Goal: Task Accomplishment & Management: Complete application form

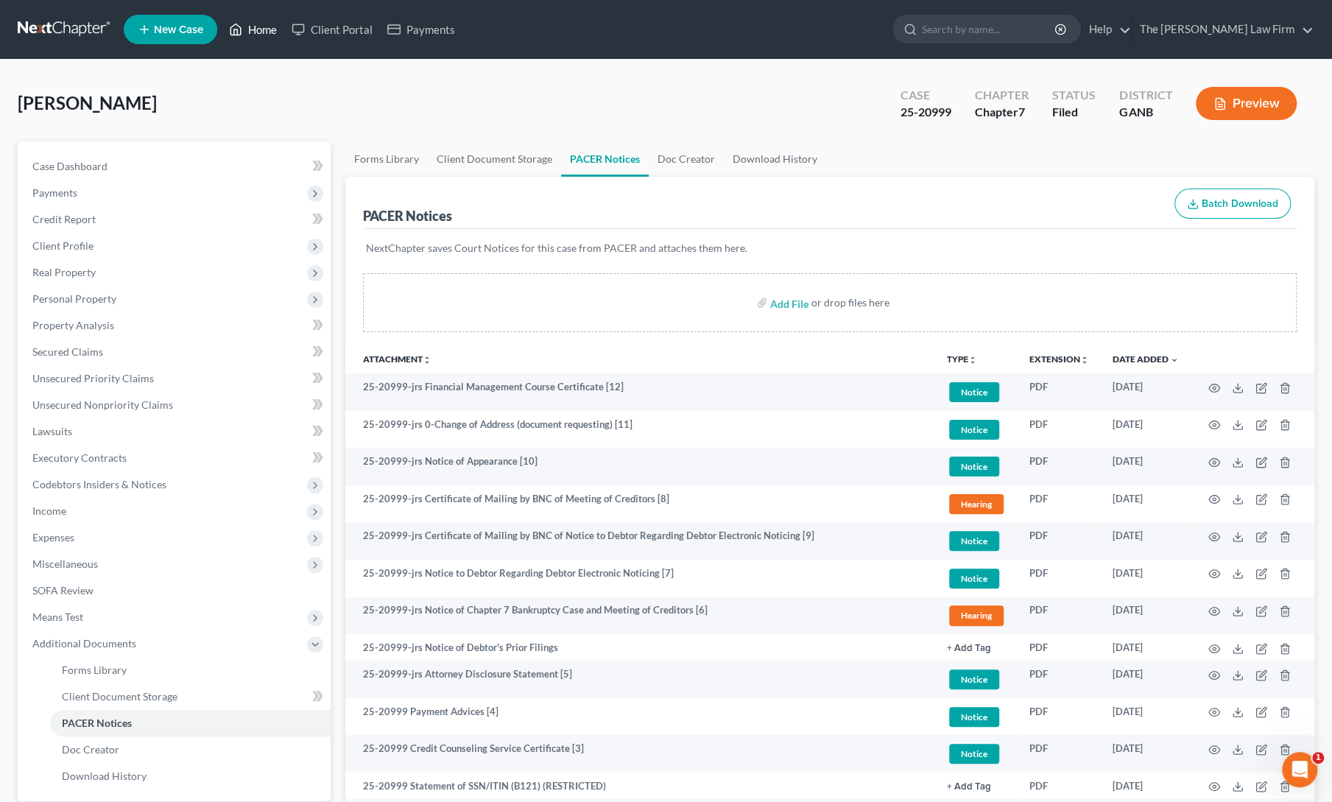
click at [252, 33] on link "Home" at bounding box center [253, 29] width 63 height 27
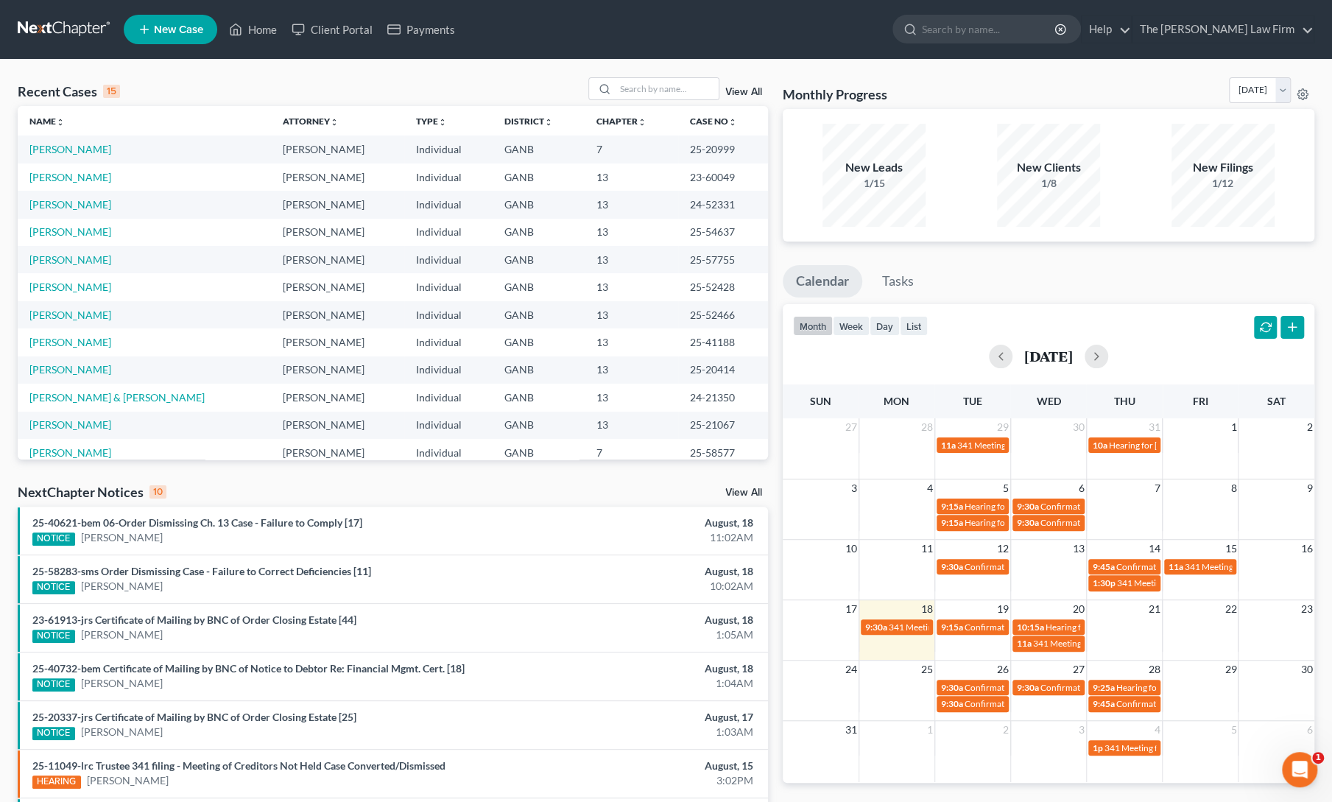
click at [170, 32] on span "New Case" at bounding box center [178, 29] width 49 height 11
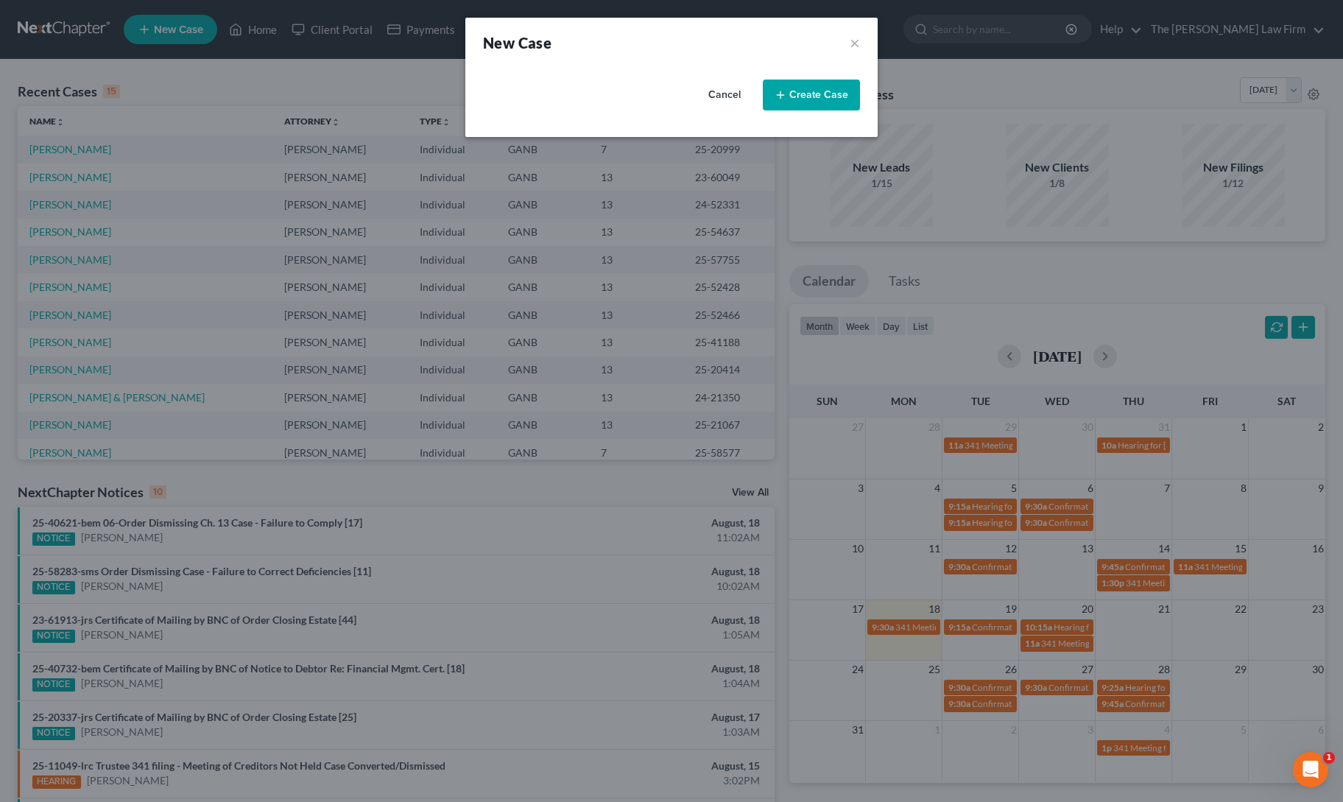
select select "19"
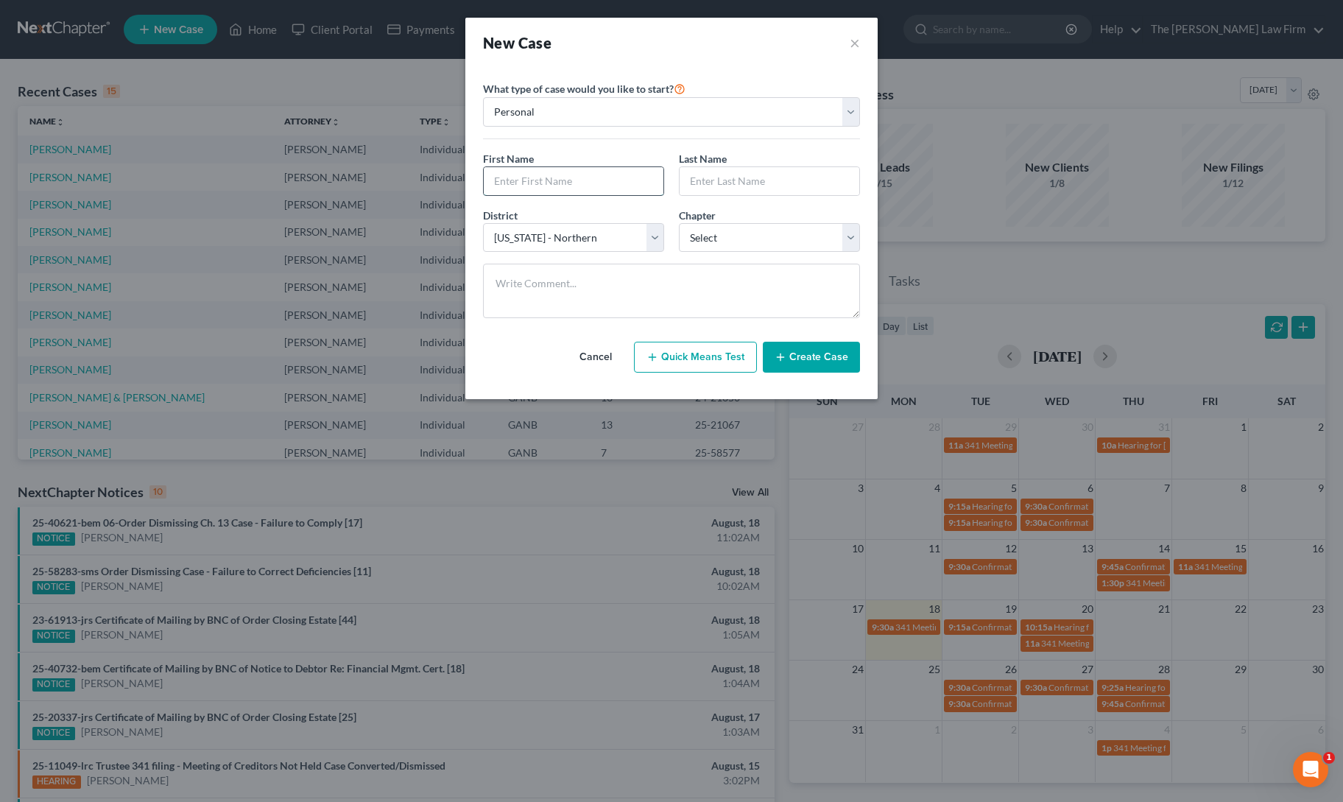
click at [563, 177] on input "text" at bounding box center [574, 181] width 180 height 28
type input "[PERSON_NAME]"
click at [713, 232] on select "Select 7 11 12 13" at bounding box center [769, 237] width 181 height 29
select select "0"
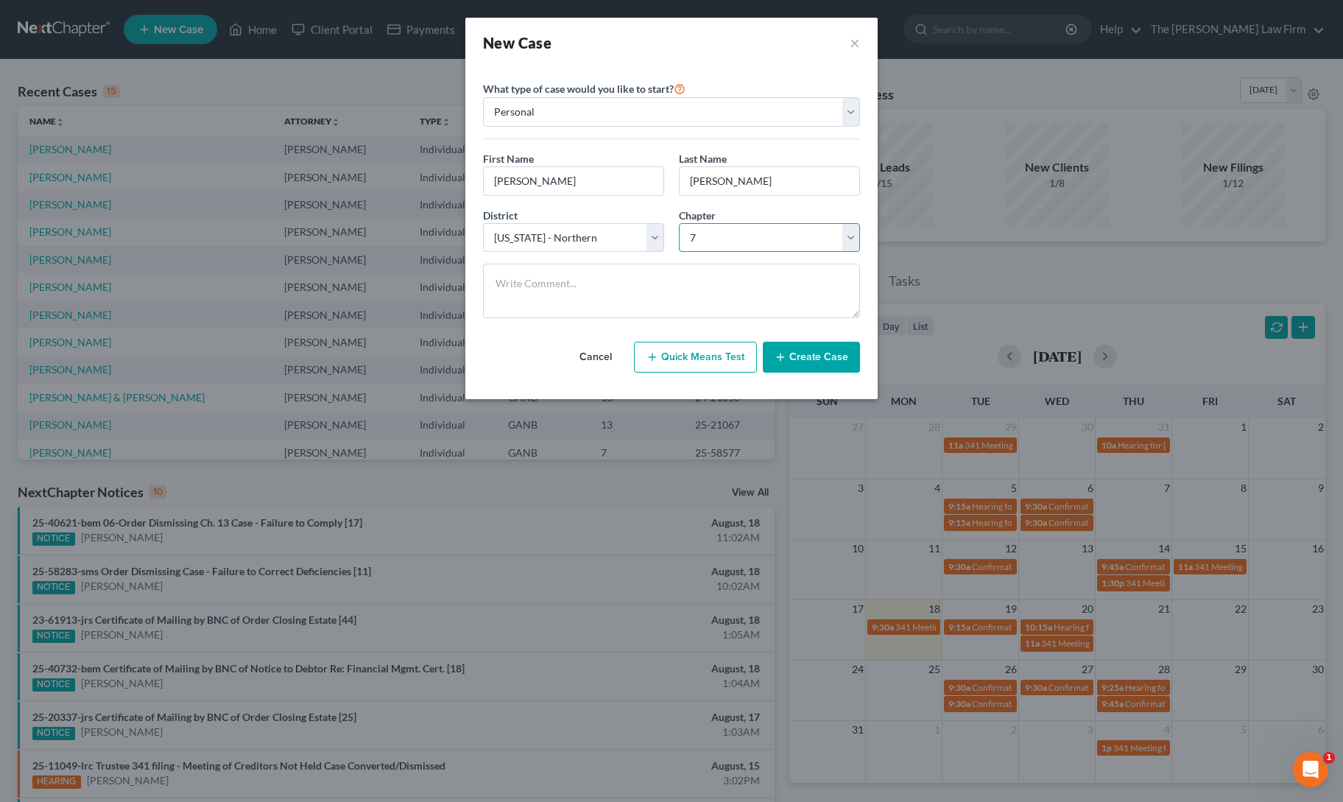
click at [679, 223] on select "Select 7 11 12 13" at bounding box center [769, 237] width 181 height 29
click at [791, 360] on button "Create Case" at bounding box center [811, 357] width 97 height 31
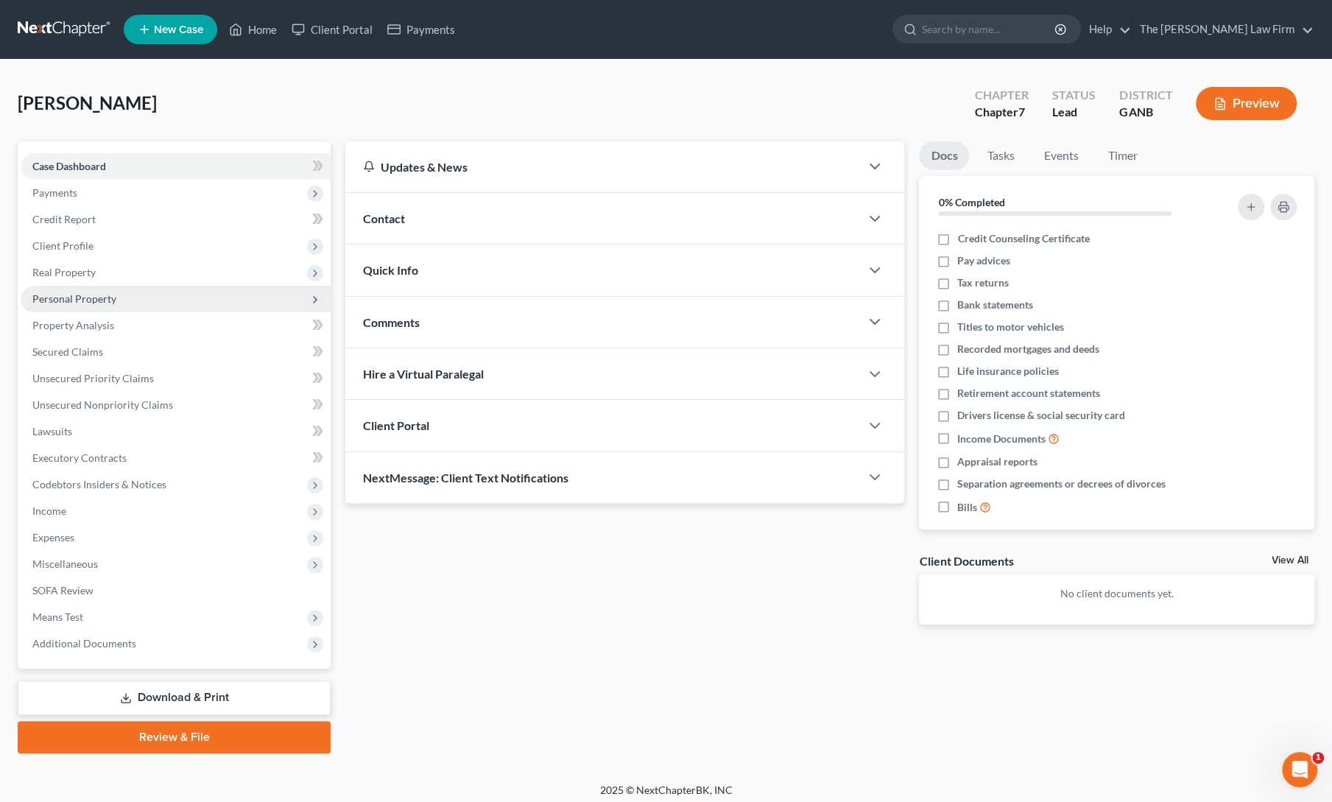
click at [77, 298] on span "Personal Property" at bounding box center [74, 298] width 84 height 13
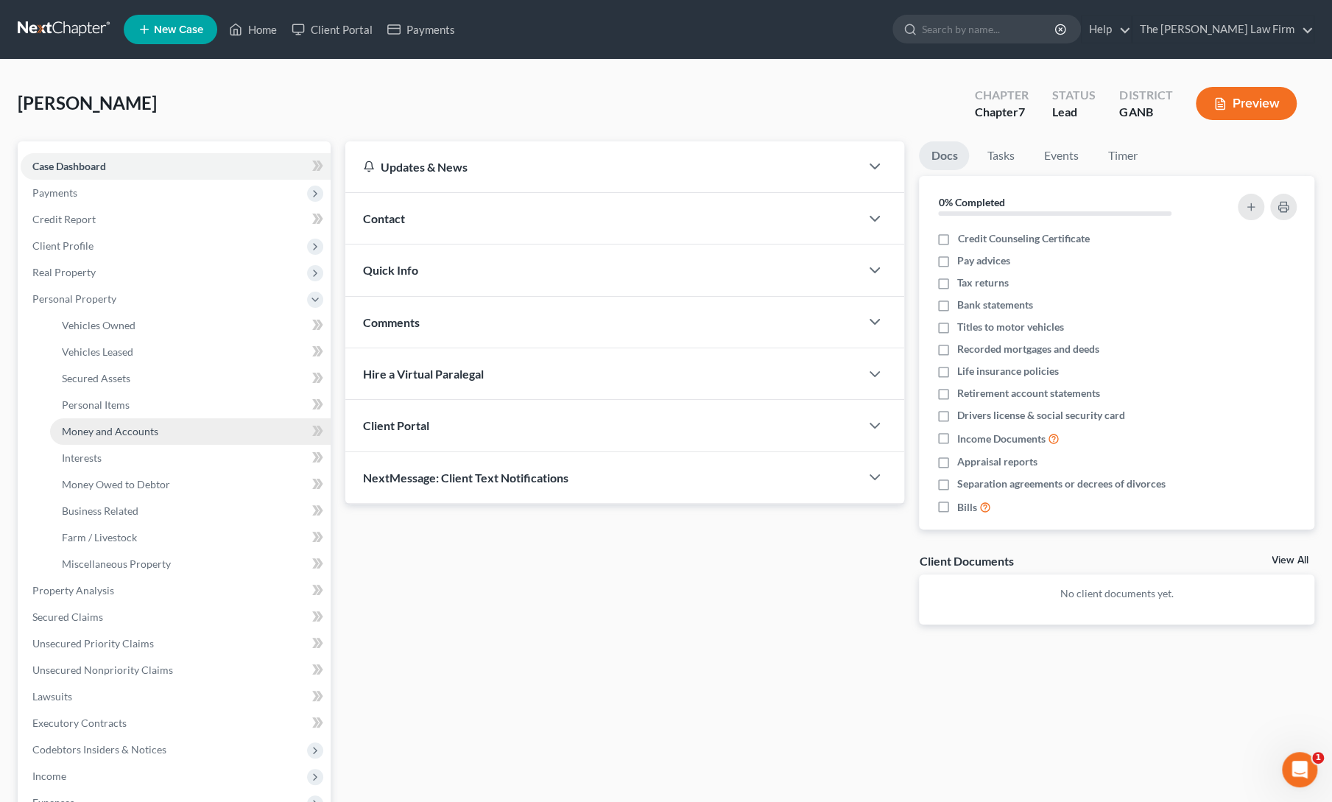
click at [99, 439] on link "Money and Accounts" at bounding box center [190, 431] width 281 height 27
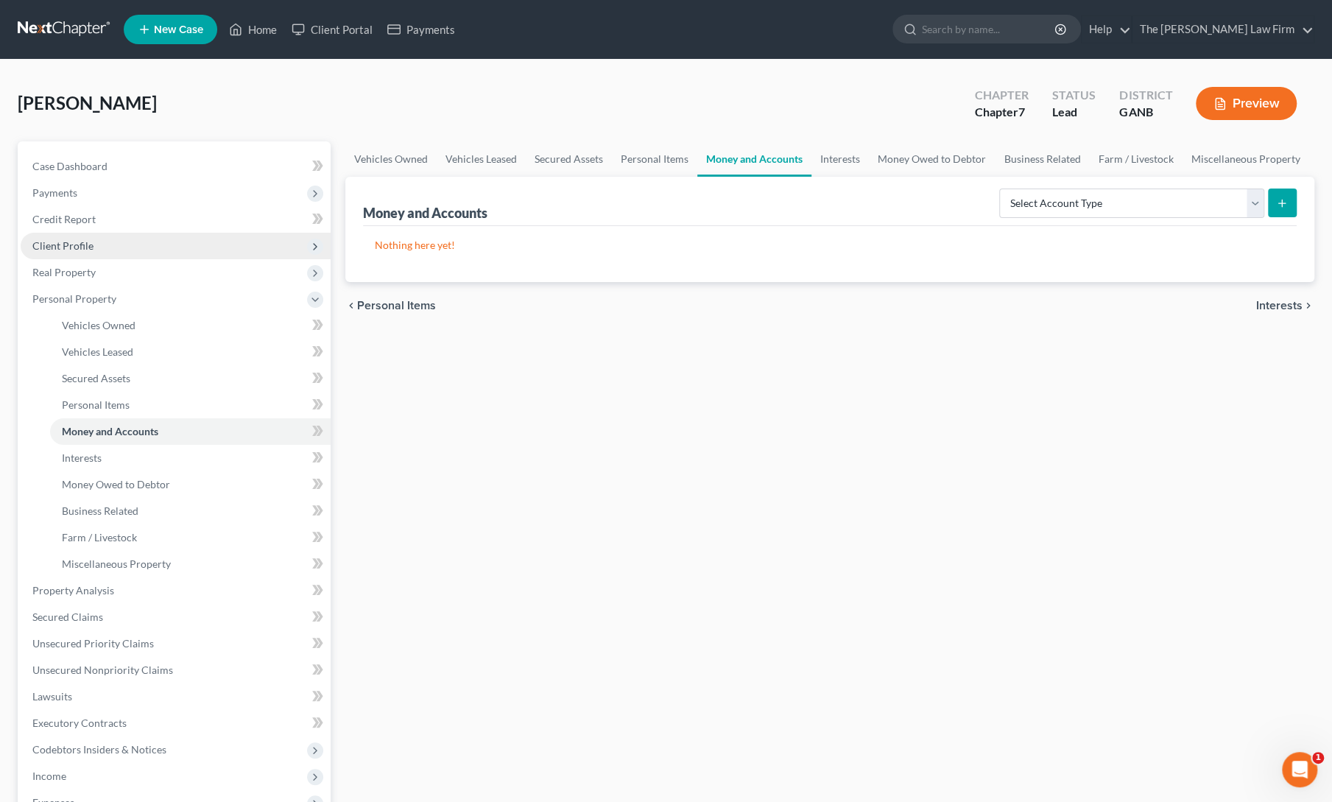
click at [56, 247] on span "Client Profile" at bounding box center [62, 245] width 61 height 13
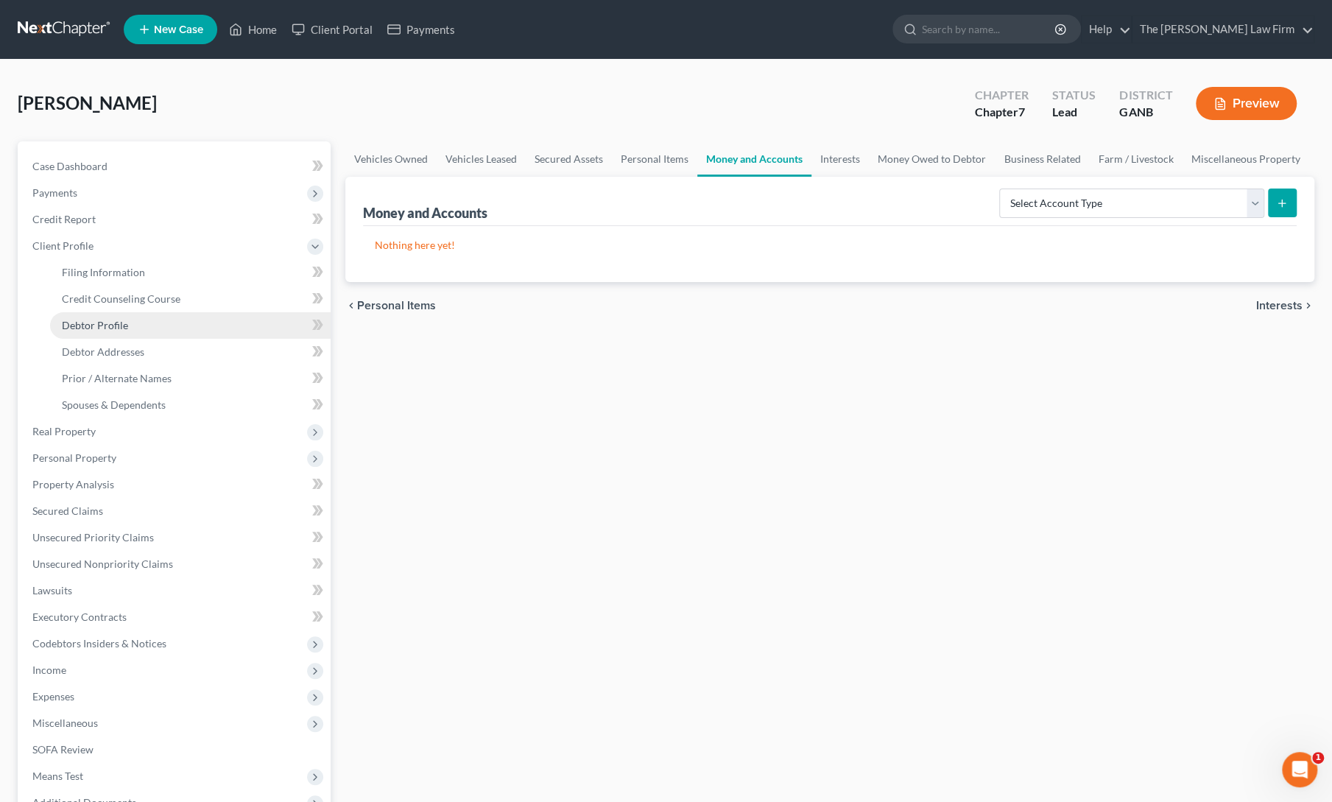
click at [91, 329] on span "Debtor Profile" at bounding box center [95, 325] width 66 height 13
select select "0"
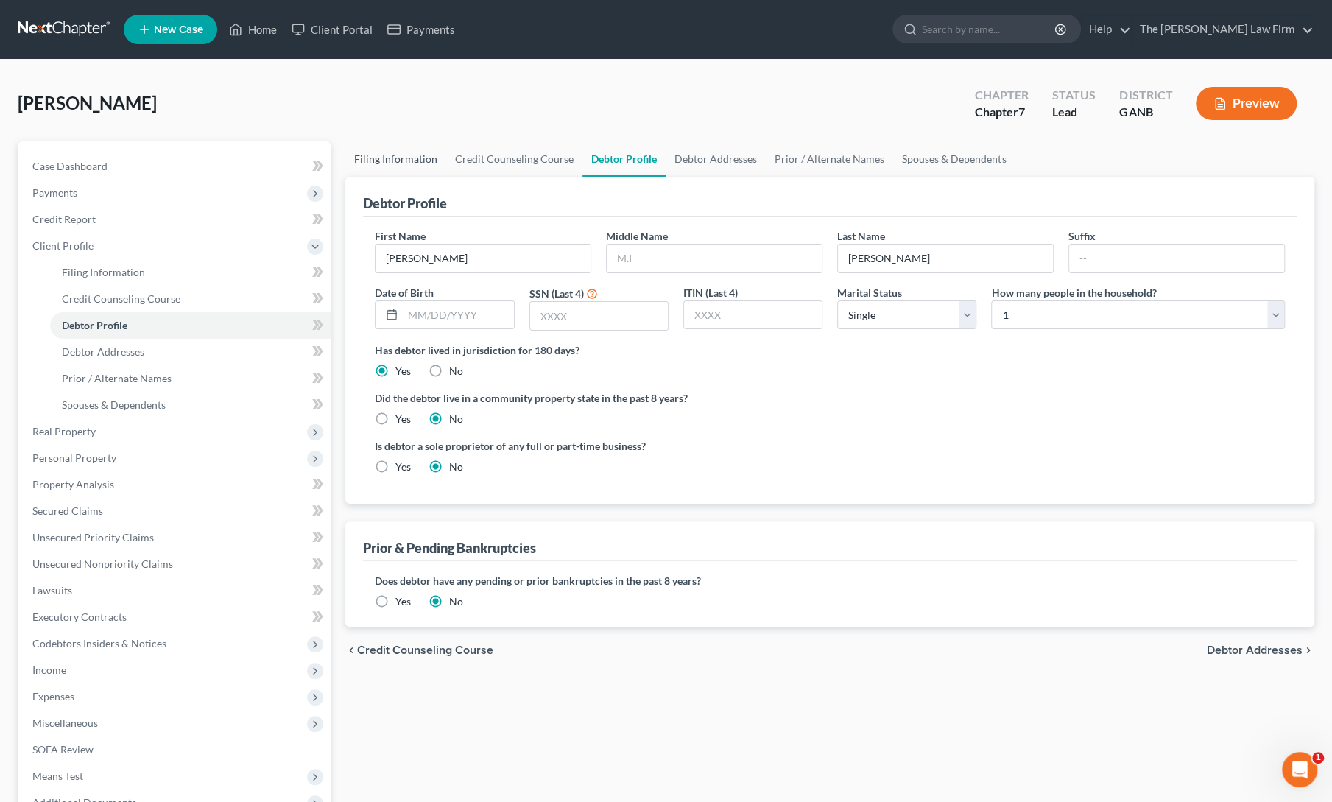
click at [401, 158] on link "Filing Information" at bounding box center [395, 158] width 101 height 35
select select "1"
select select "0"
select select "19"
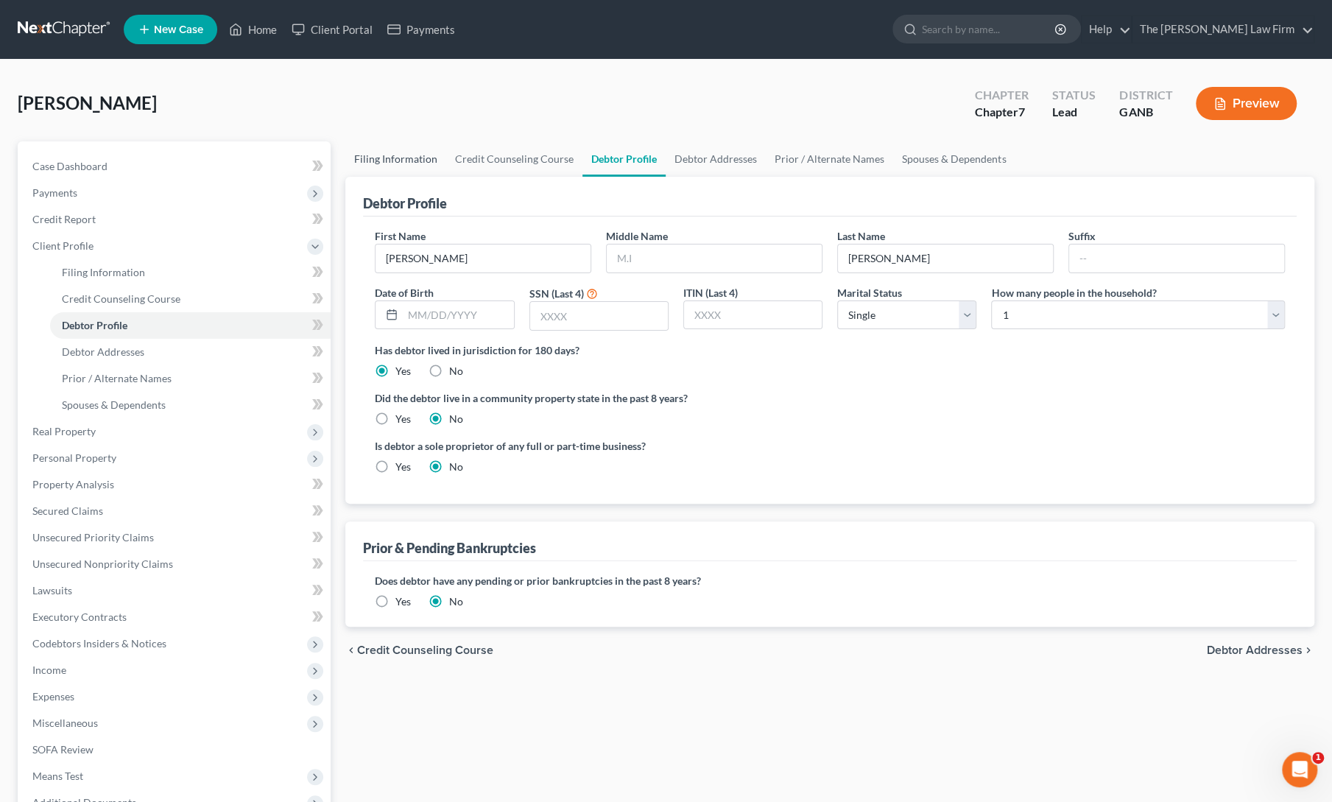
select select "0"
select select "10"
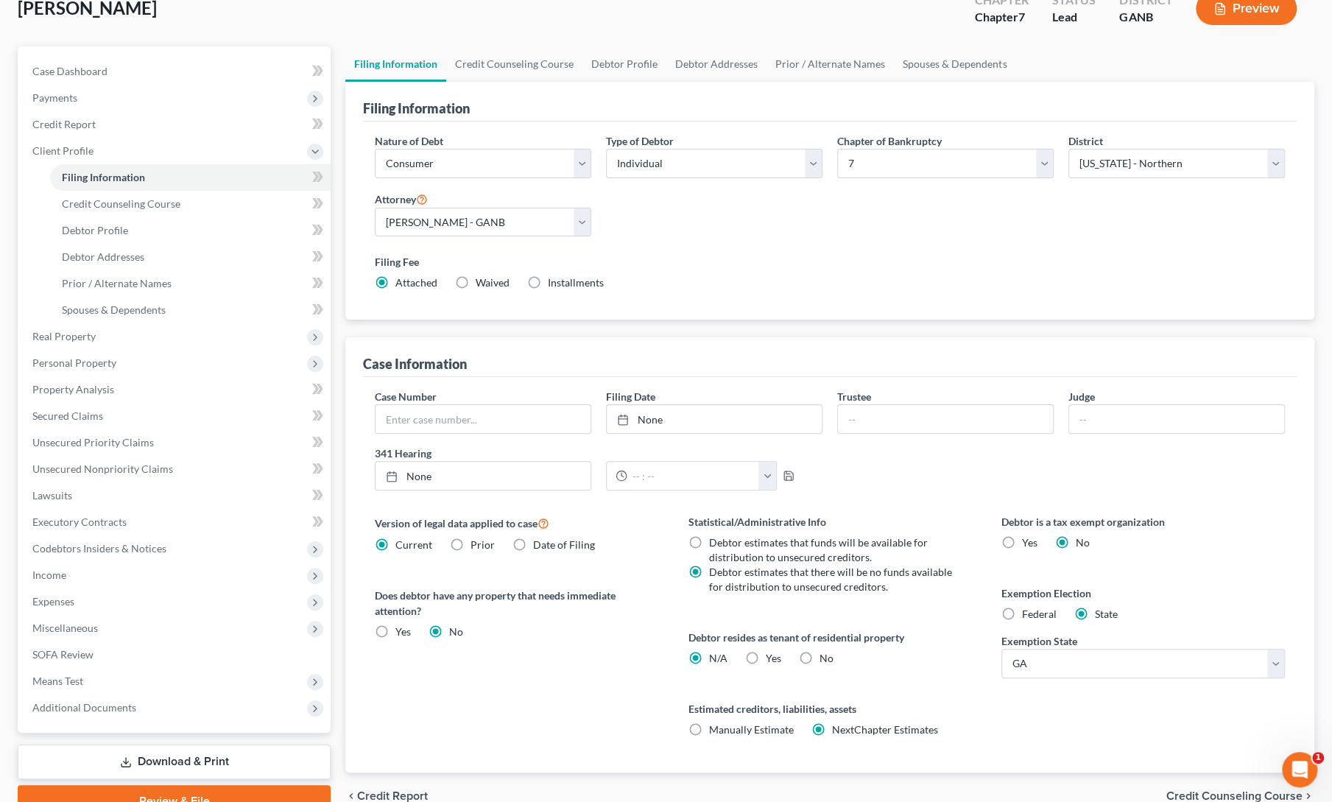
scroll to position [96, 0]
click at [1022, 610] on label "Federal" at bounding box center [1039, 612] width 35 height 15
click at [1028, 610] on input "Federal" at bounding box center [1033, 610] width 10 height 10
radio input "true"
radio input "false"
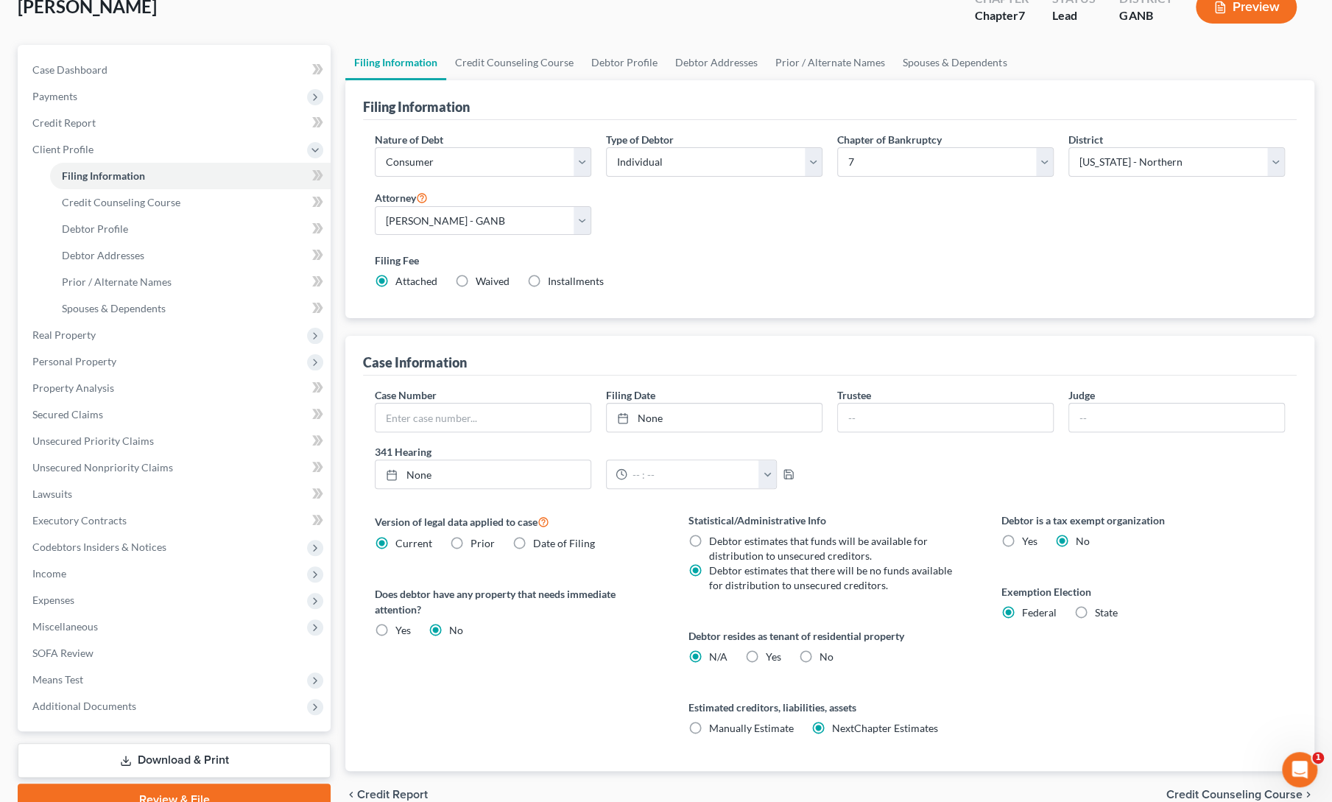
click at [1270, 559] on div "Debtor is a tax exempt organization Yes No Exemption Election Federal State" at bounding box center [1143, 642] width 313 height 258
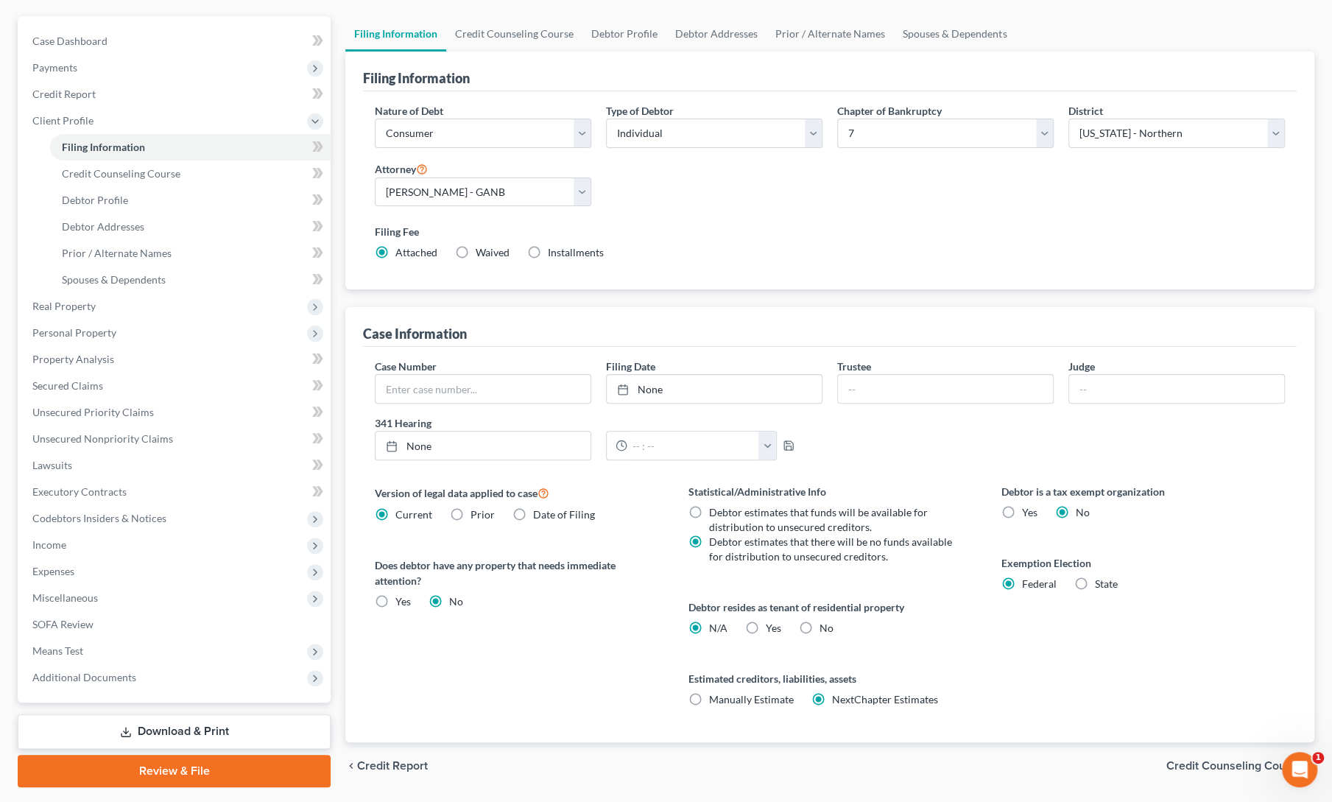
scroll to position [165, 0]
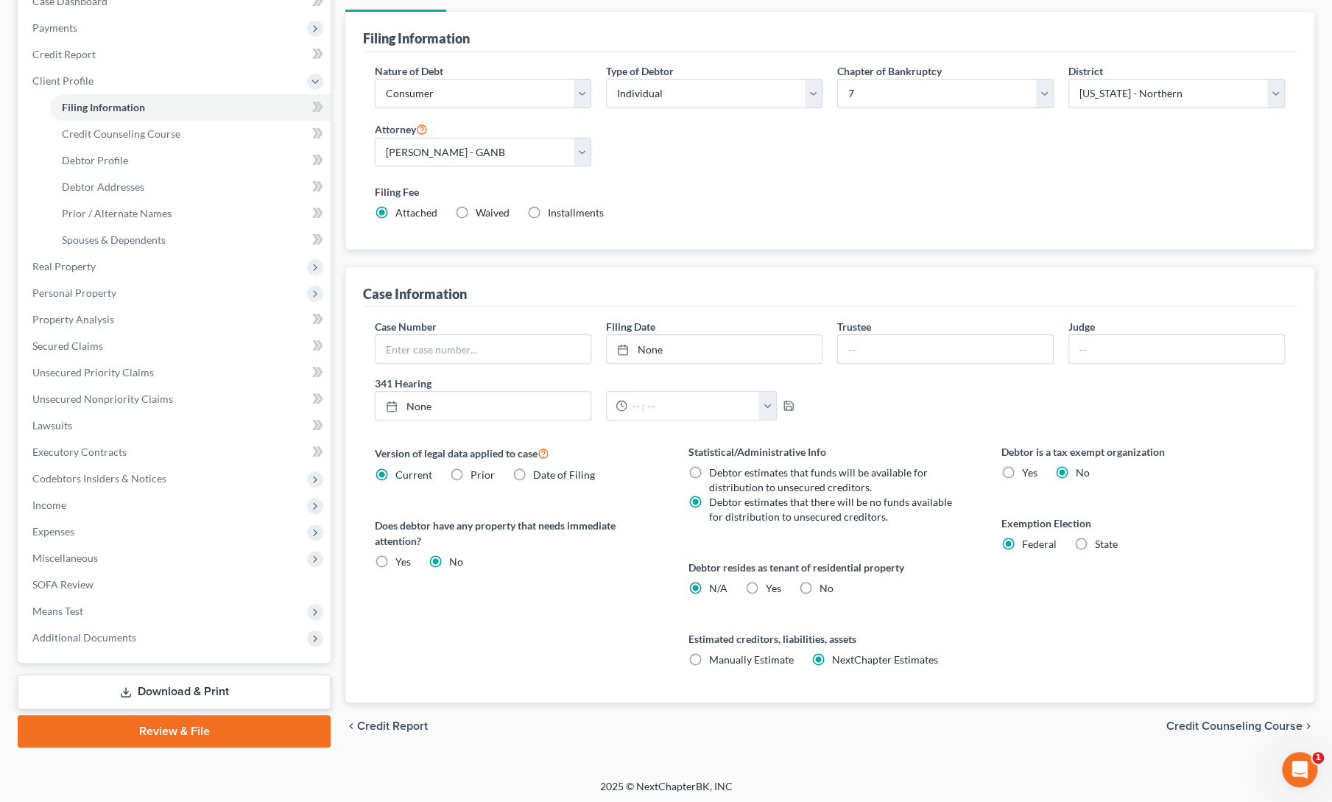
click at [461, 647] on div "Version of legal data applied to case Current Prior Date of Filing Legal data v…" at bounding box center [516, 573] width 313 height 258
click at [57, 295] on span "Personal Property" at bounding box center [74, 292] width 84 height 13
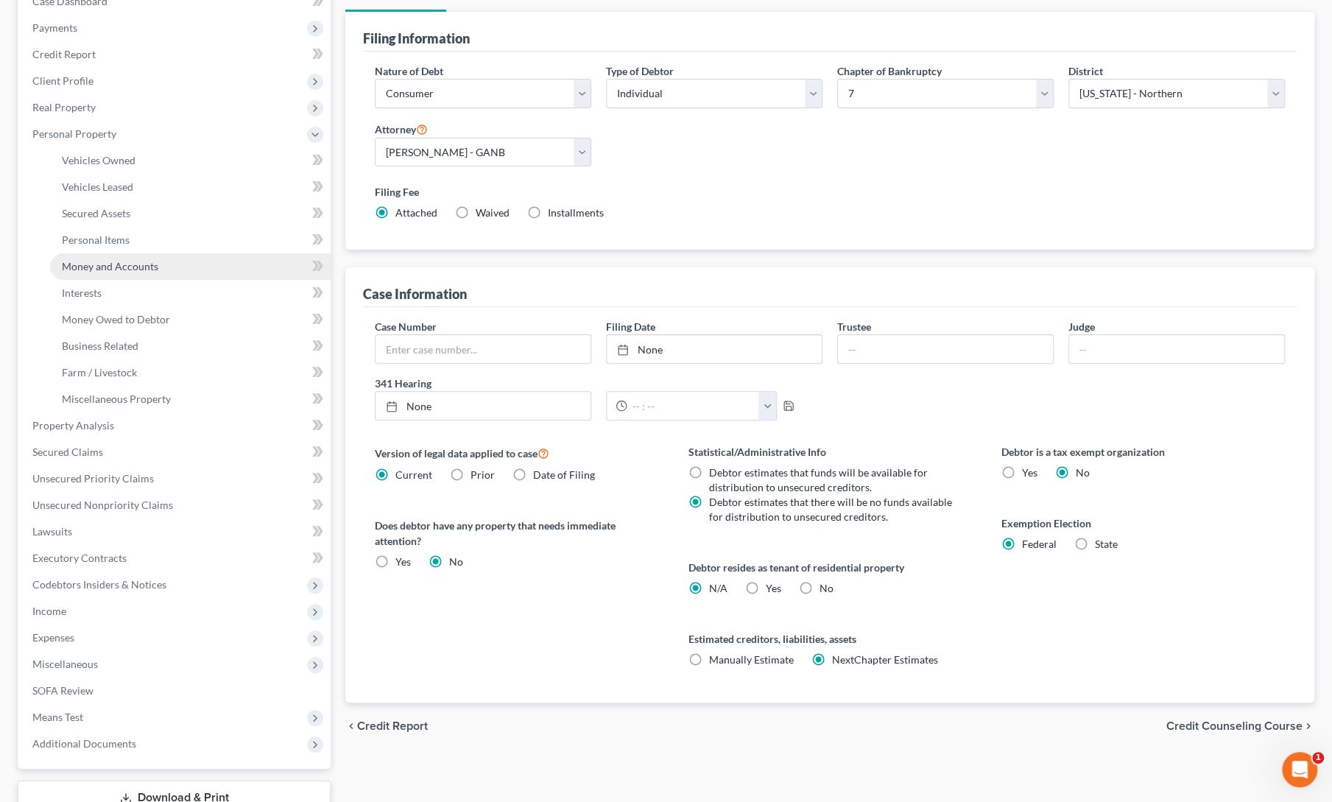
click at [129, 278] on link "Money and Accounts" at bounding box center [190, 266] width 281 height 27
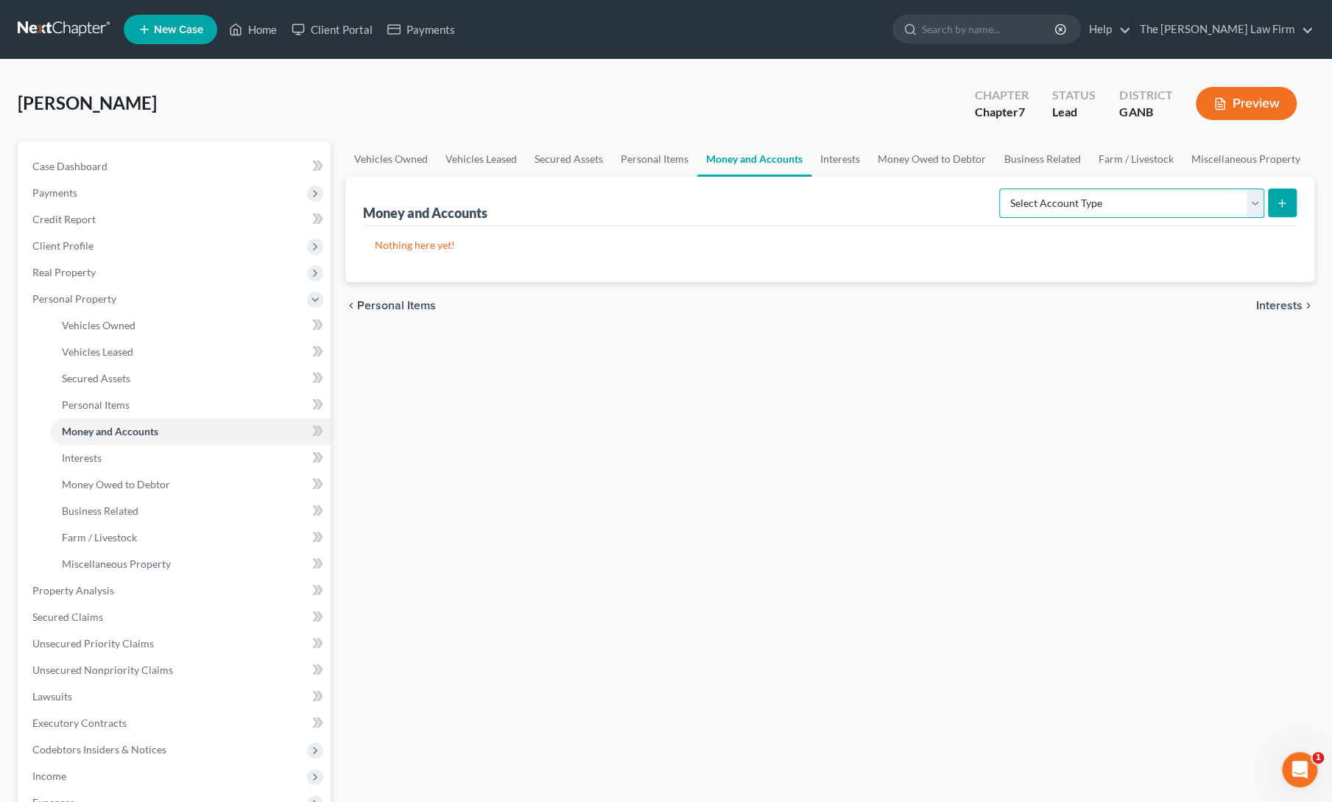
click at [1143, 205] on select "Select Account Type Brokerage Cash on Hand Certificates of Deposit Checking Acc…" at bounding box center [1131, 203] width 265 height 29
select select "checking"
click at [1003, 189] on select "Select Account Type Brokerage Cash on Hand Certificates of Deposit Checking Acc…" at bounding box center [1131, 203] width 265 height 29
click at [1293, 200] on button "submit" at bounding box center [1282, 203] width 29 height 29
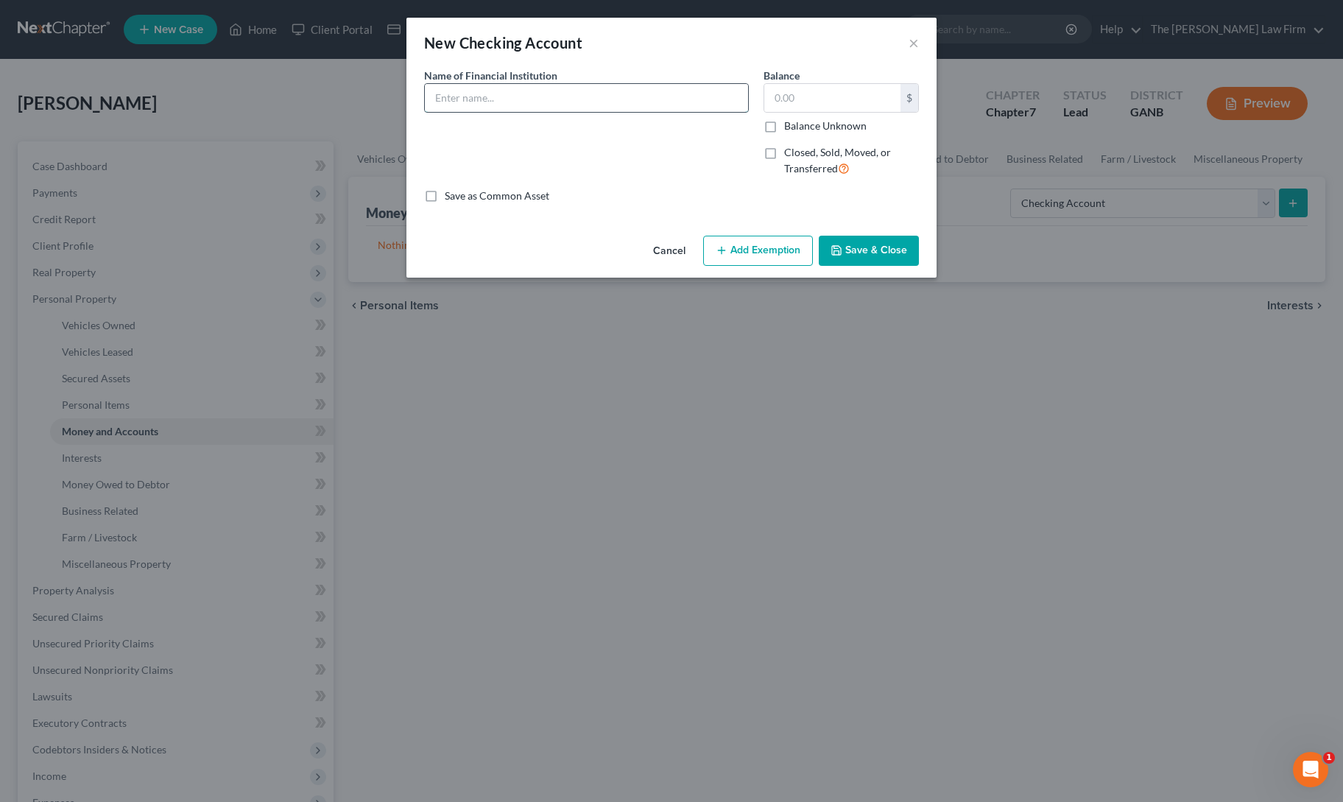
click at [559, 105] on input "text" at bounding box center [586, 98] width 323 height 28
type input "cash"
type input "12,000"
click at [767, 253] on button "Add Exemption" at bounding box center [758, 251] width 110 height 31
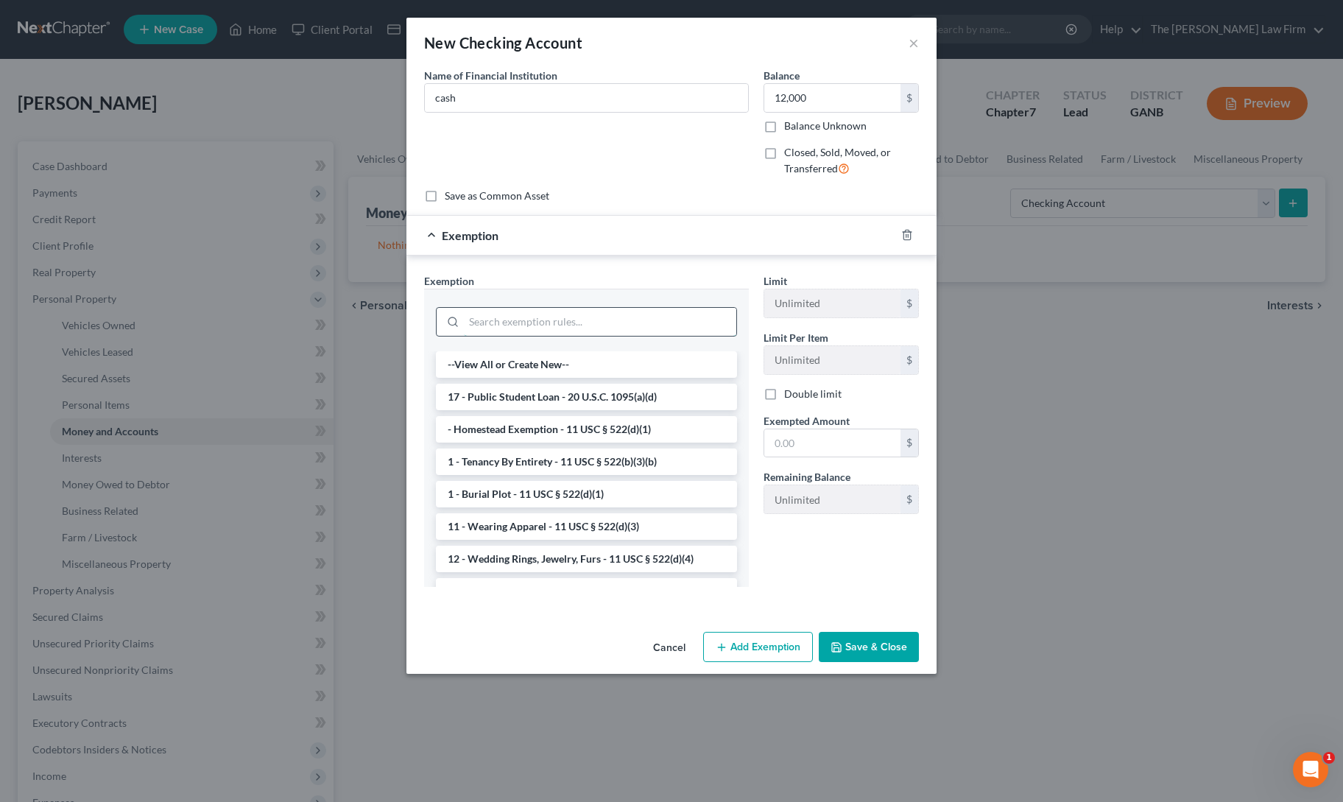
click at [557, 315] on input "search" at bounding box center [600, 322] width 272 height 28
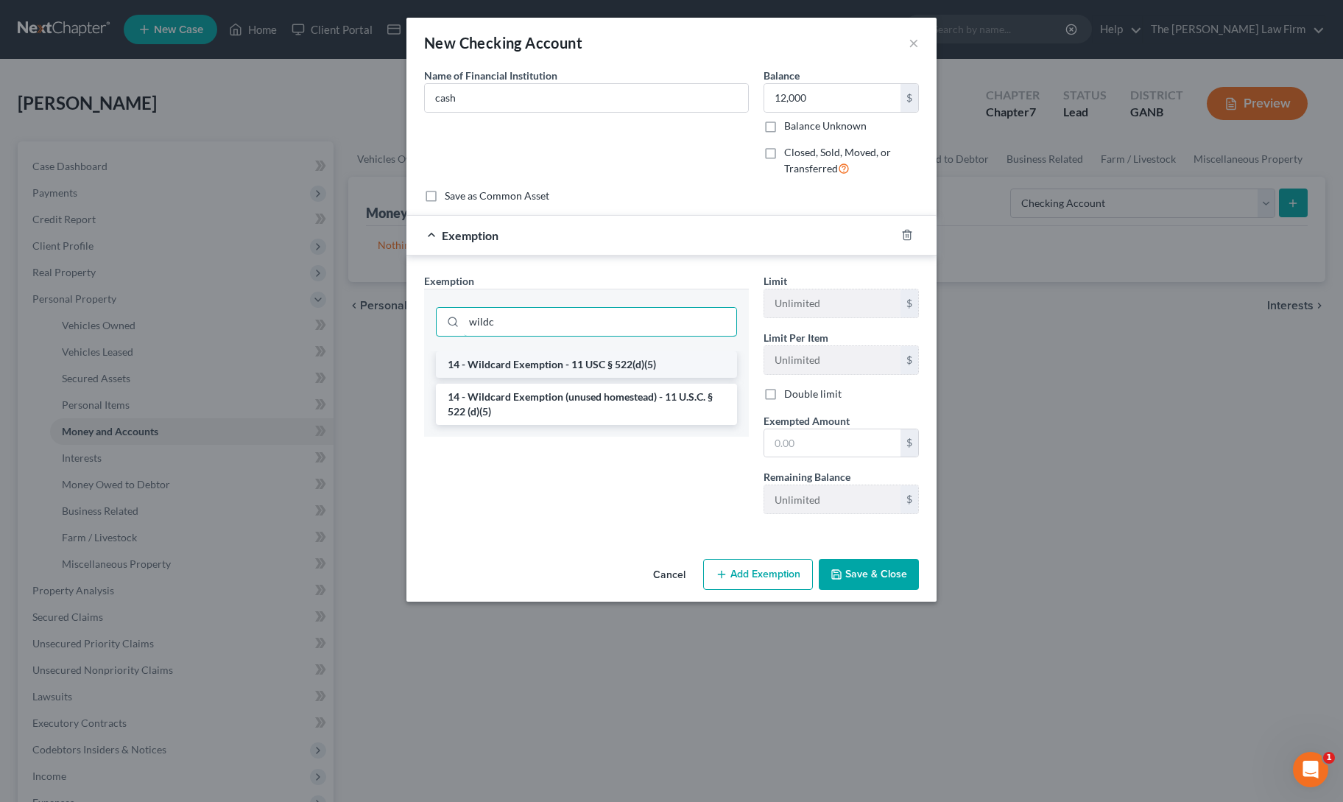
type input "wildc"
click at [570, 360] on li "14 - Wildcard Exemption - 11 USC § 522(d)(5)" at bounding box center [586, 364] width 301 height 27
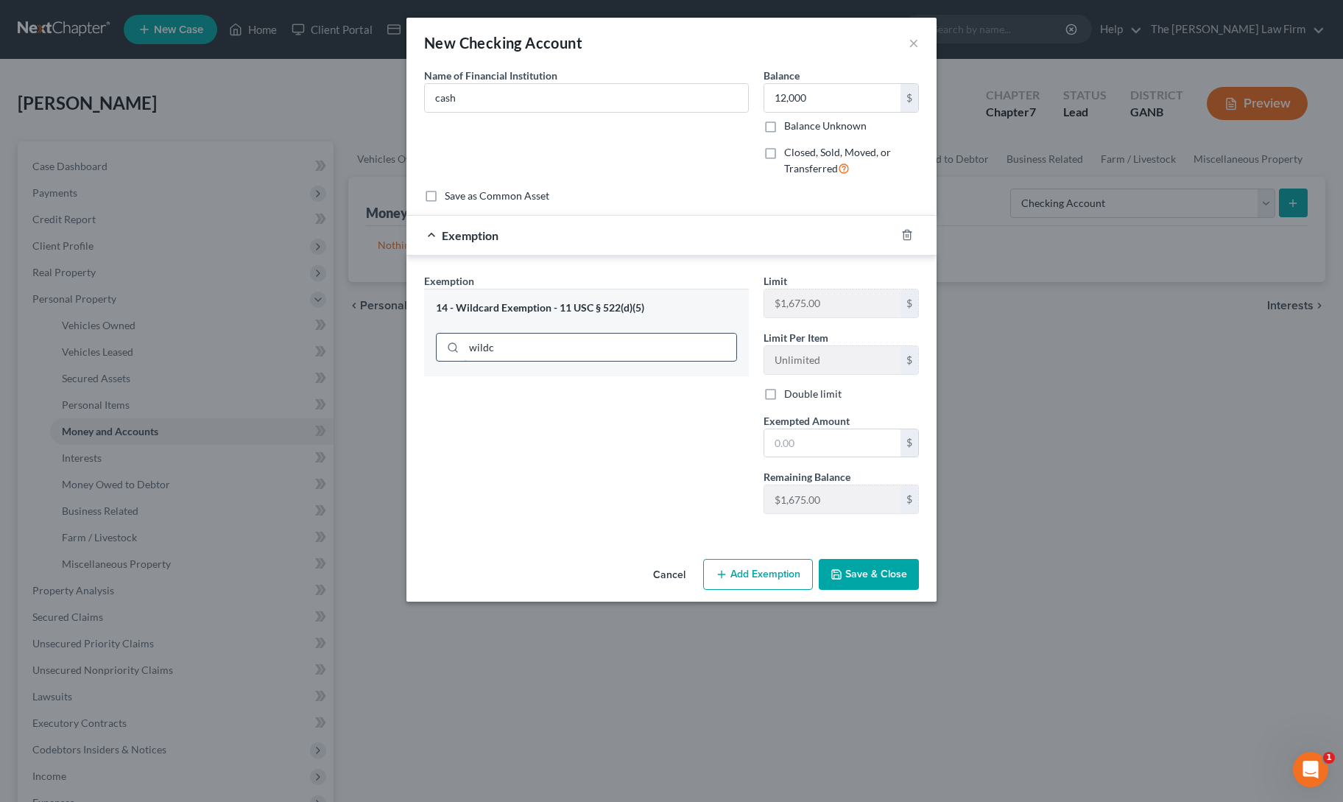
click at [585, 339] on input "wildc" at bounding box center [600, 348] width 272 height 28
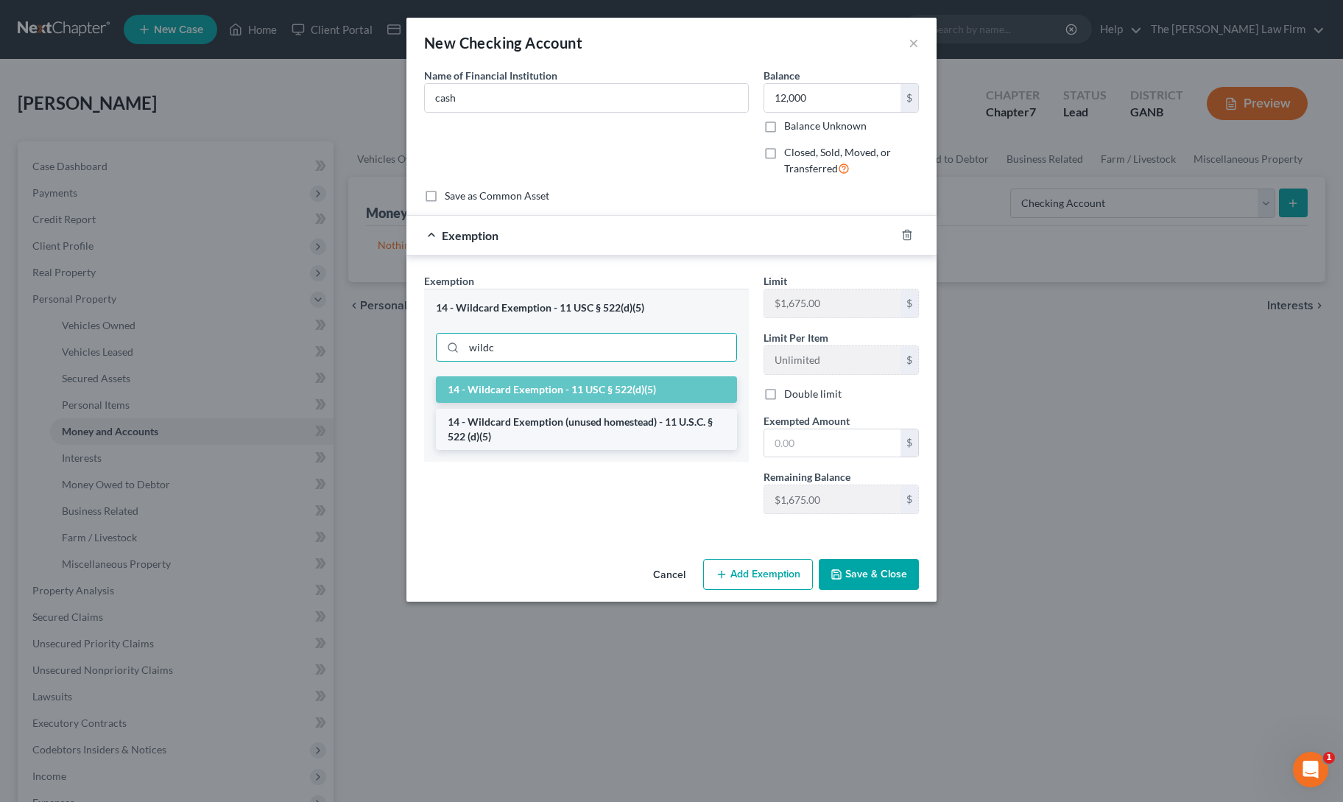
click at [588, 425] on li "14 - Wildcard Exemption (unused homestead) - 11 U.S.C. § 522 (d)(5)" at bounding box center [586, 429] width 301 height 41
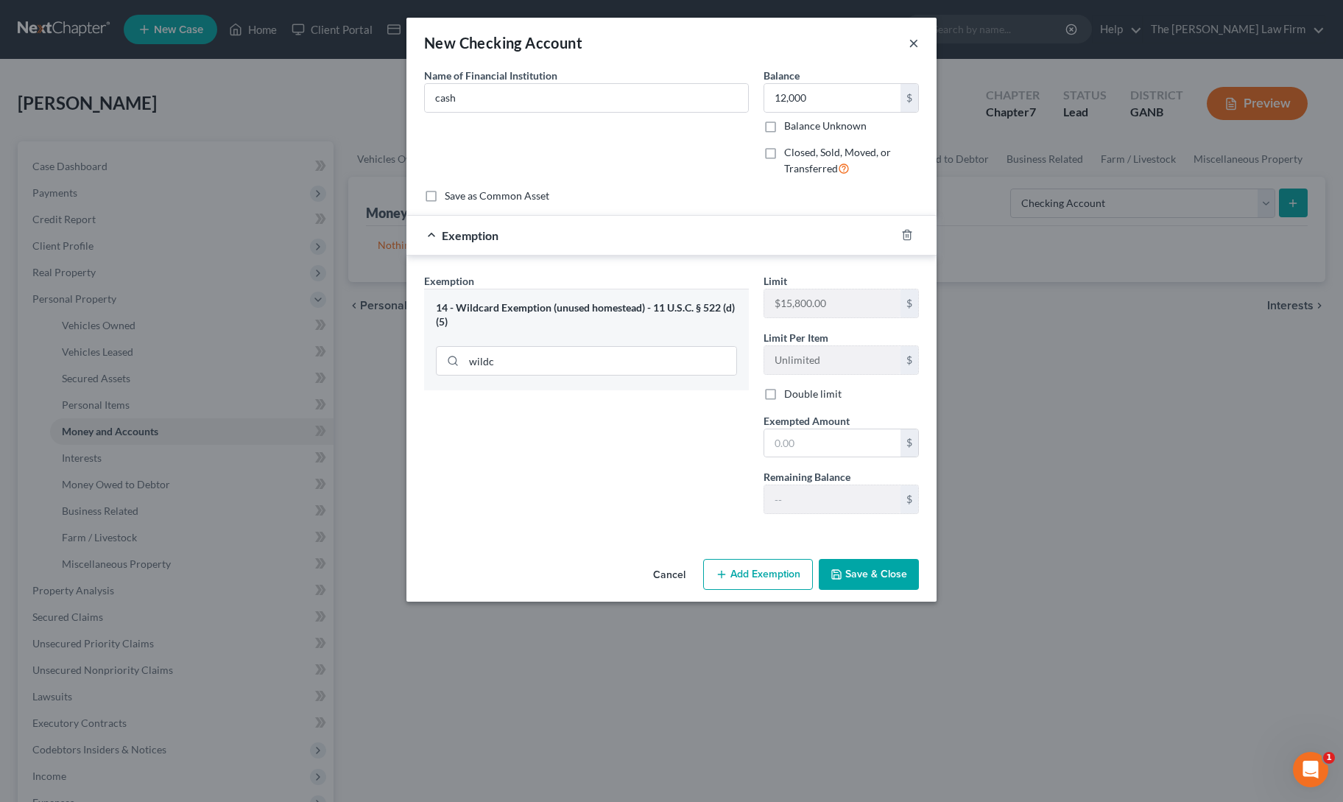
click at [916, 42] on button "×" at bounding box center [914, 43] width 10 height 18
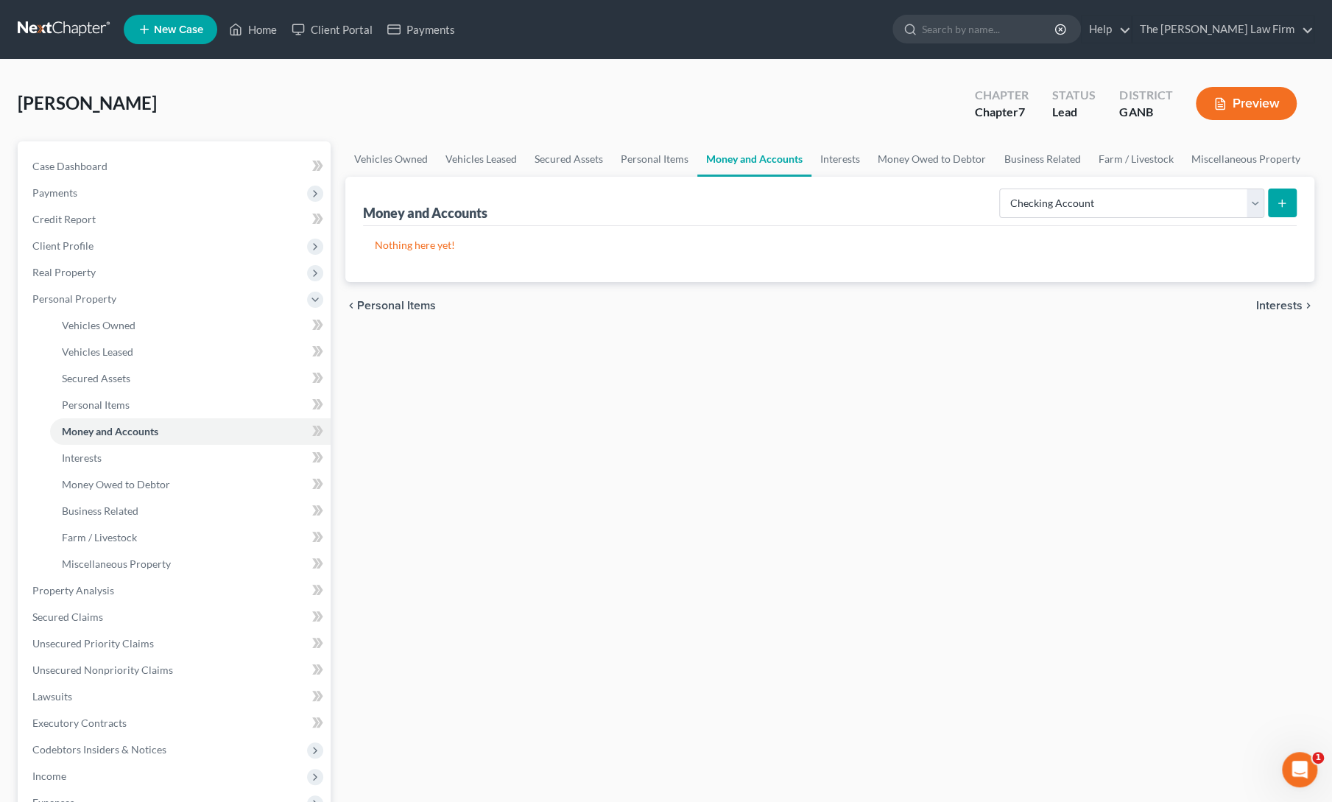
click at [780, 360] on div "Vehicles Owned Vehicles Leased Secured Assets Personal Items Money and Accounts…" at bounding box center [830, 579] width 984 height 877
click at [253, 30] on link "Home" at bounding box center [253, 29] width 63 height 27
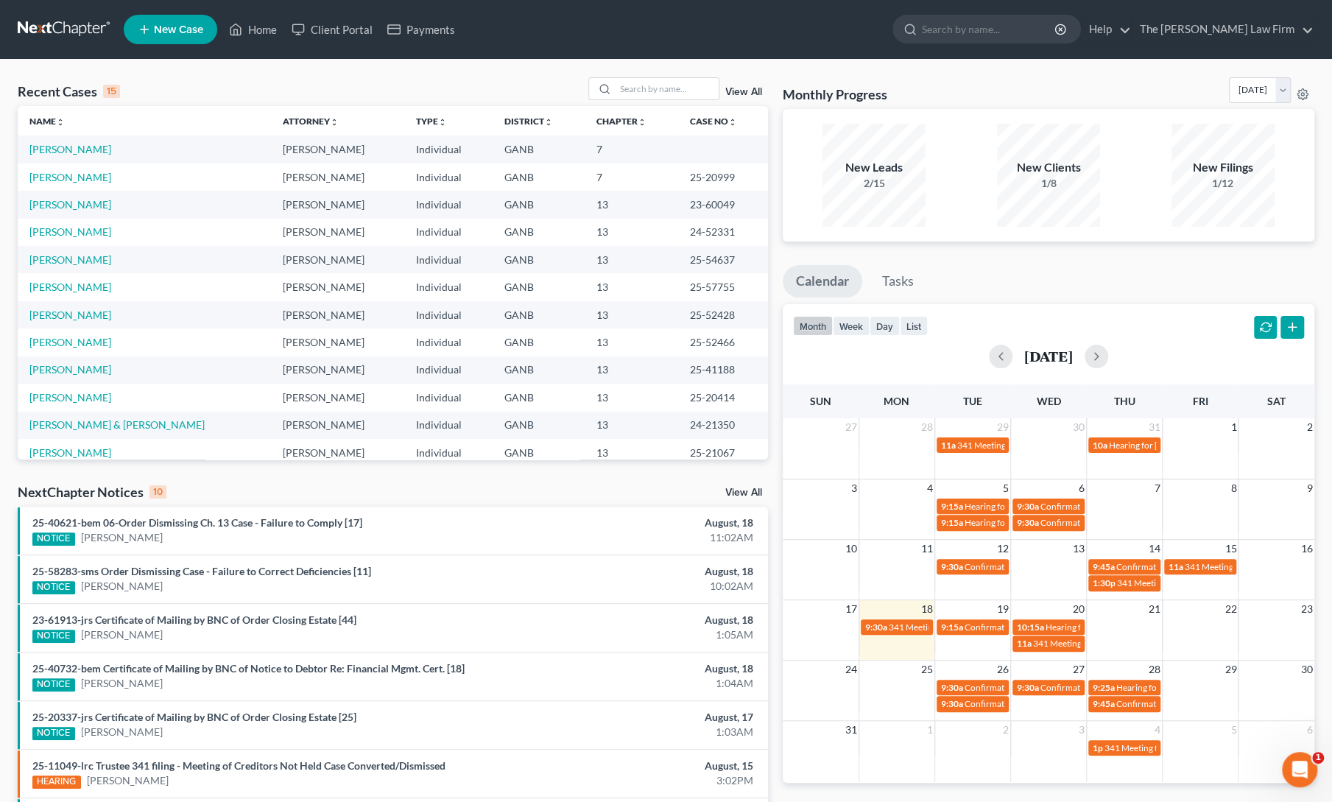
click at [174, 24] on span "New Case" at bounding box center [178, 29] width 49 height 11
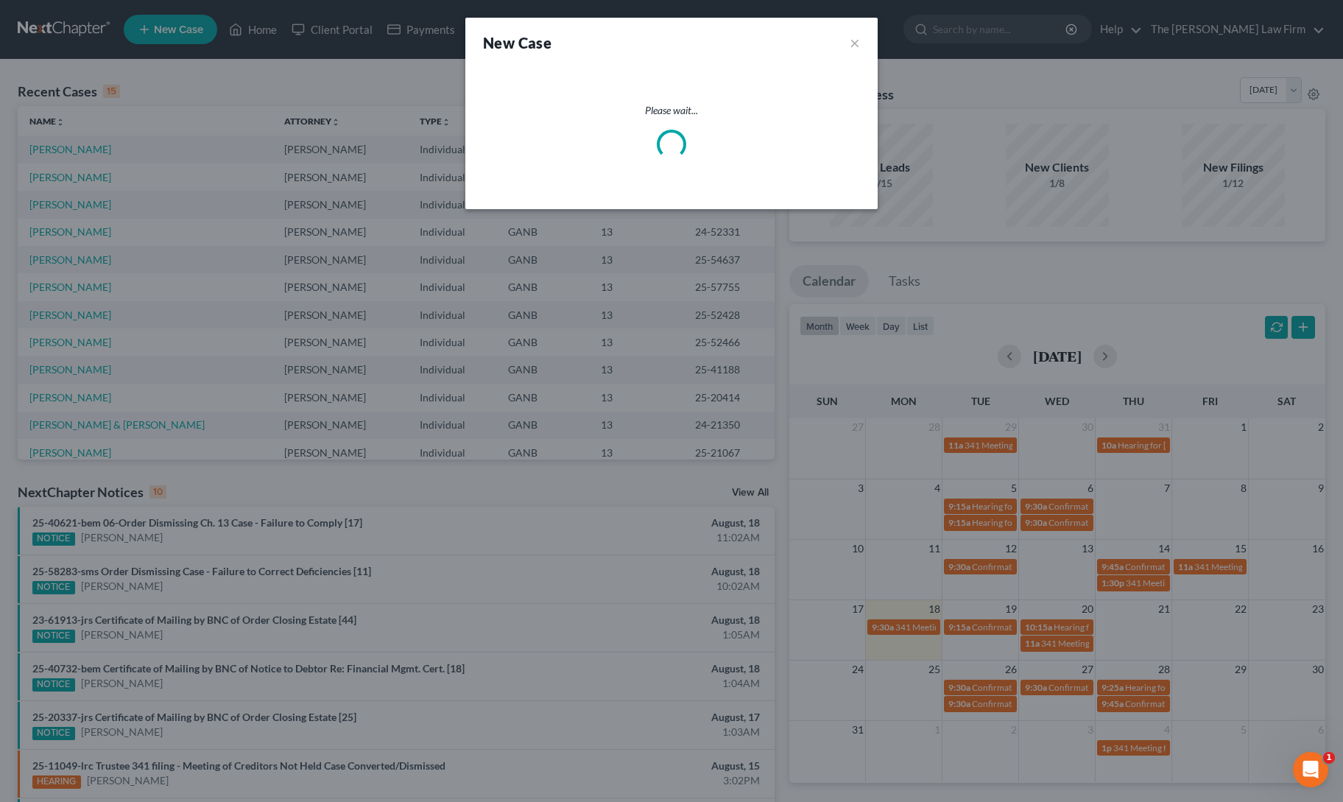
select select "19"
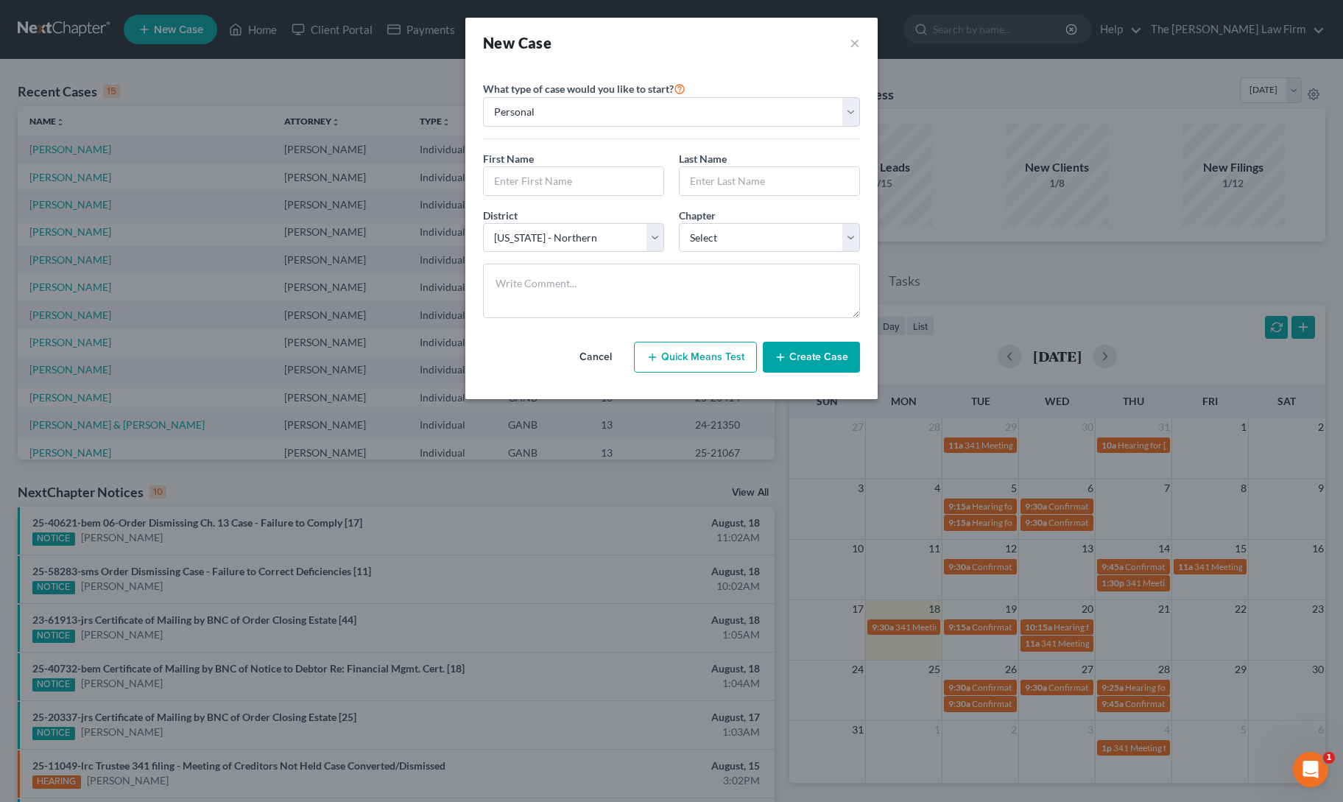
click at [594, 356] on button "Cancel" at bounding box center [595, 356] width 65 height 29
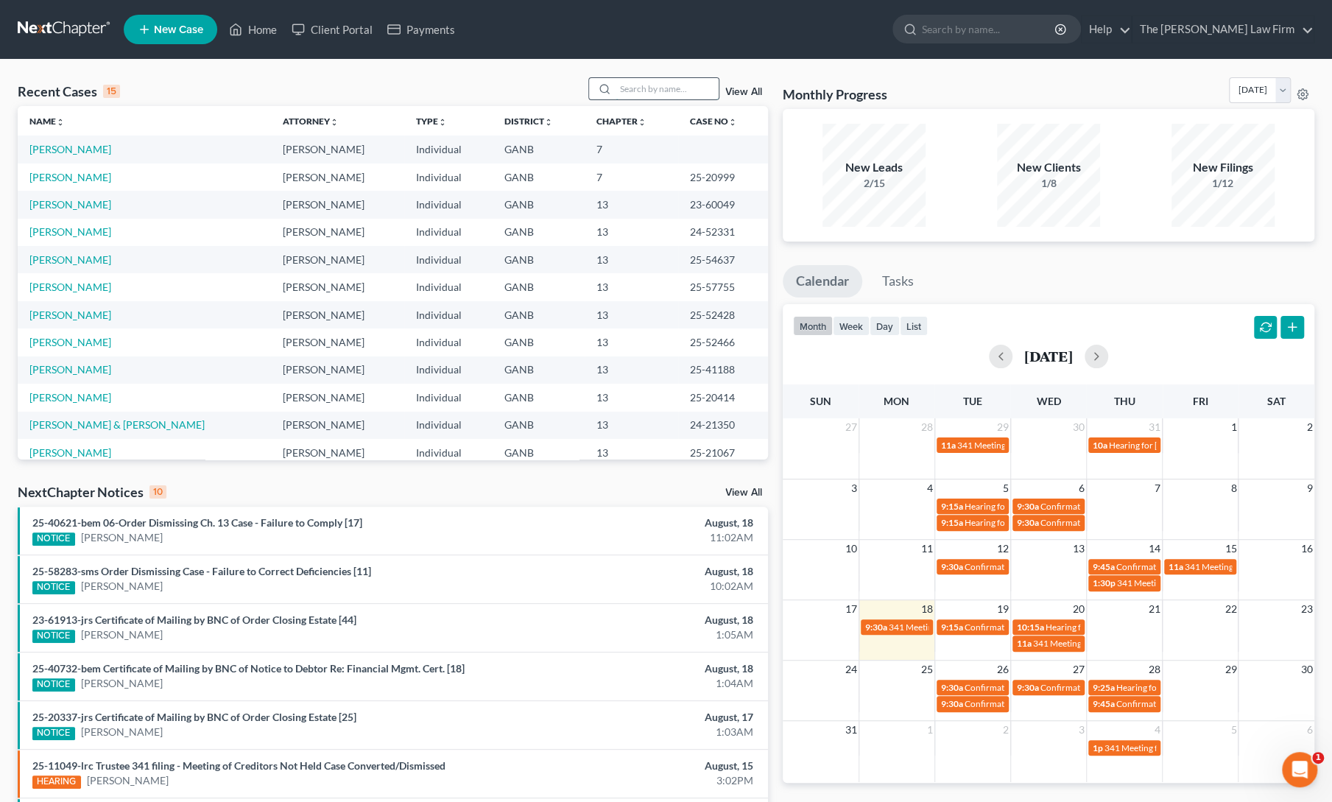
click at [674, 89] on input "search" at bounding box center [667, 88] width 103 height 21
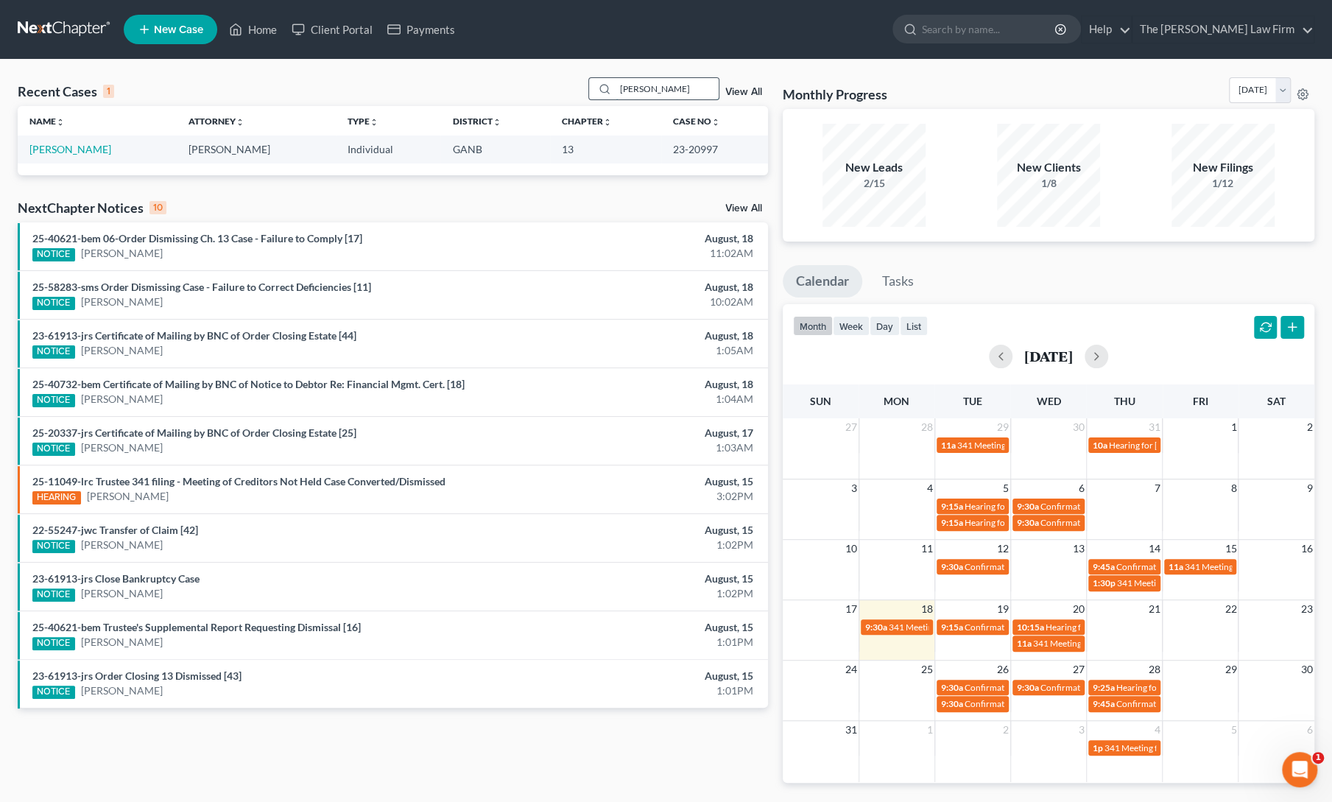
click at [674, 89] on input "[PERSON_NAME]" at bounding box center [667, 88] width 103 height 21
type input "green"
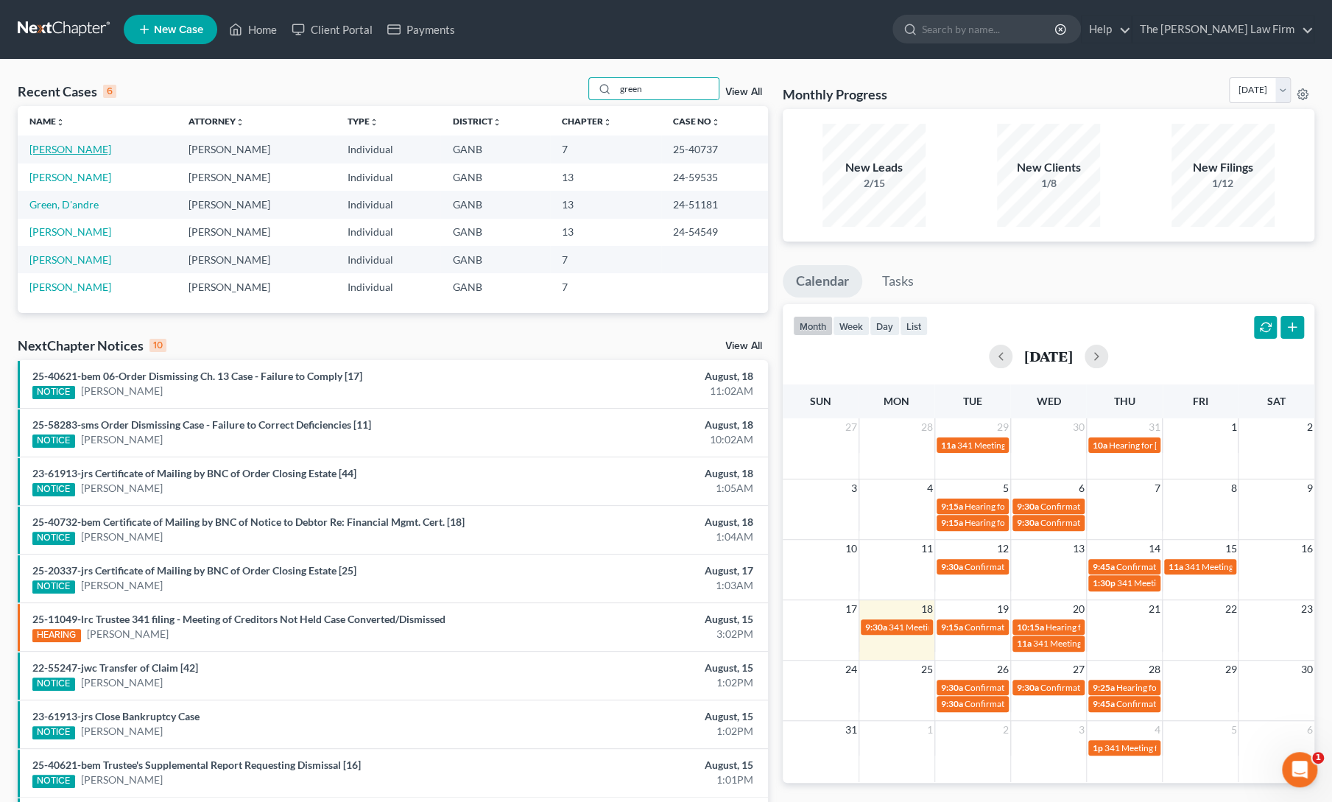
click at [71, 144] on link "[PERSON_NAME]" at bounding box center [70, 149] width 82 height 13
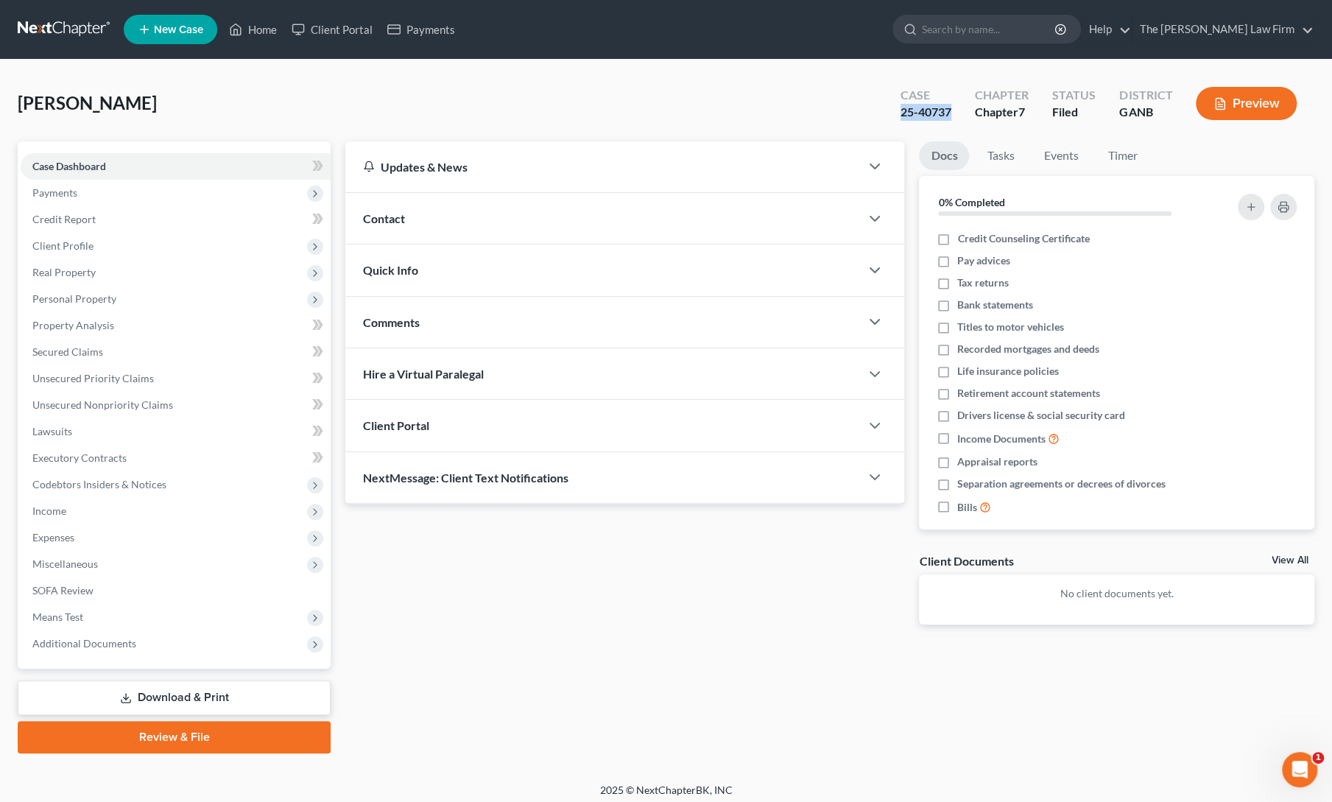
drag, startPoint x: 893, startPoint y: 113, endPoint x: 954, endPoint y: 119, distance: 61.4
click at [954, 119] on div "Case 25-40737" at bounding box center [926, 104] width 74 height 43
copy div "25-40737"
click at [66, 522] on span "Income" at bounding box center [176, 511] width 310 height 27
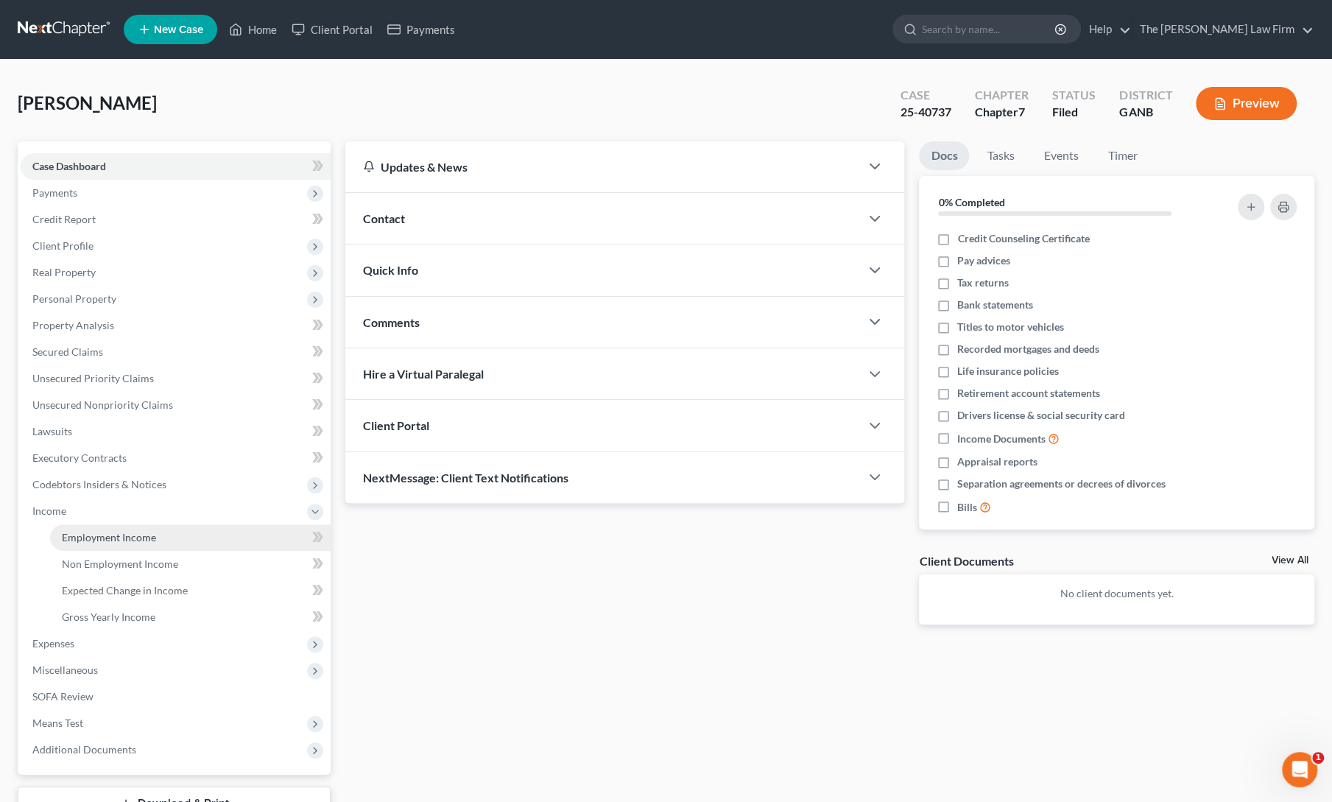
click at [136, 540] on span "Employment Income" at bounding box center [109, 537] width 94 height 13
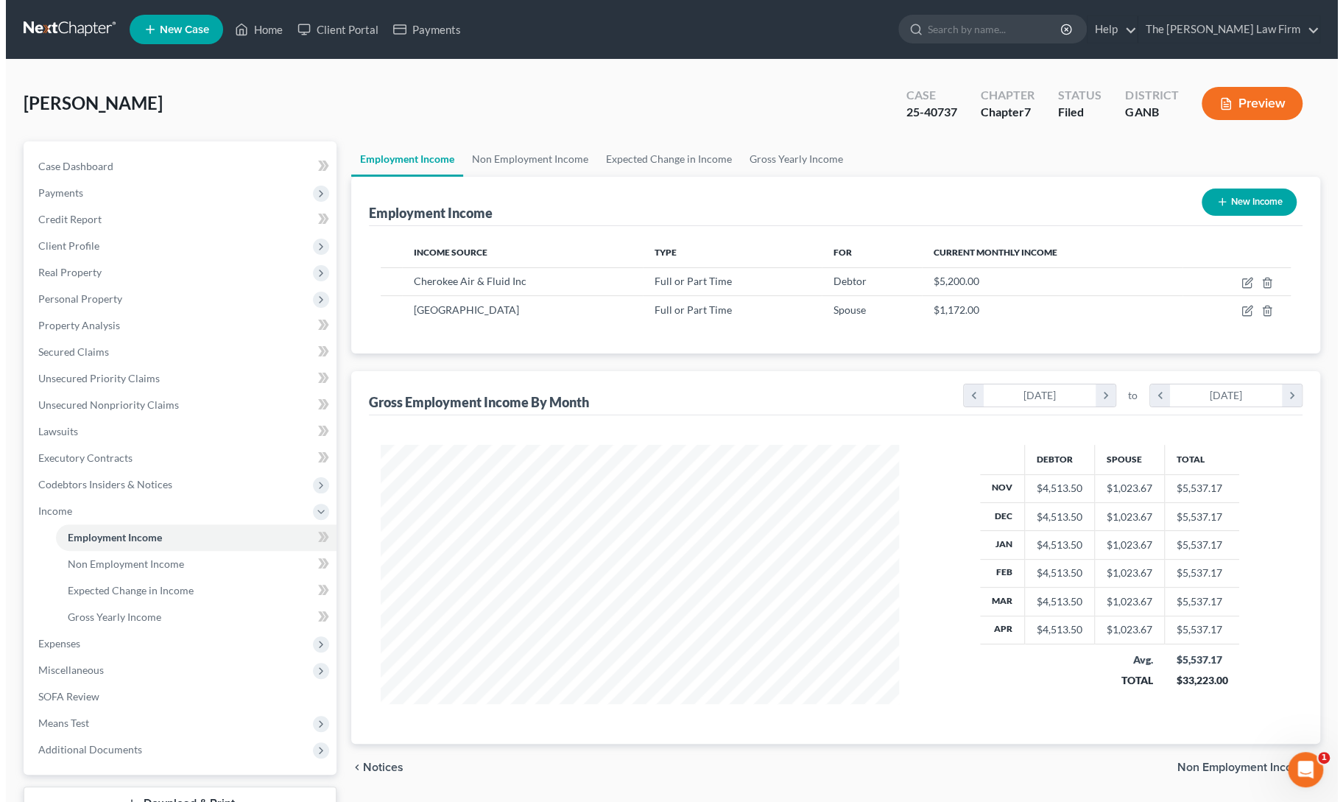
scroll to position [262, 548]
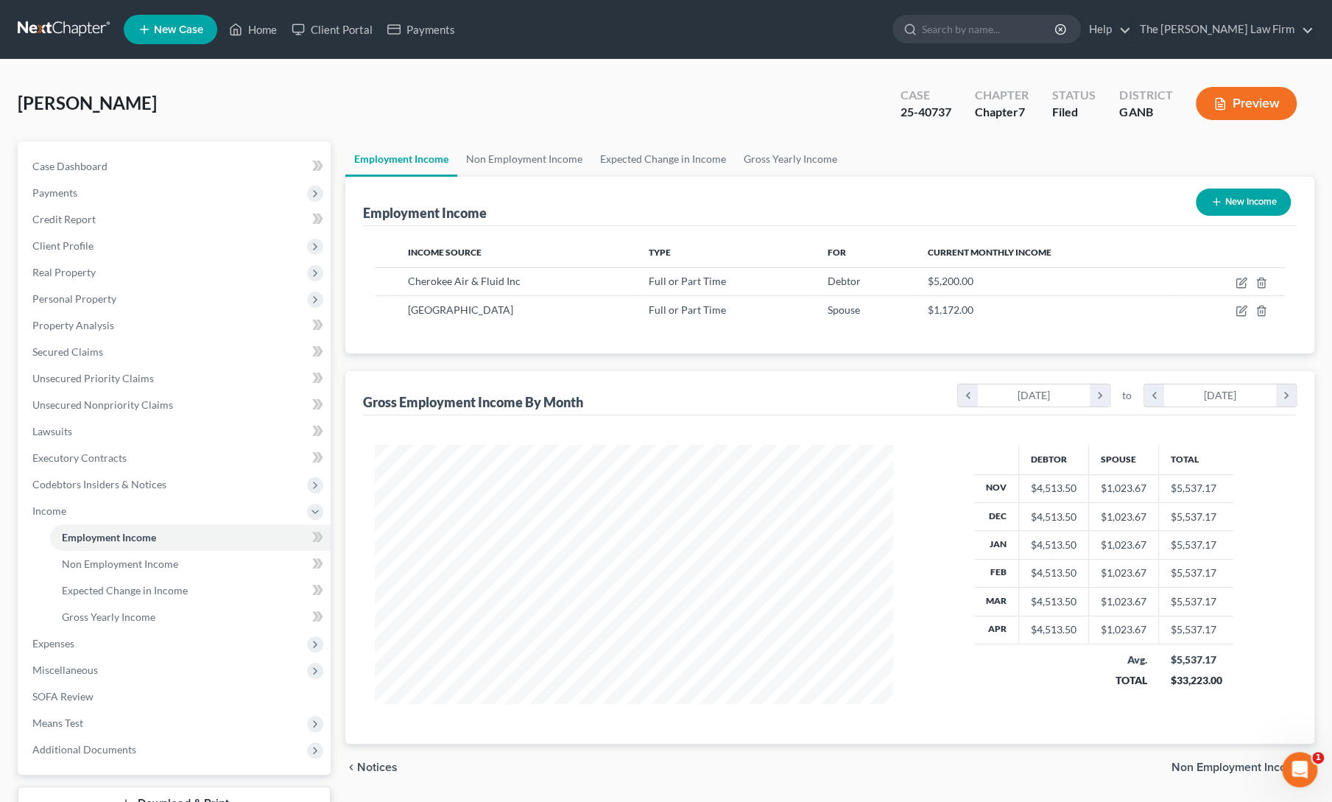
click at [1256, 96] on button "Preview" at bounding box center [1246, 103] width 101 height 33
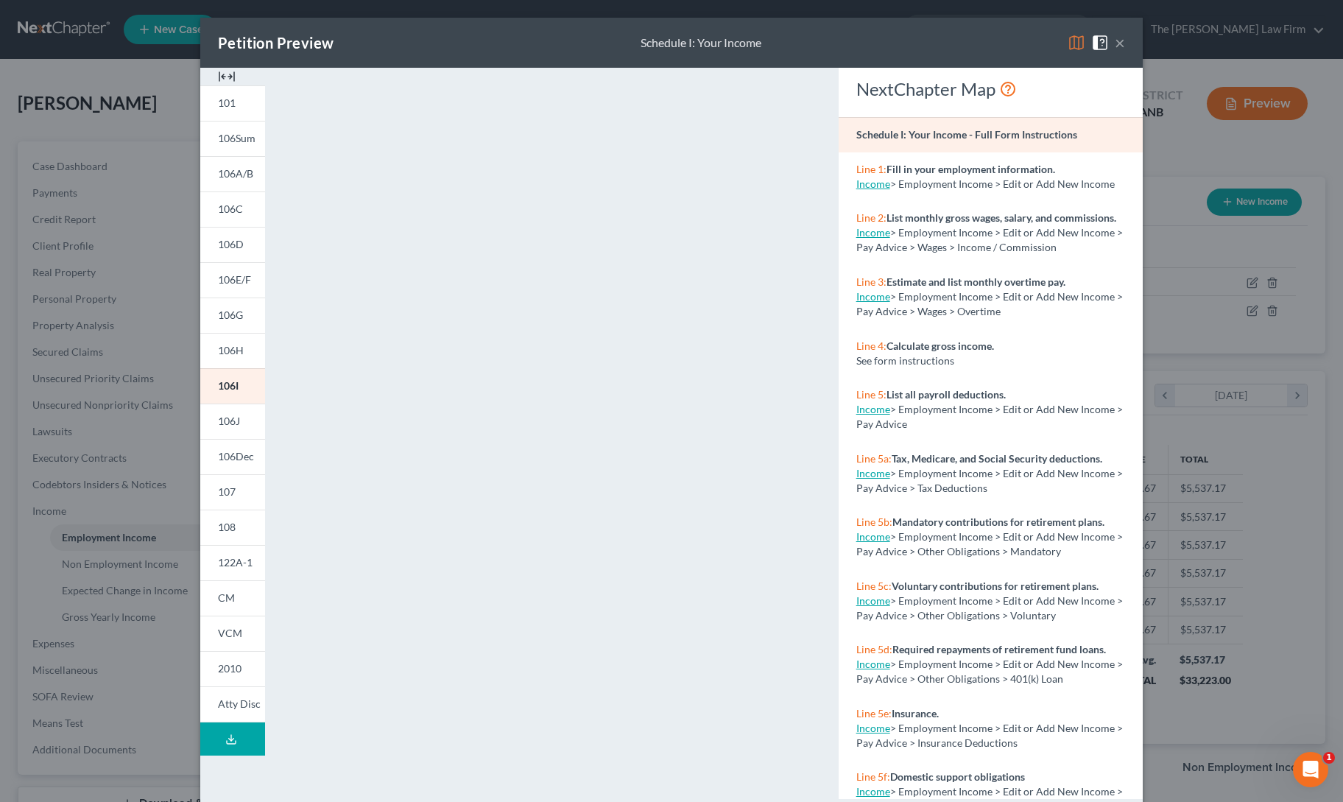
scroll to position [28, 0]
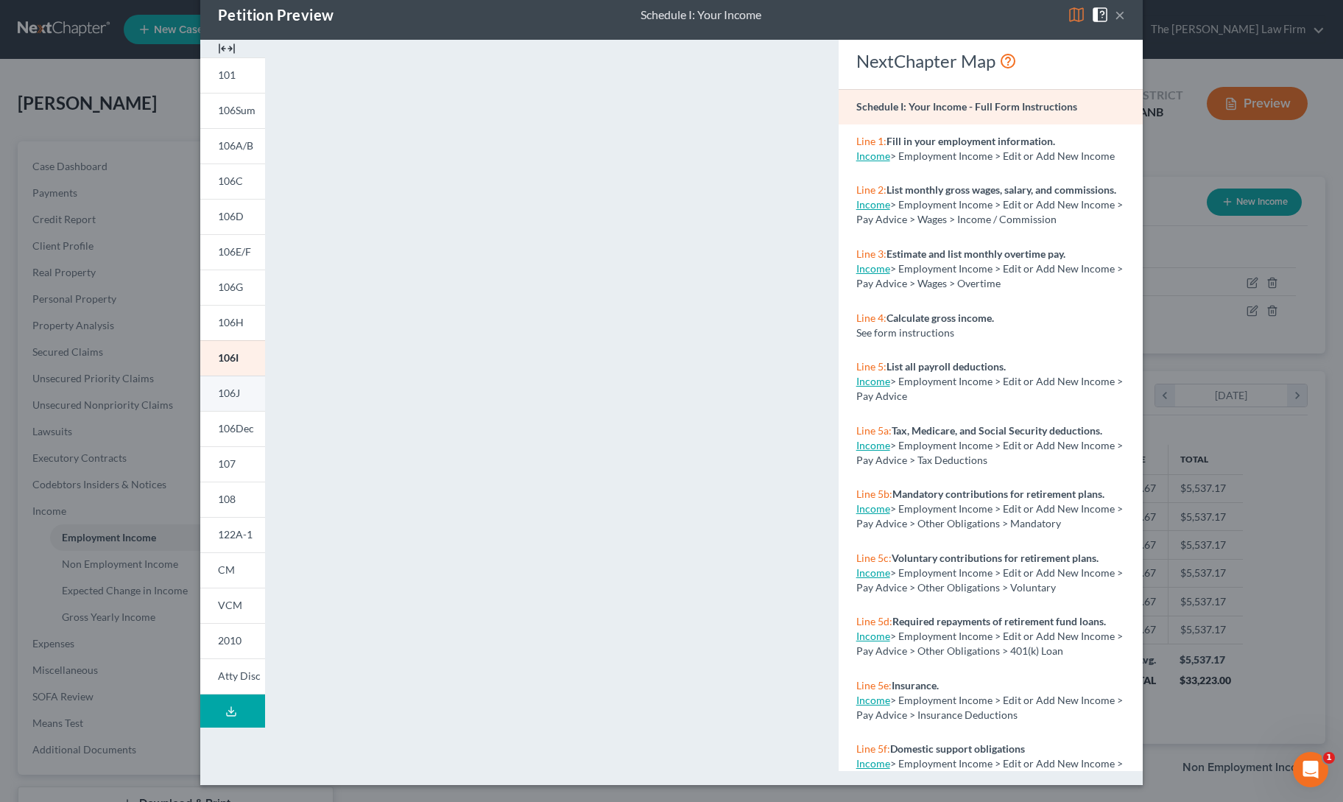
click at [227, 395] on span "106J" at bounding box center [229, 393] width 22 height 13
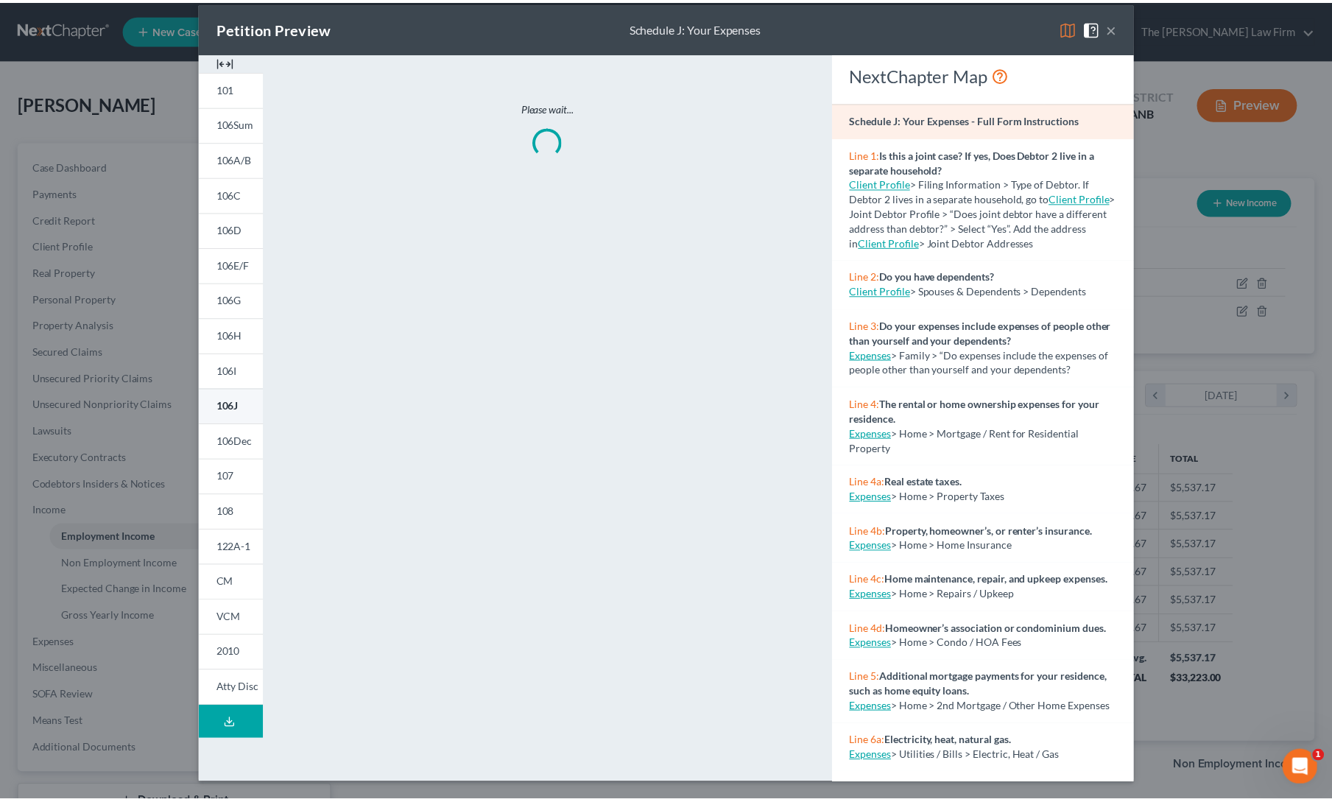
scroll to position [15, 0]
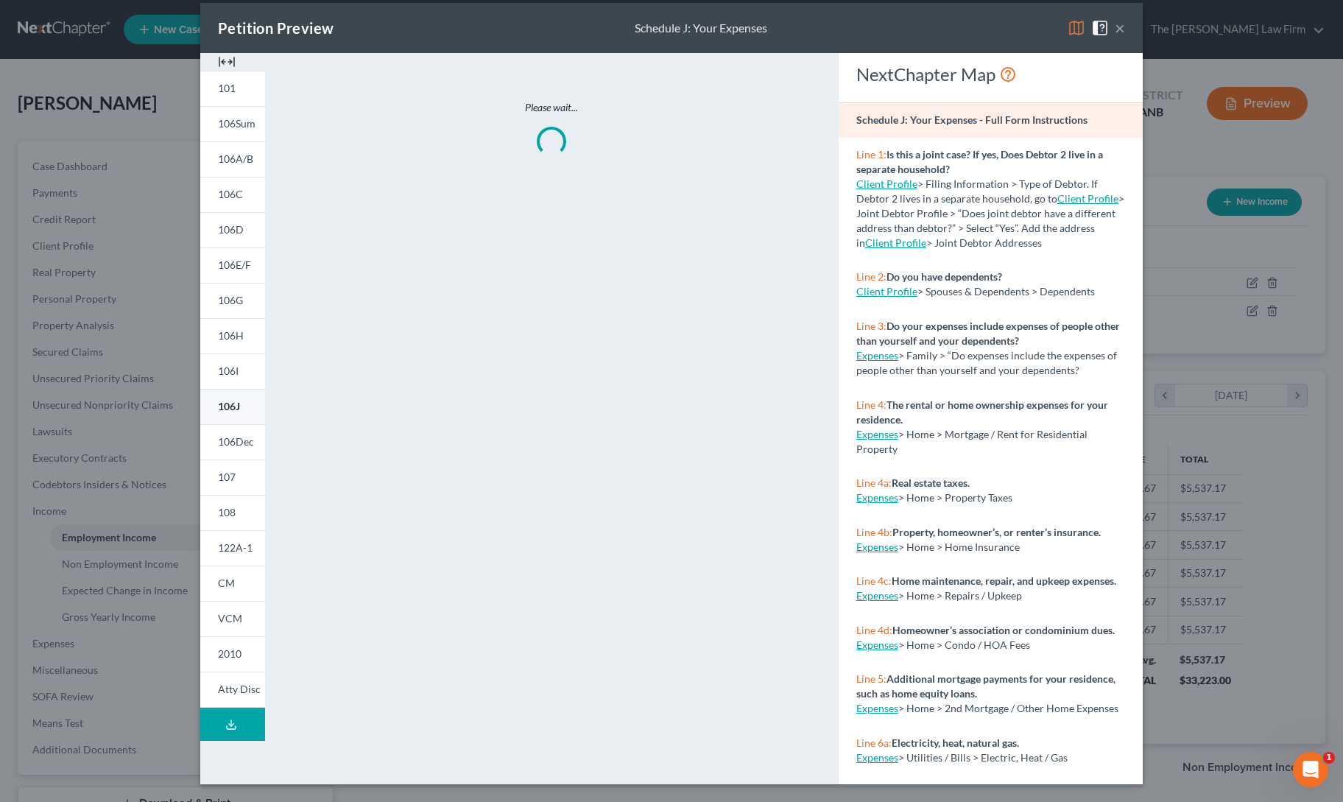
click at [225, 415] on link "106J" at bounding box center [232, 406] width 65 height 35
click at [1118, 32] on button "×" at bounding box center [1120, 28] width 10 height 18
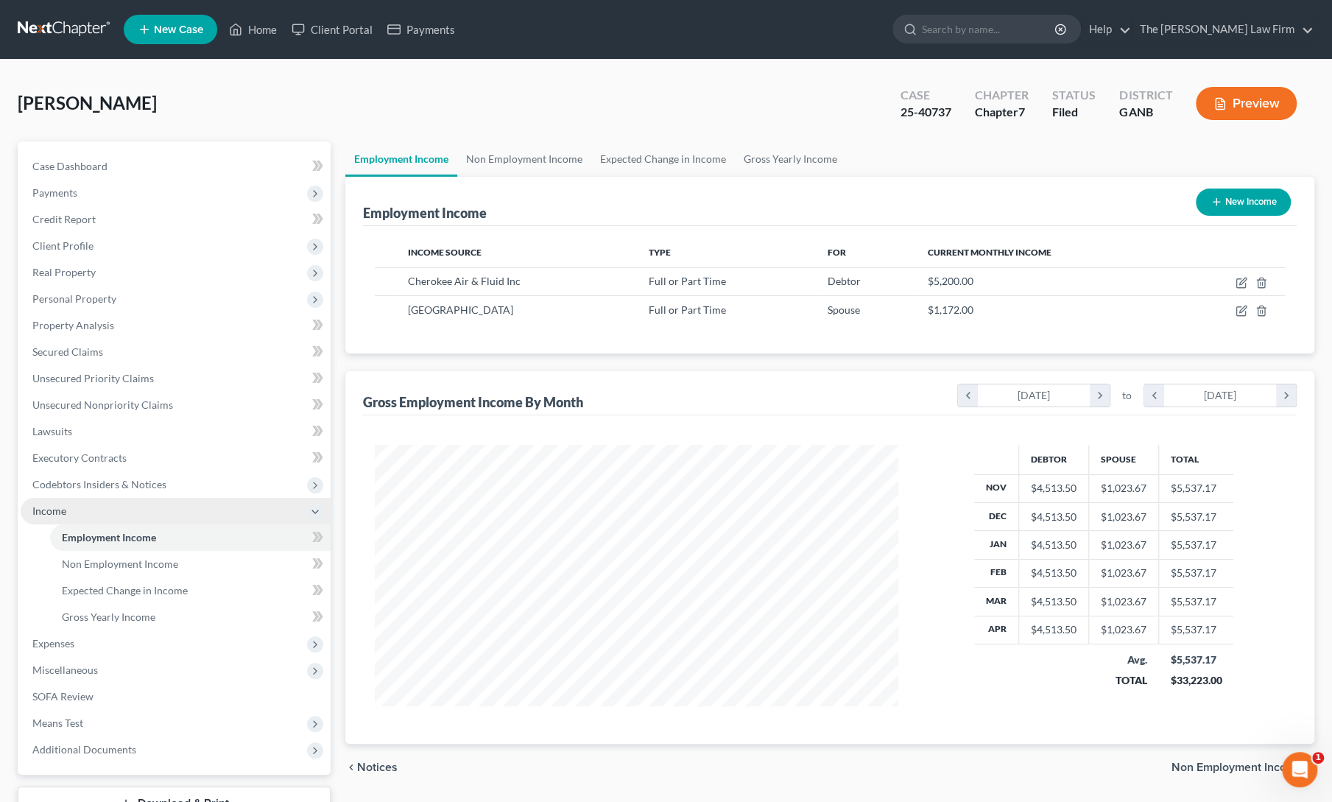
scroll to position [736166, 735880]
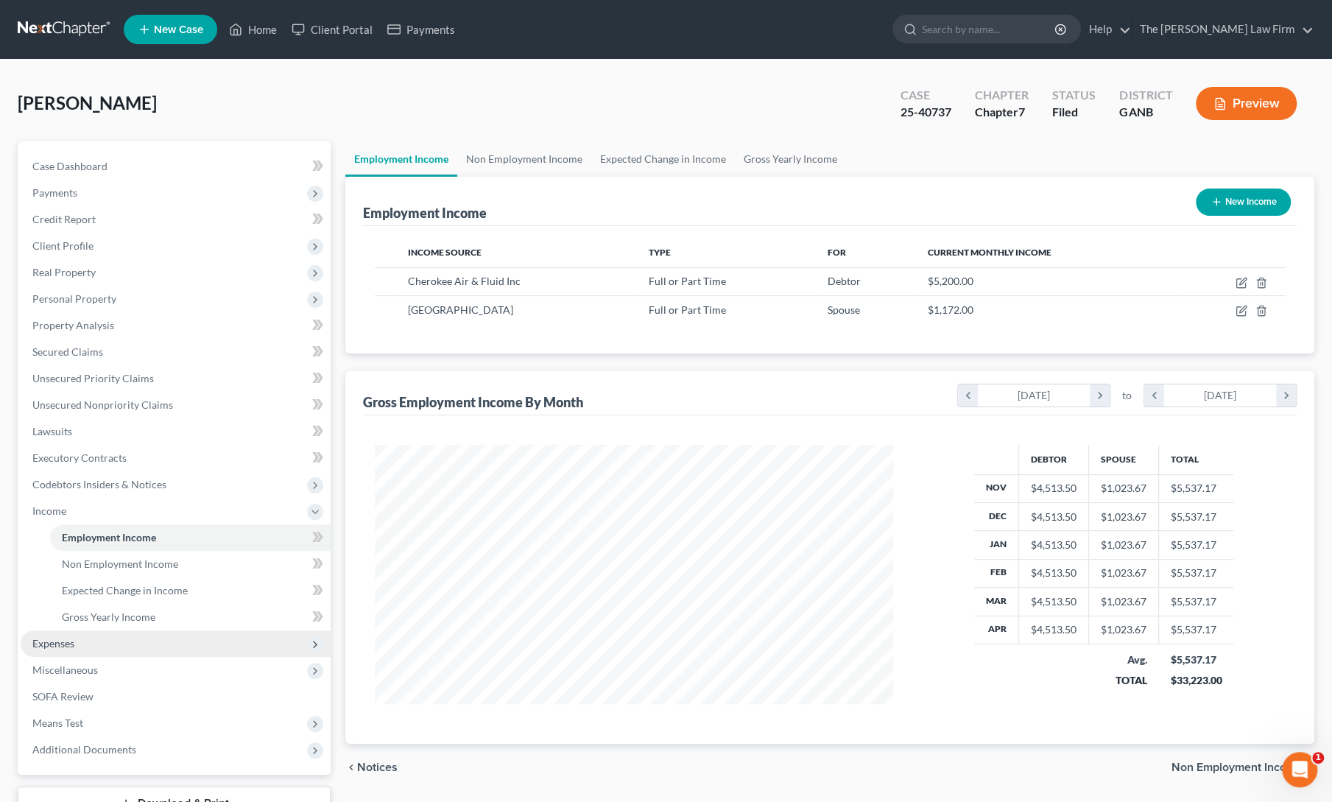
click at [62, 641] on span "Expenses" at bounding box center [53, 643] width 42 height 13
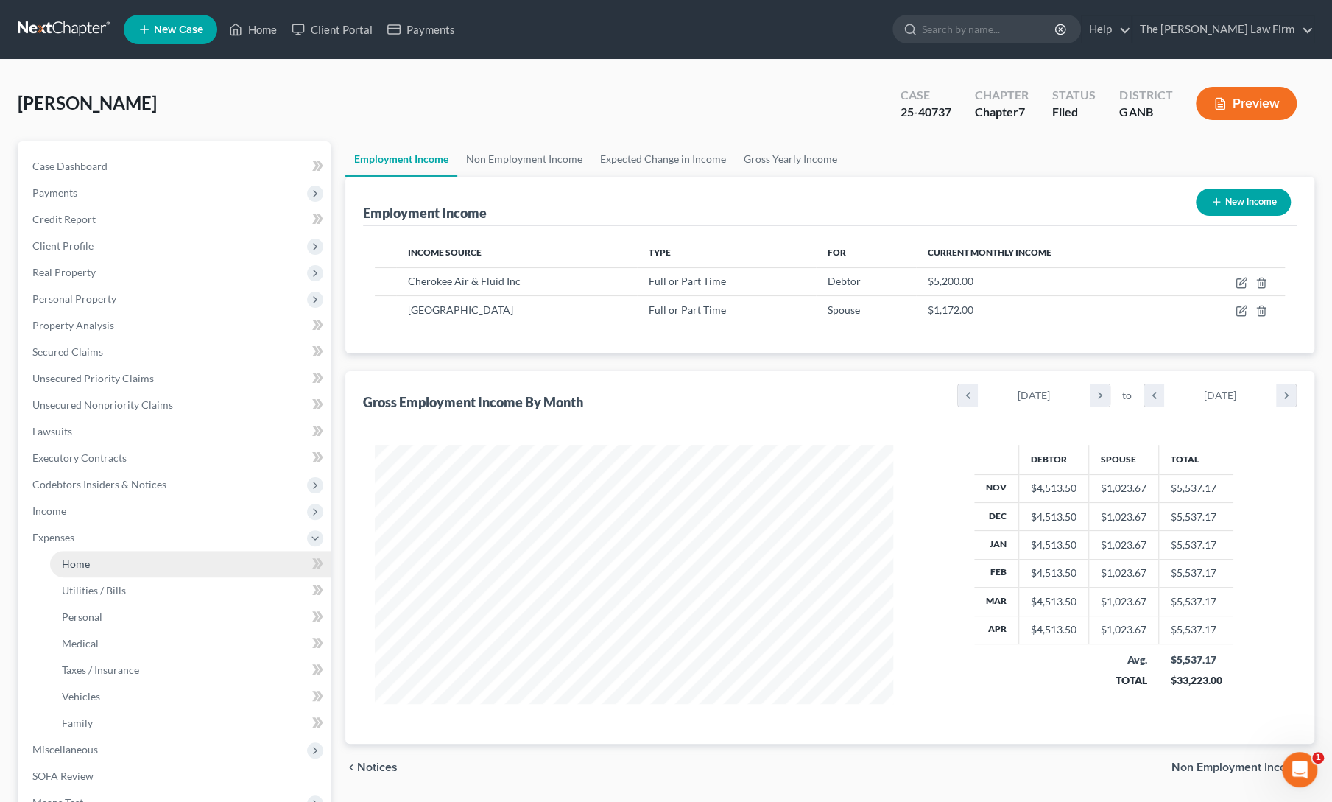
click at [93, 561] on link "Home" at bounding box center [190, 564] width 281 height 27
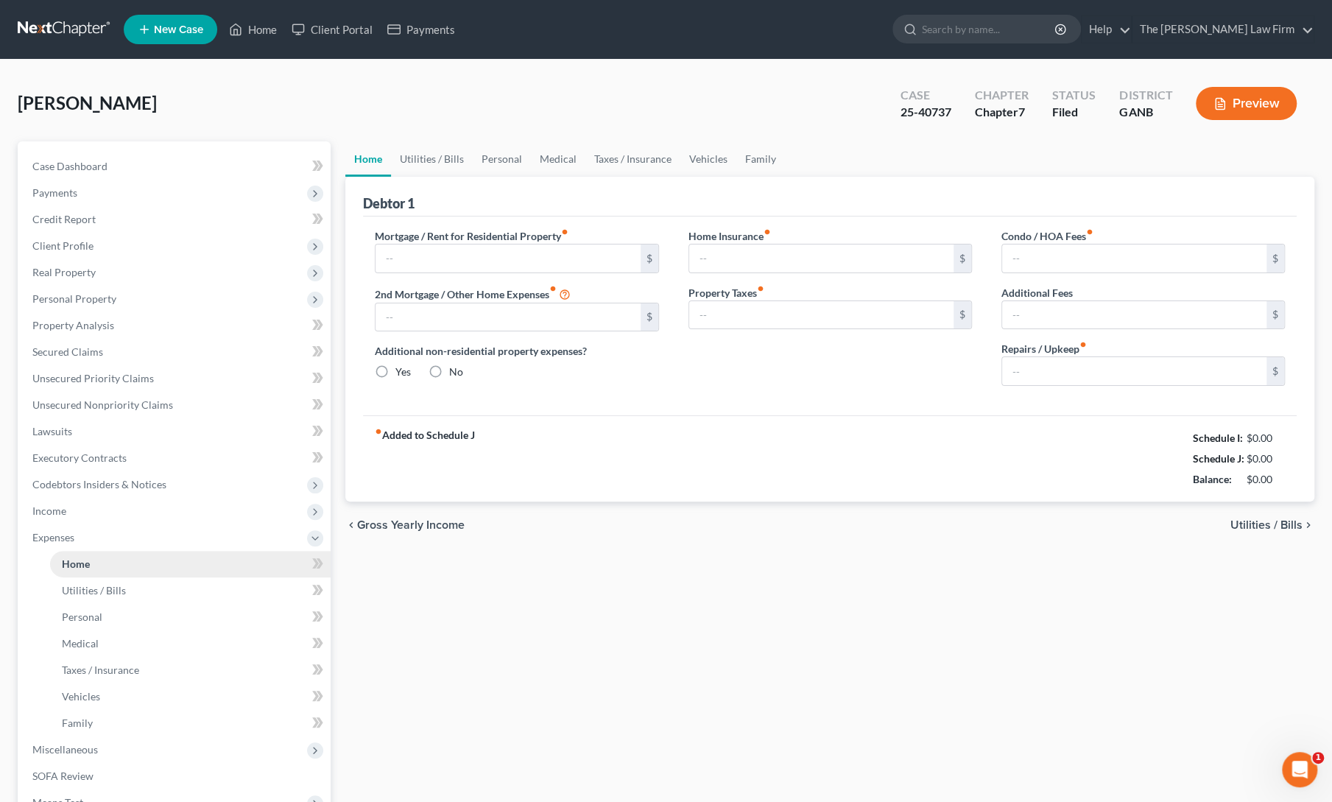
type input "0.00"
radio input "true"
type input "200.00"
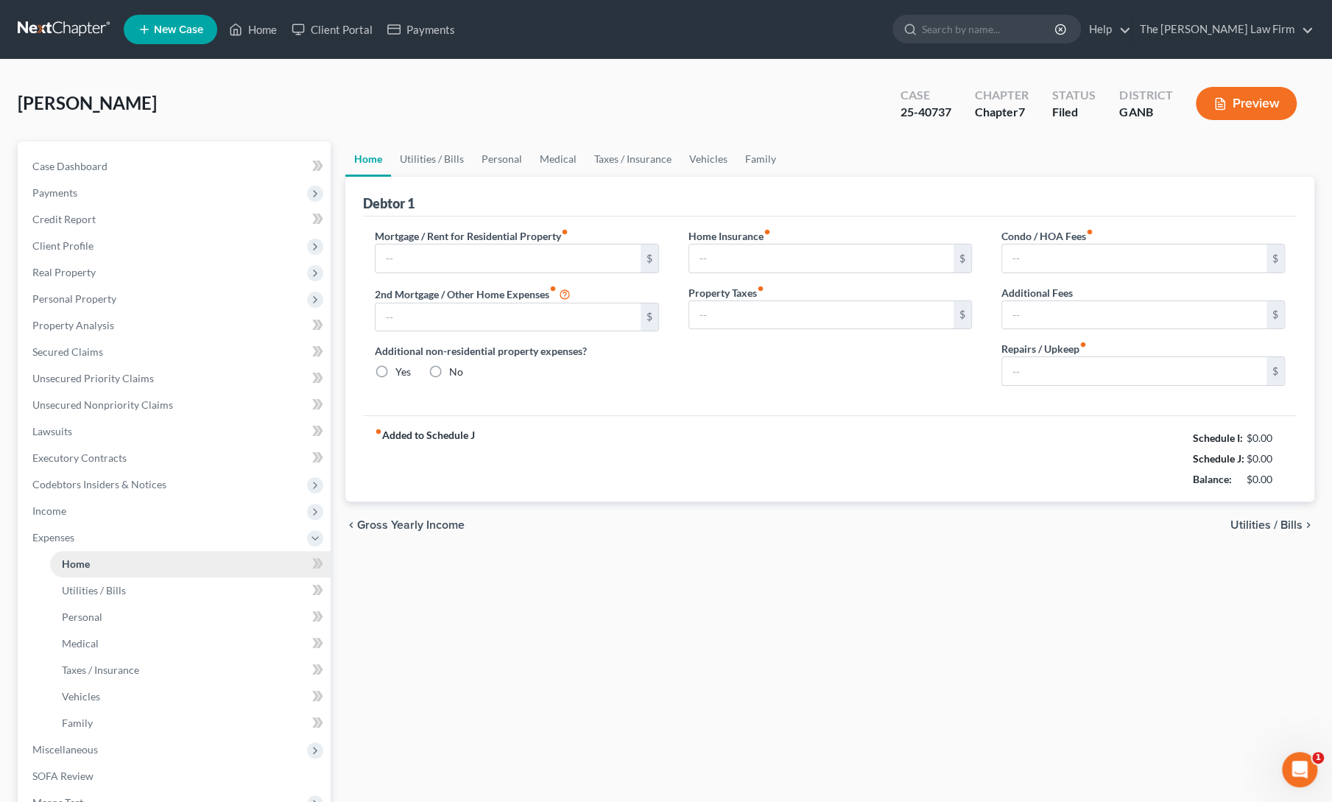
type input "0.00"
type input "300.00"
click at [710, 161] on link "Vehicles" at bounding box center [708, 158] width 56 height 35
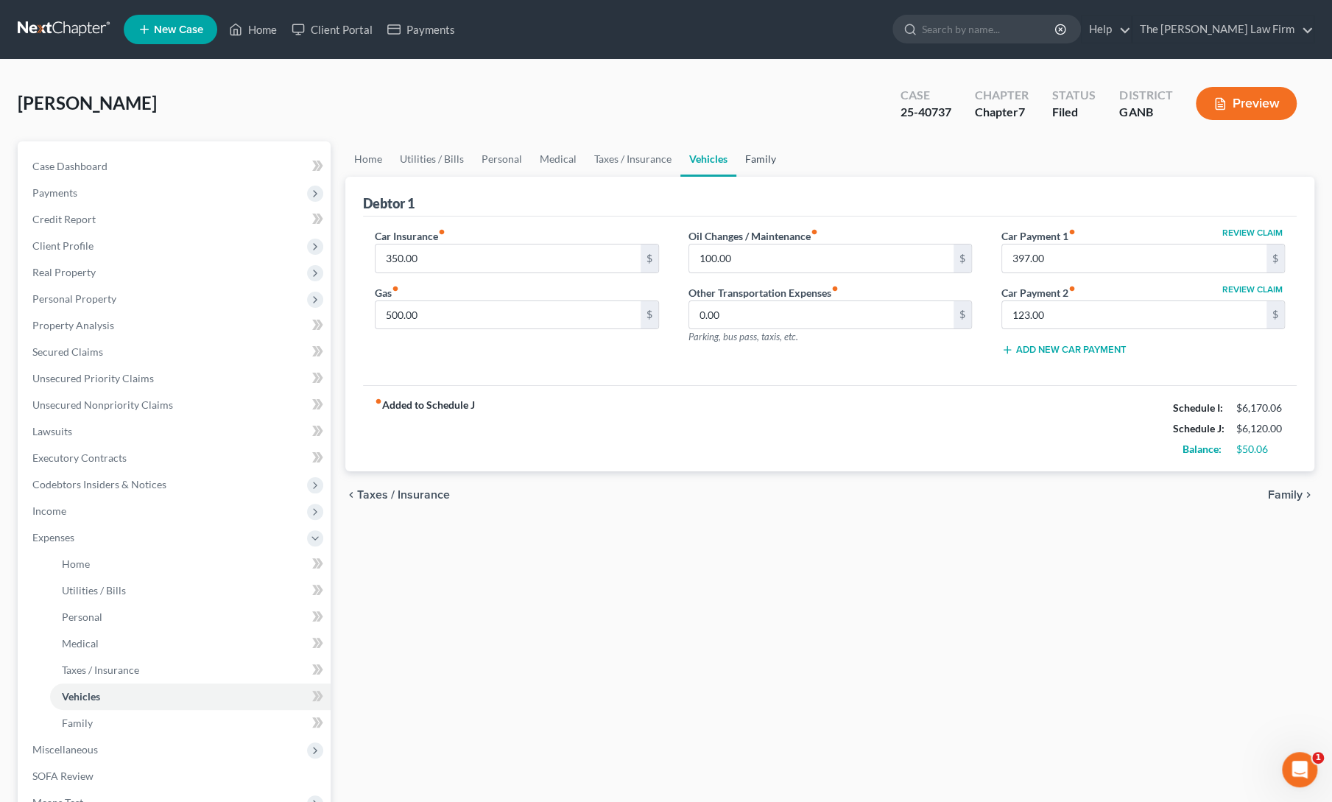
click at [754, 154] on link "Family" at bounding box center [760, 158] width 49 height 35
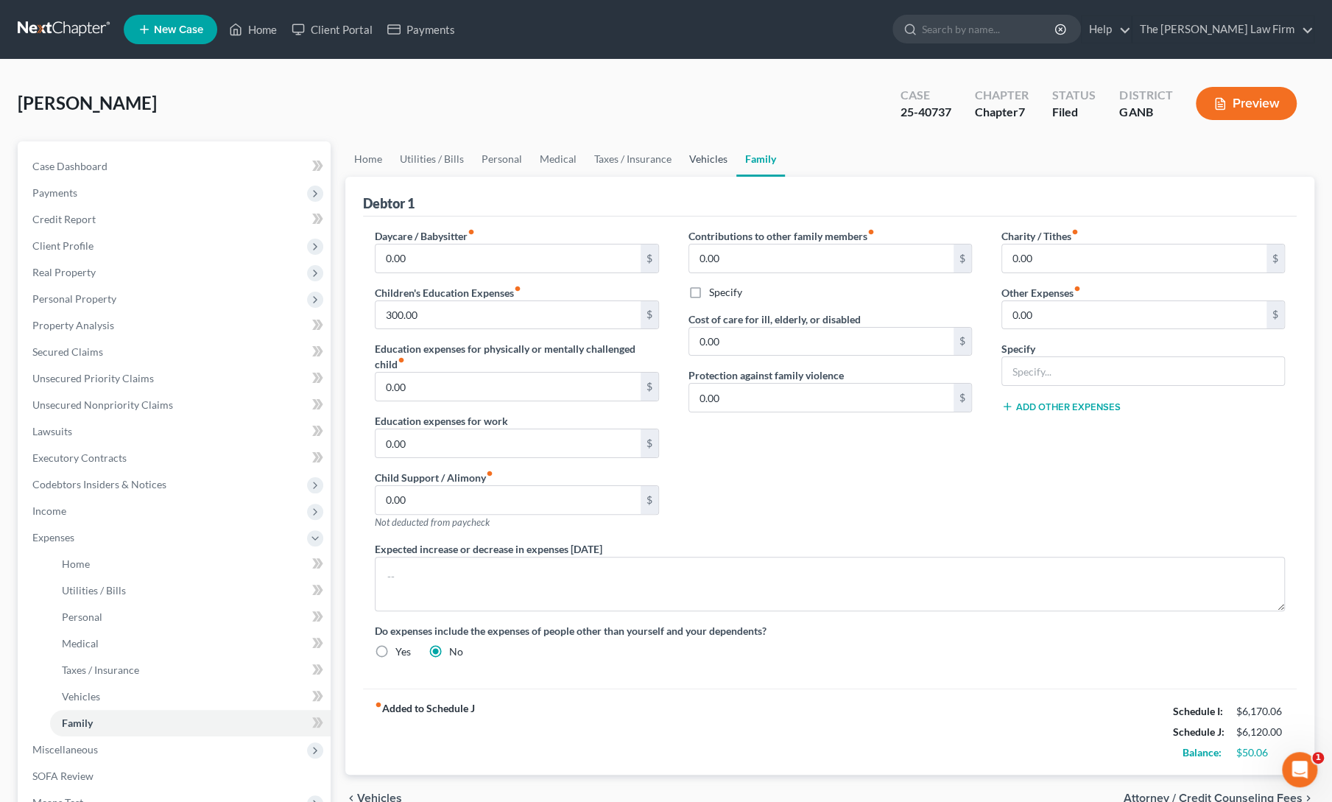
click at [706, 155] on link "Vehicles" at bounding box center [708, 158] width 56 height 35
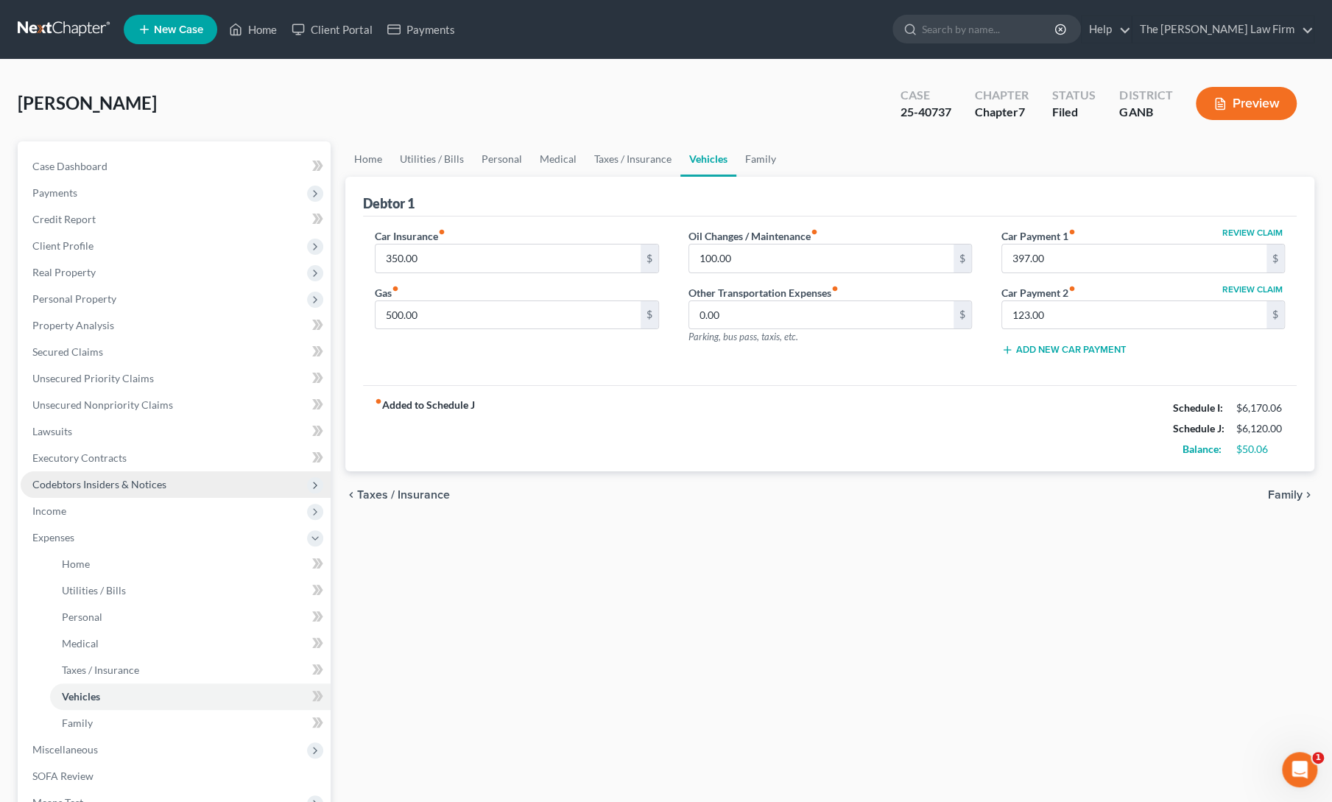
click at [74, 482] on span "Codebtors Insiders & Notices" at bounding box center [99, 484] width 134 height 13
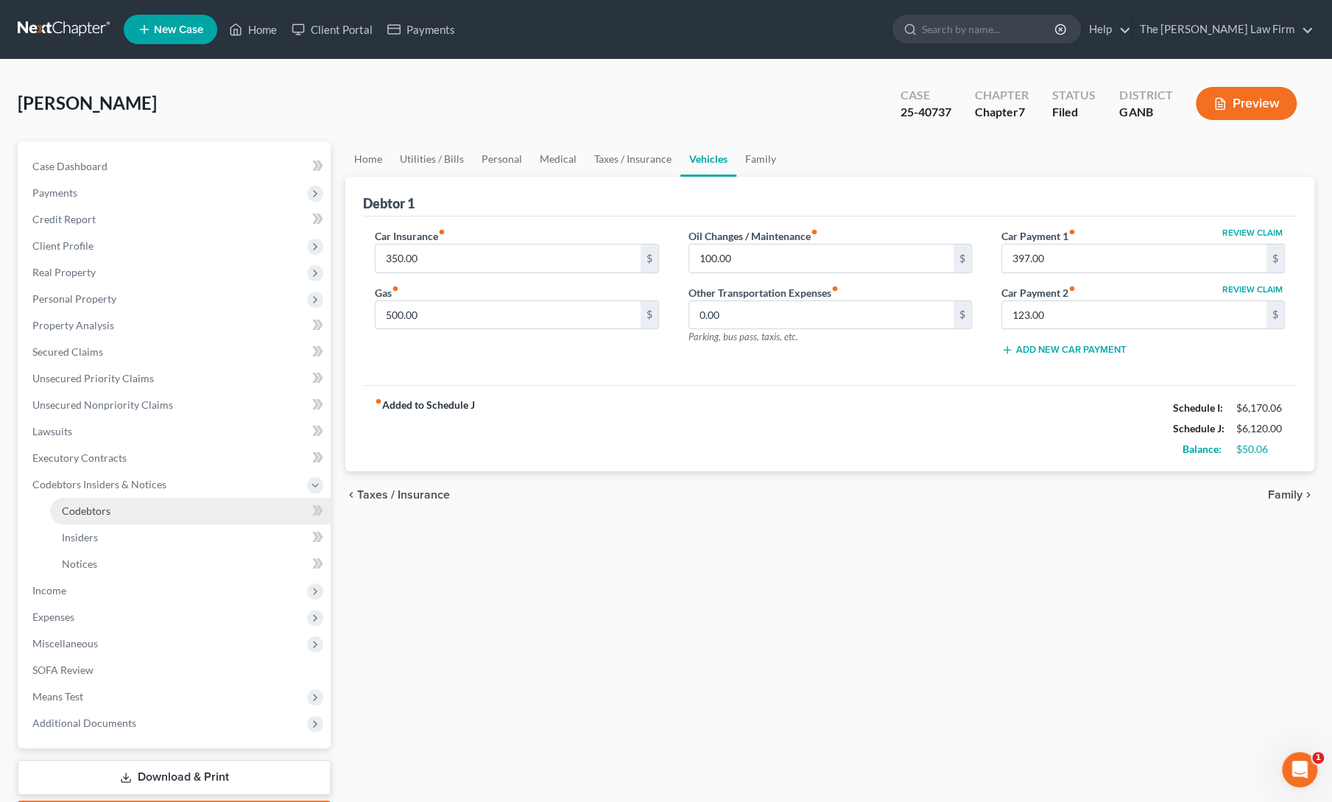
click at [86, 510] on span "Codebtors" at bounding box center [86, 510] width 49 height 13
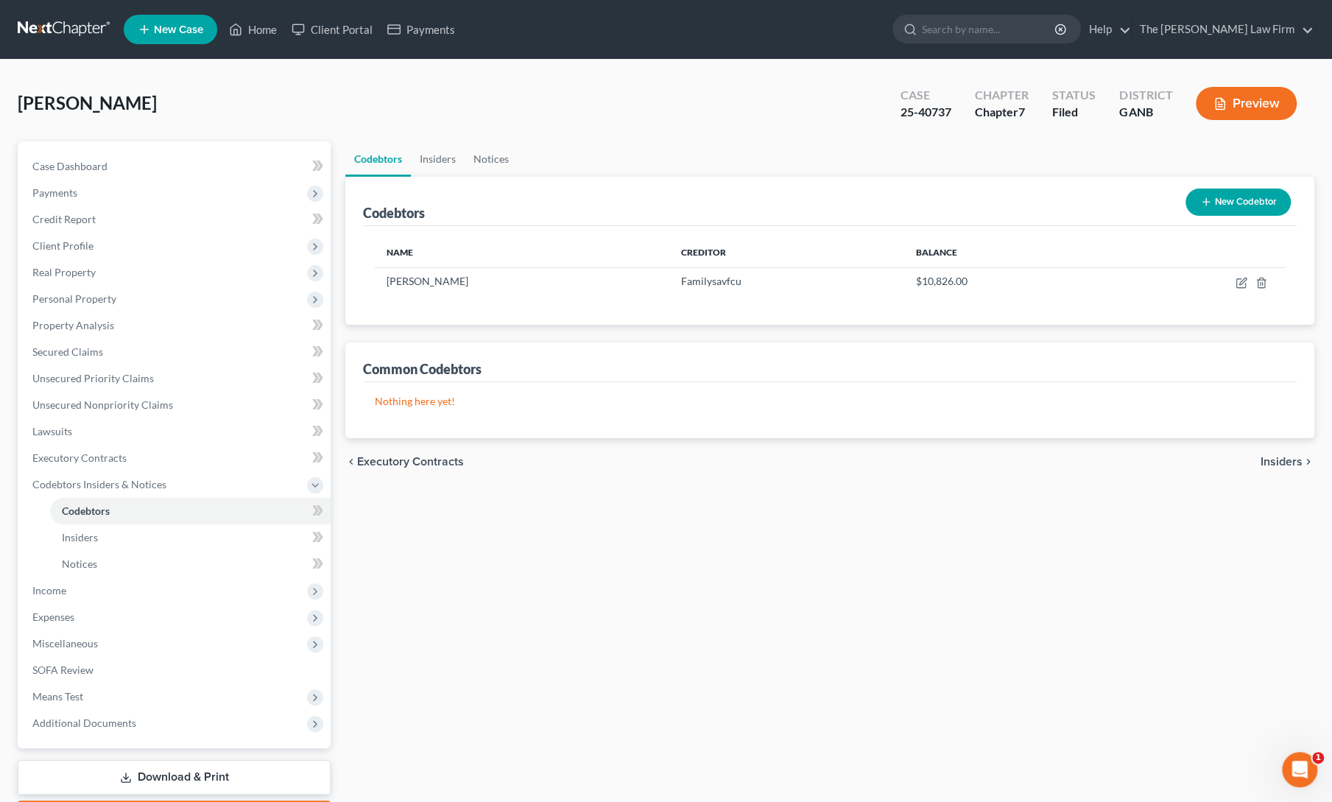
scroll to position [85, 0]
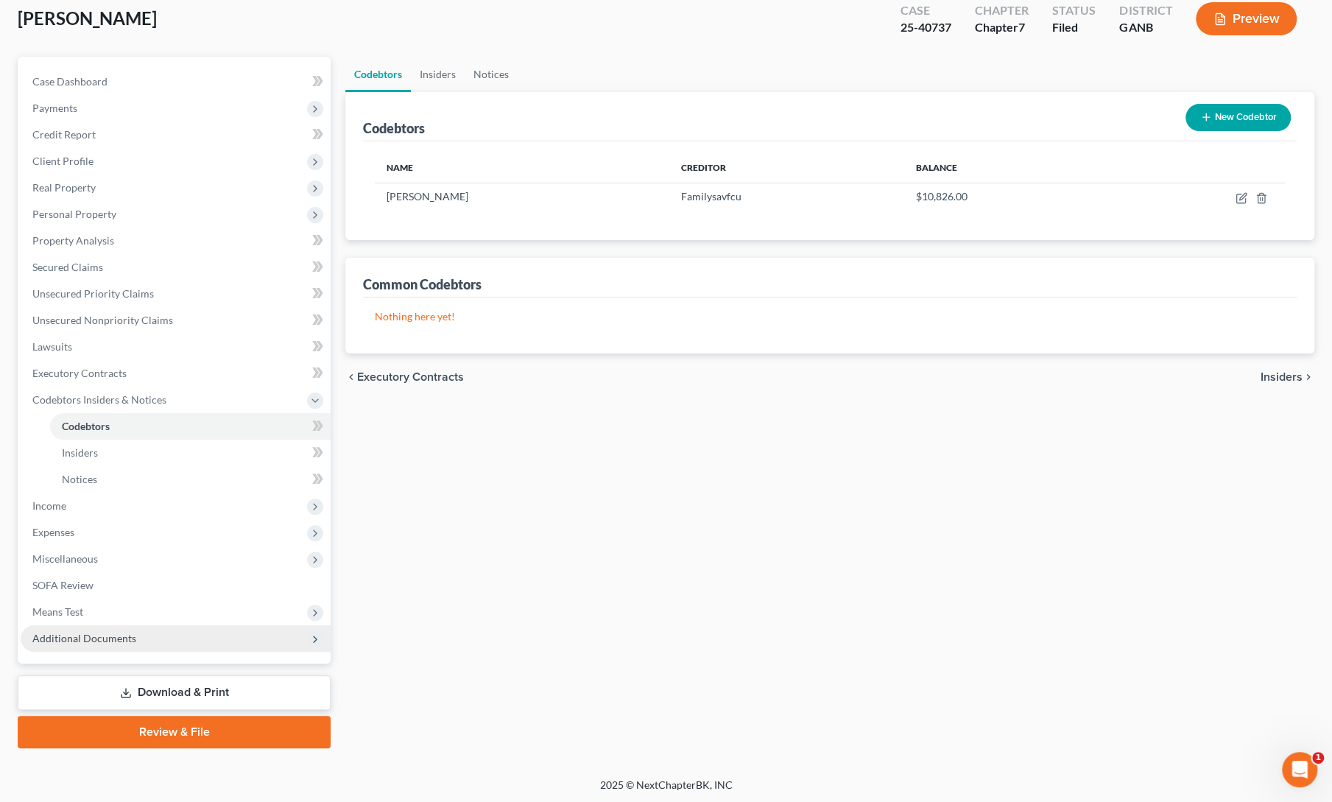
click at [109, 639] on span "Additional Documents" at bounding box center [84, 638] width 104 height 13
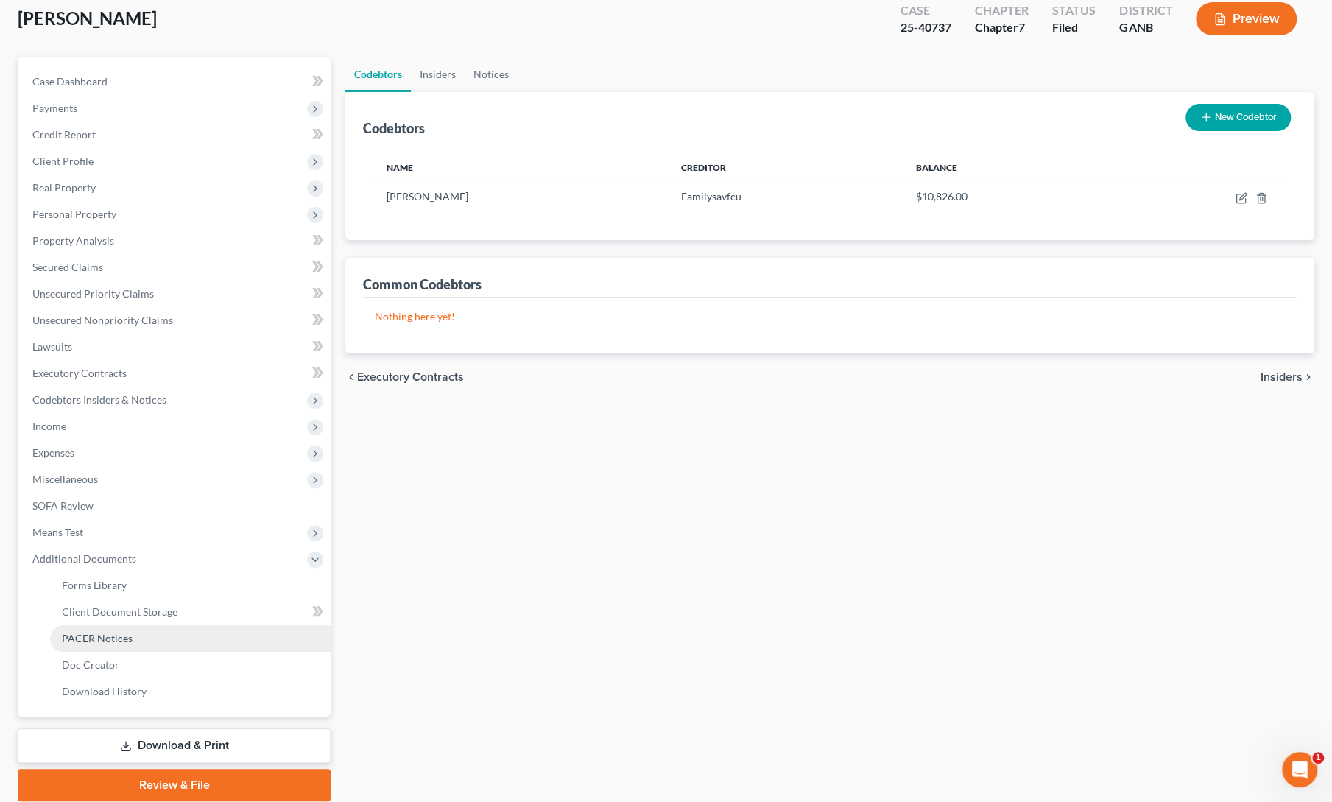
click at [86, 643] on span "PACER Notices" at bounding box center [97, 638] width 71 height 13
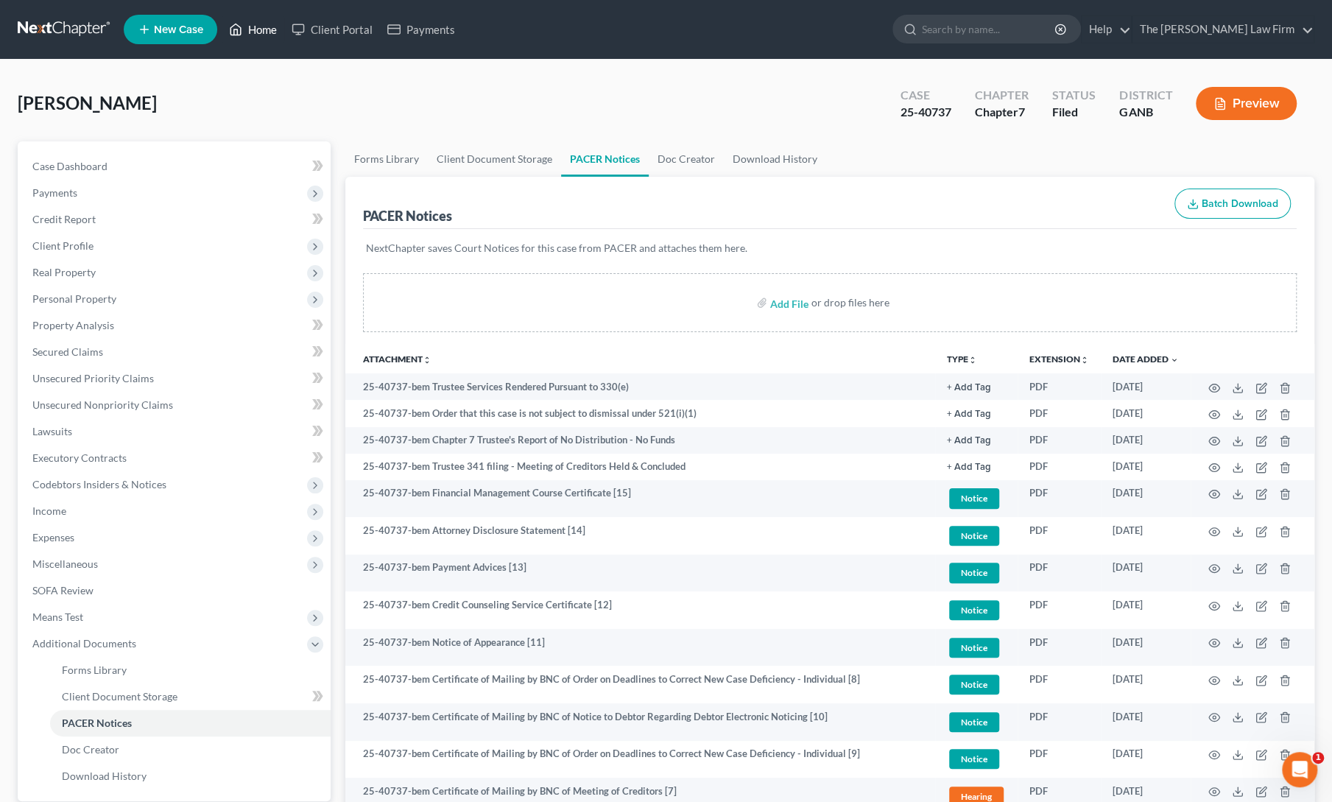
click at [256, 27] on link "Home" at bounding box center [253, 29] width 63 height 27
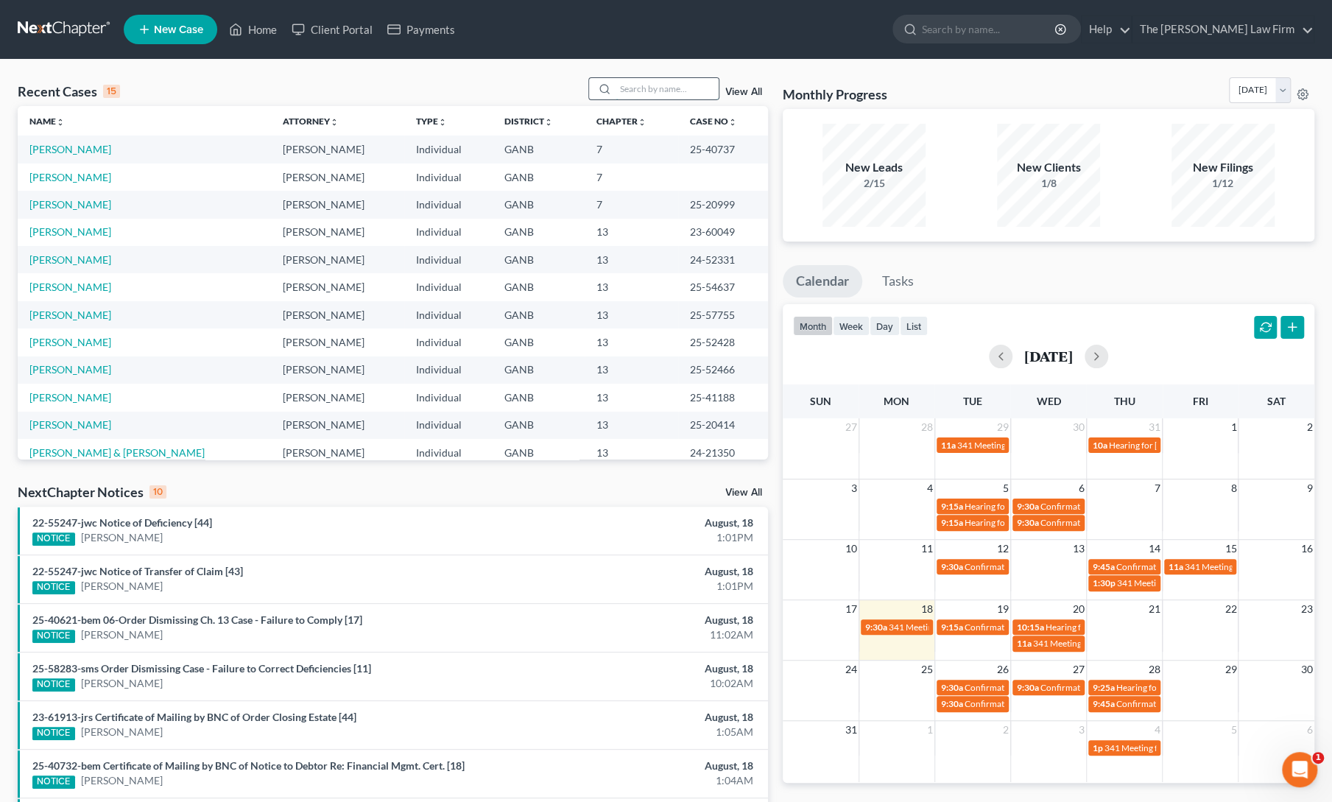
click at [636, 96] on input "search" at bounding box center [667, 88] width 103 height 21
type input "[PERSON_NAME]"
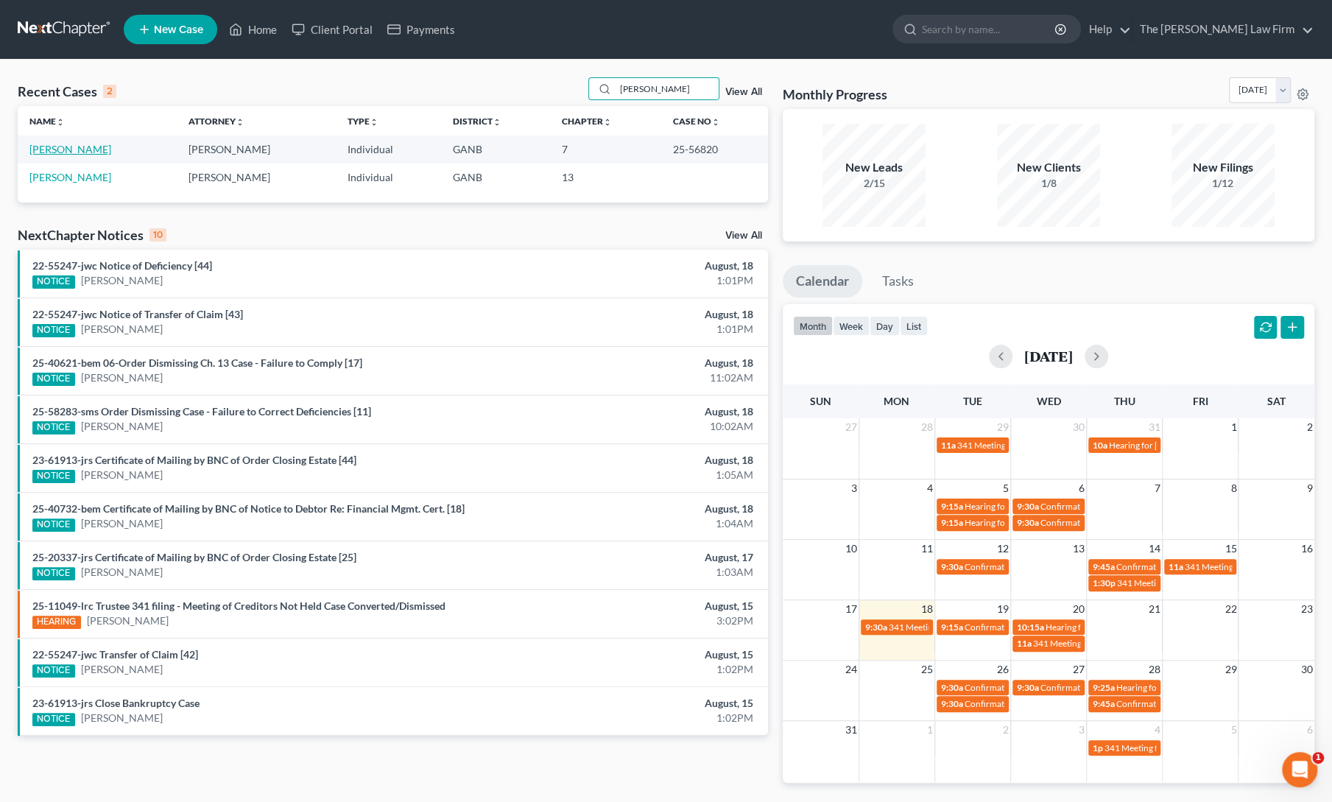
click at [62, 145] on link "[PERSON_NAME]" at bounding box center [70, 149] width 82 height 13
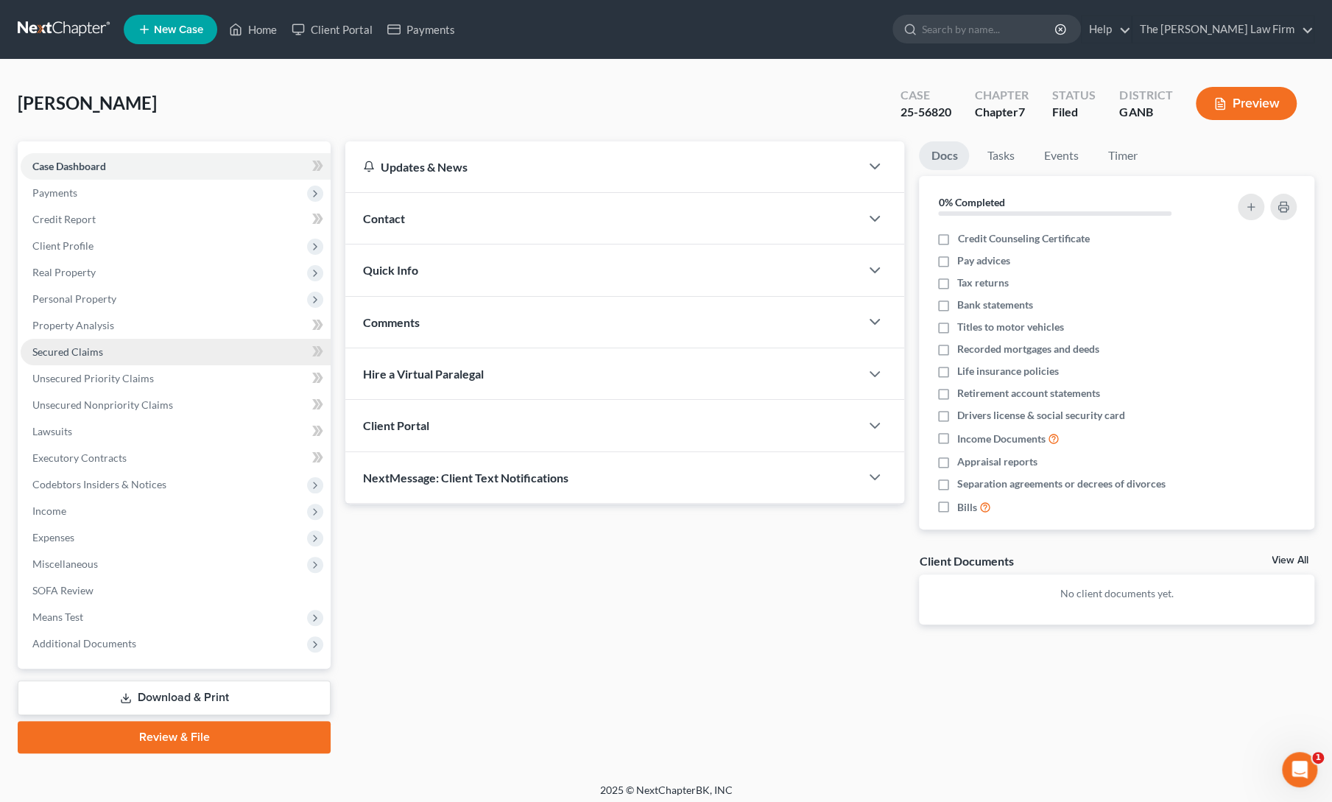
click at [74, 351] on span "Secured Claims" at bounding box center [67, 351] width 71 height 13
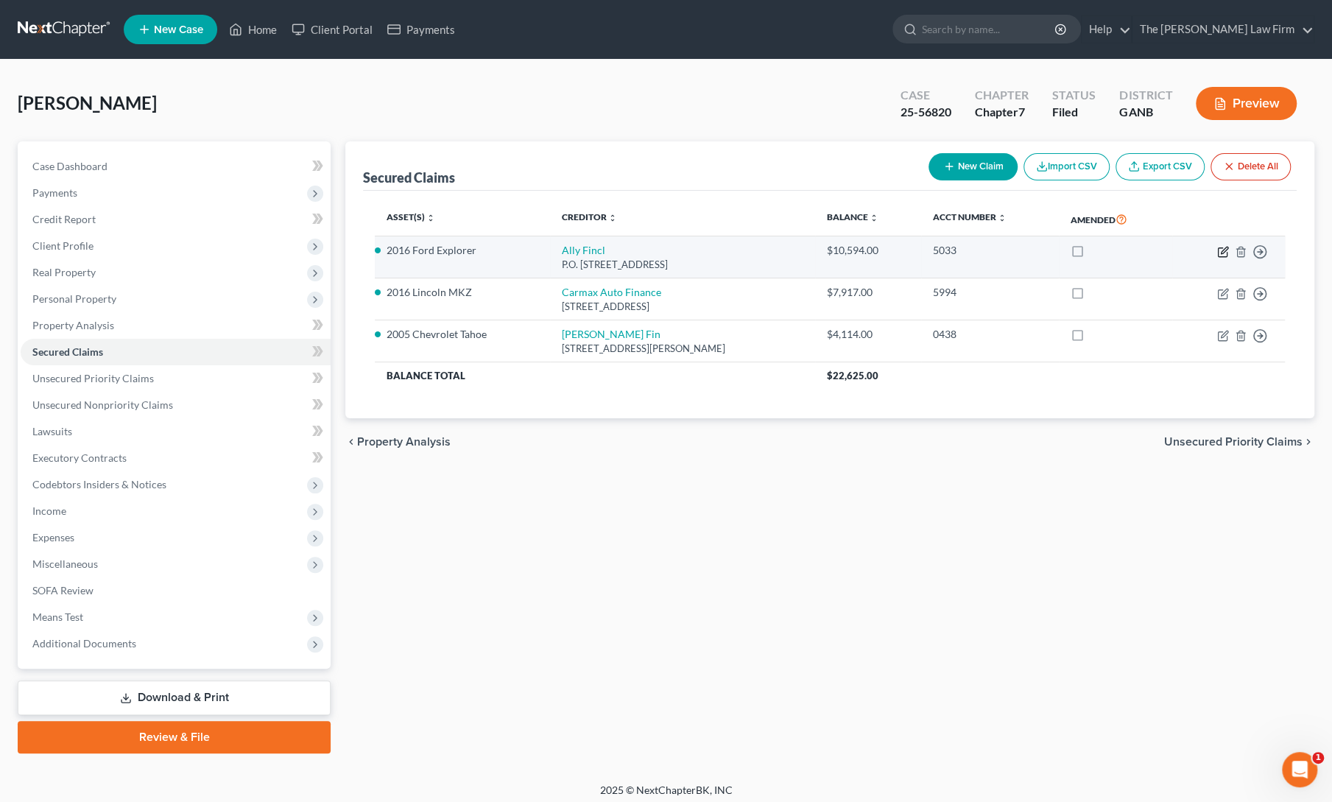
click at [1224, 249] on icon "button" at bounding box center [1223, 252] width 12 height 12
select select "24"
select select "9"
select select "0"
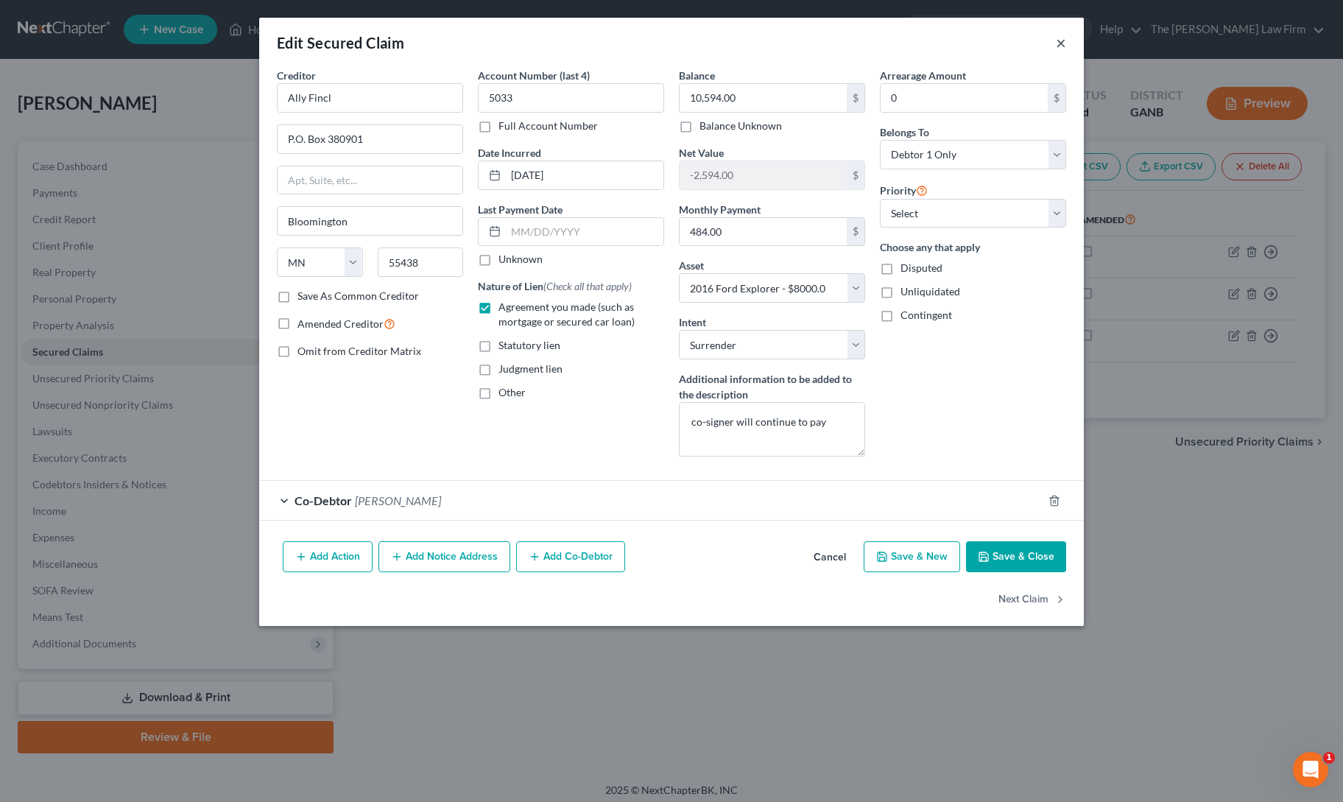
click at [1063, 42] on button "×" at bounding box center [1061, 43] width 10 height 18
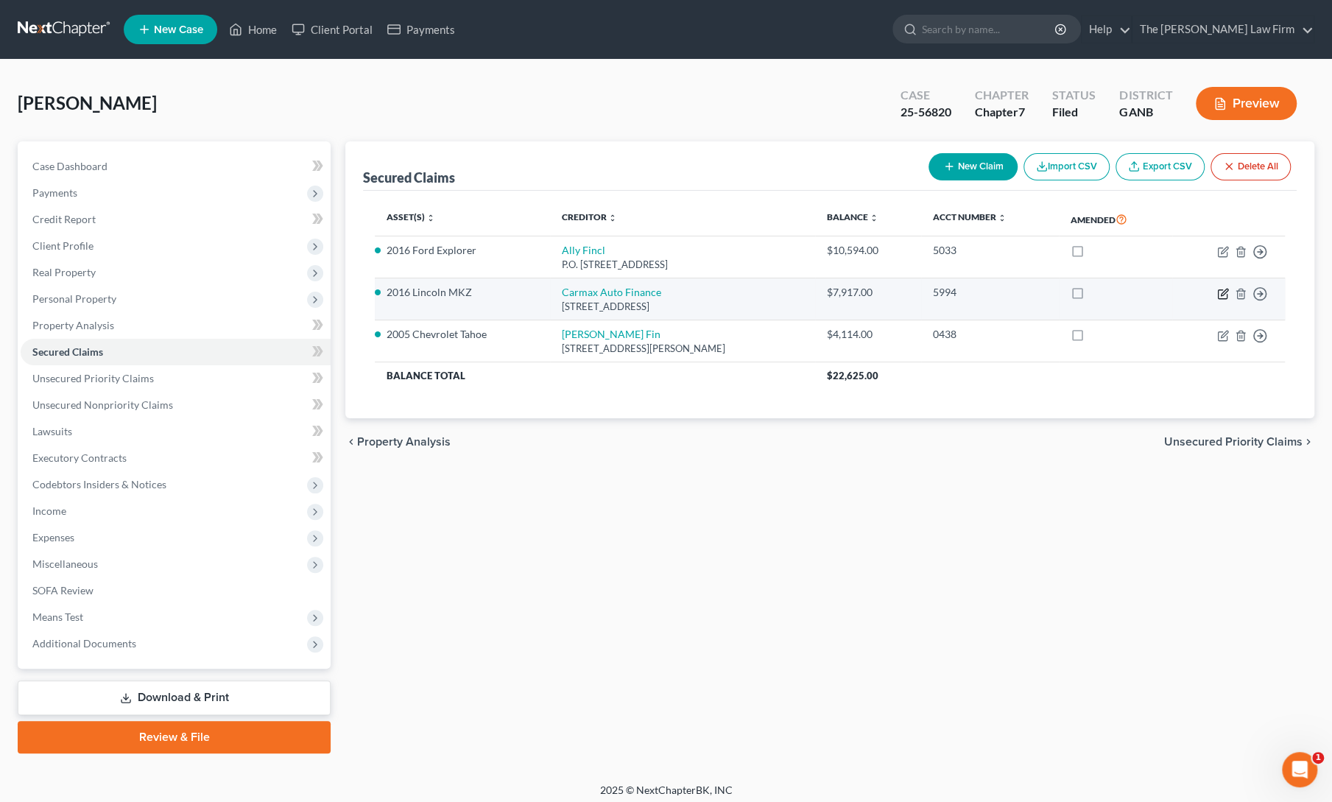
click at [1224, 296] on icon "button" at bounding box center [1223, 294] width 12 height 12
select select "48"
select select "0"
select select "8"
select select "2"
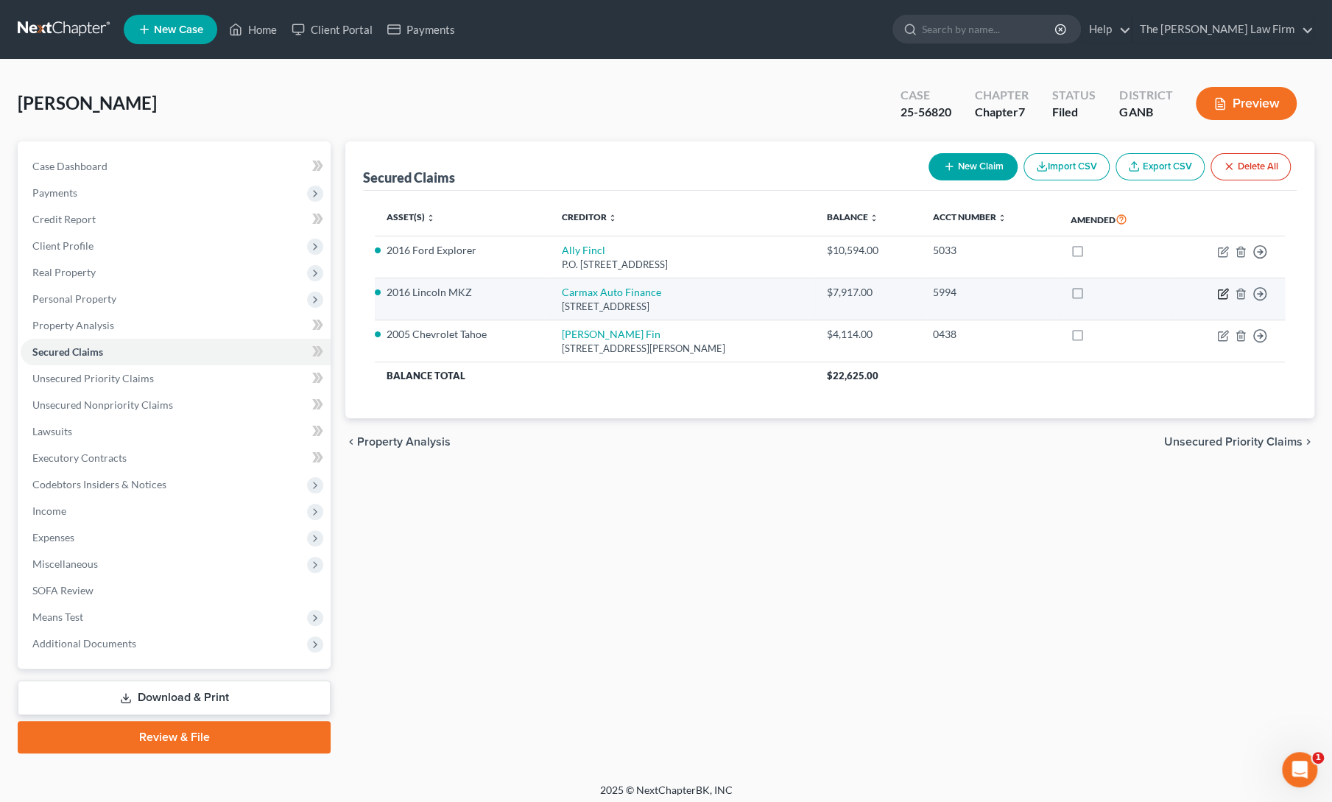
select select "0"
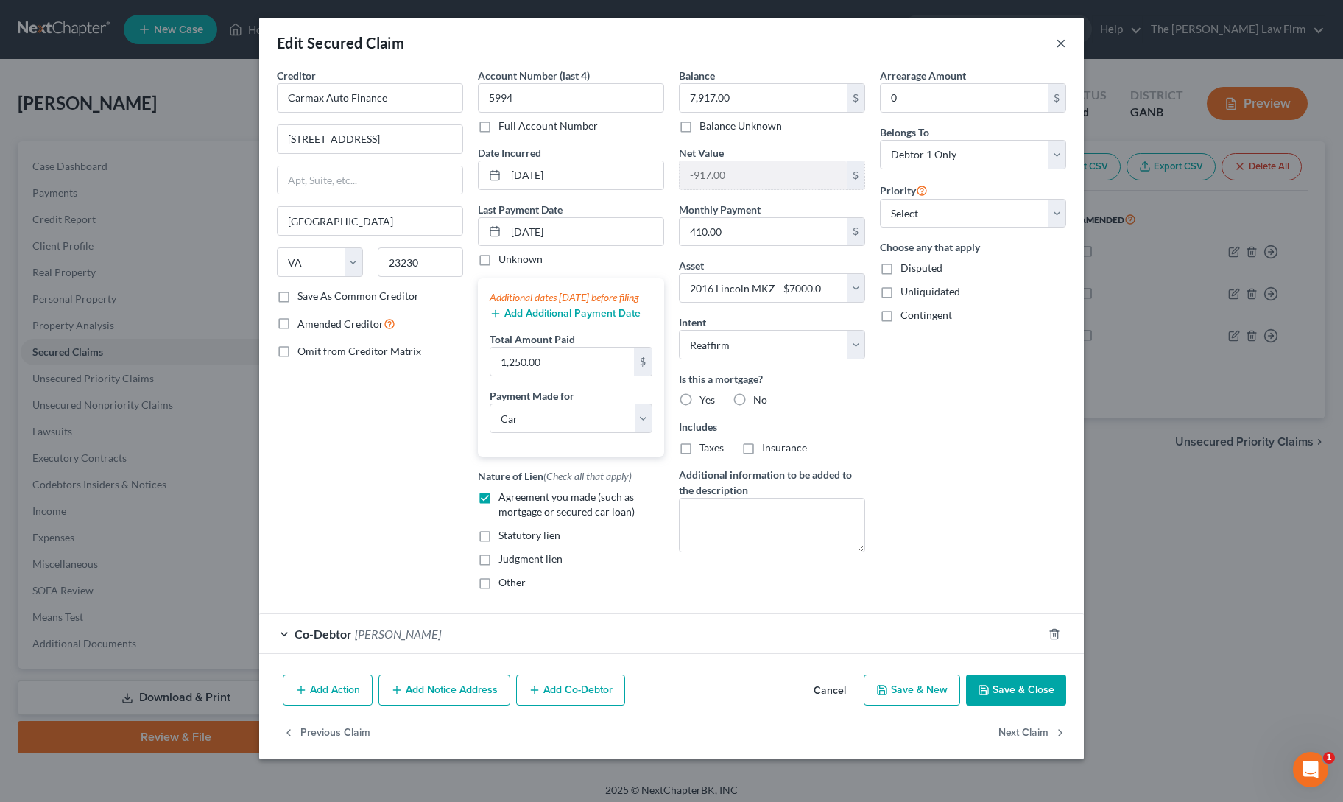
click at [1057, 42] on button "×" at bounding box center [1061, 43] width 10 height 18
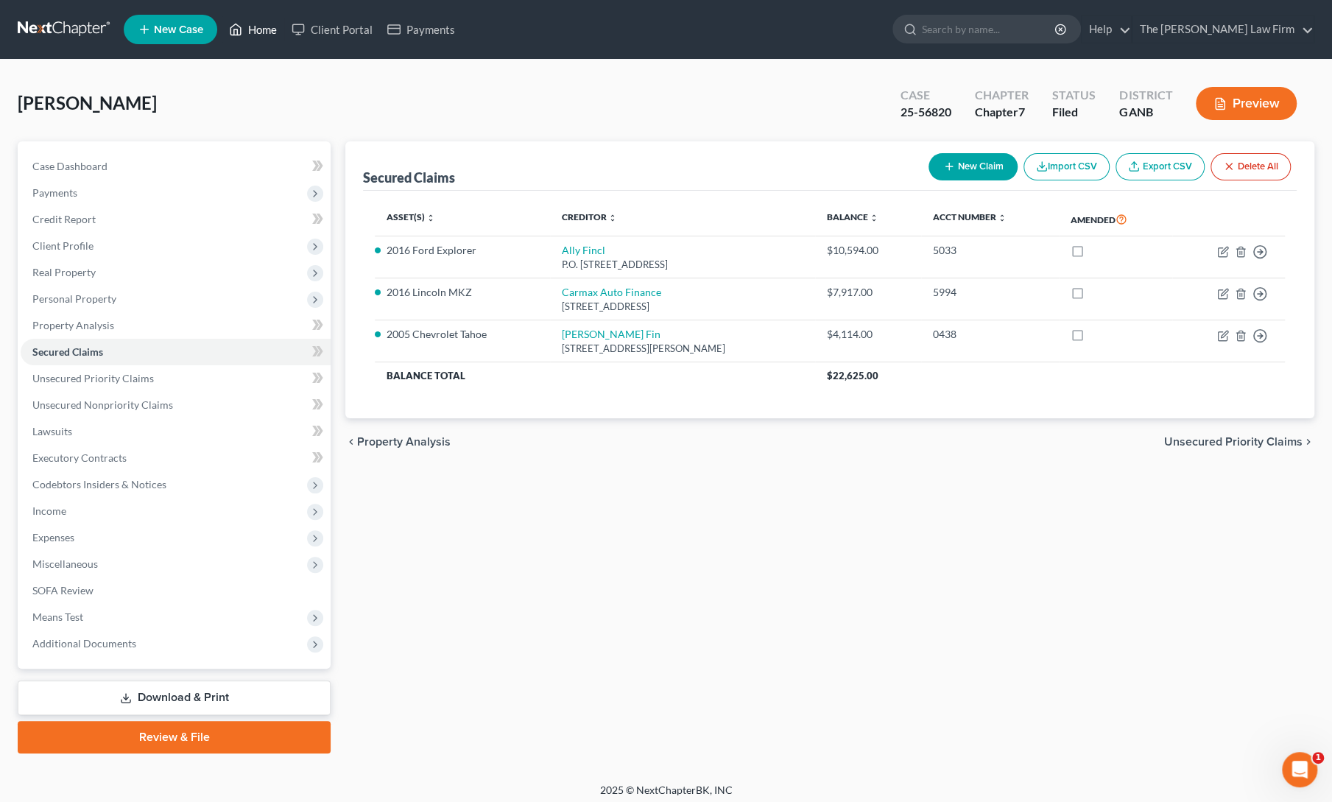
click at [250, 28] on link "Home" at bounding box center [253, 29] width 63 height 27
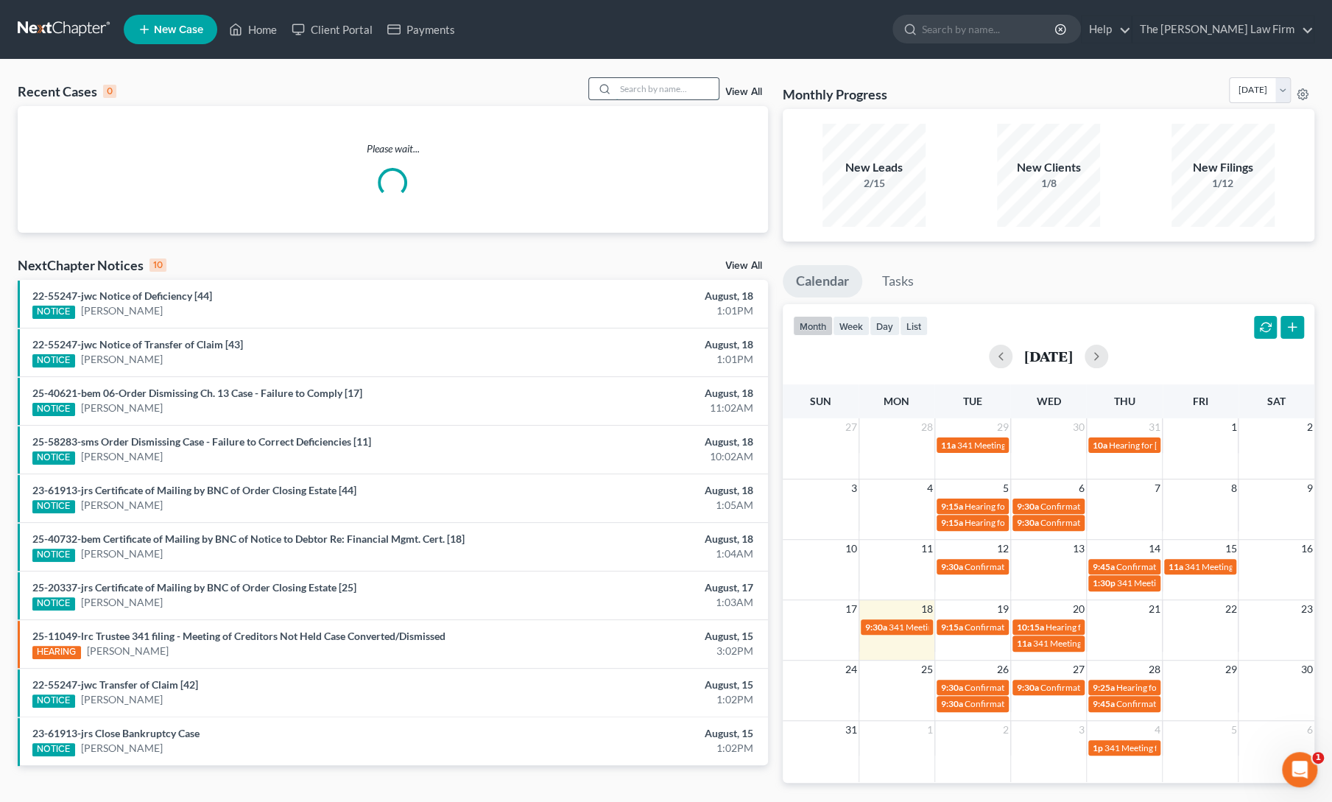
click at [638, 95] on input "search" at bounding box center [667, 88] width 103 height 21
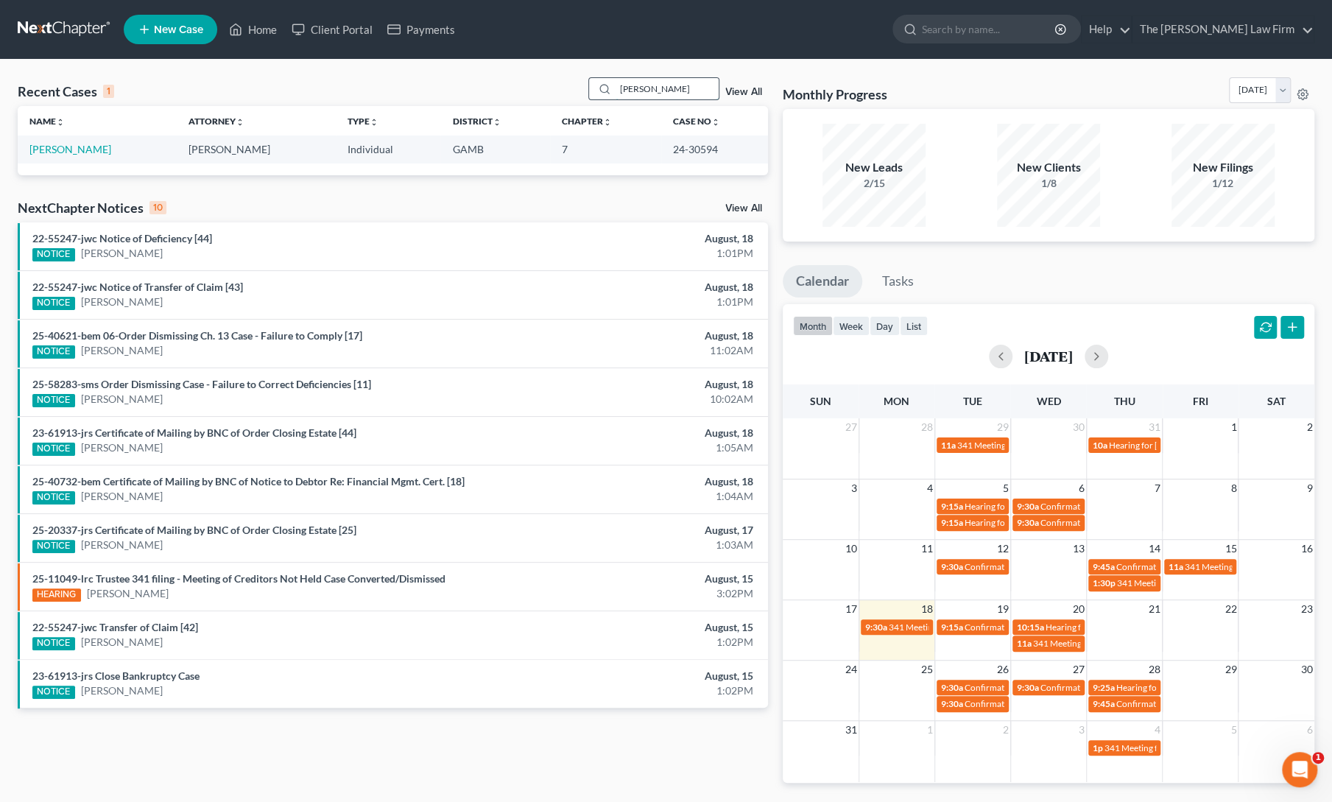
click at [689, 88] on input "[PERSON_NAME]" at bounding box center [667, 88] width 103 height 21
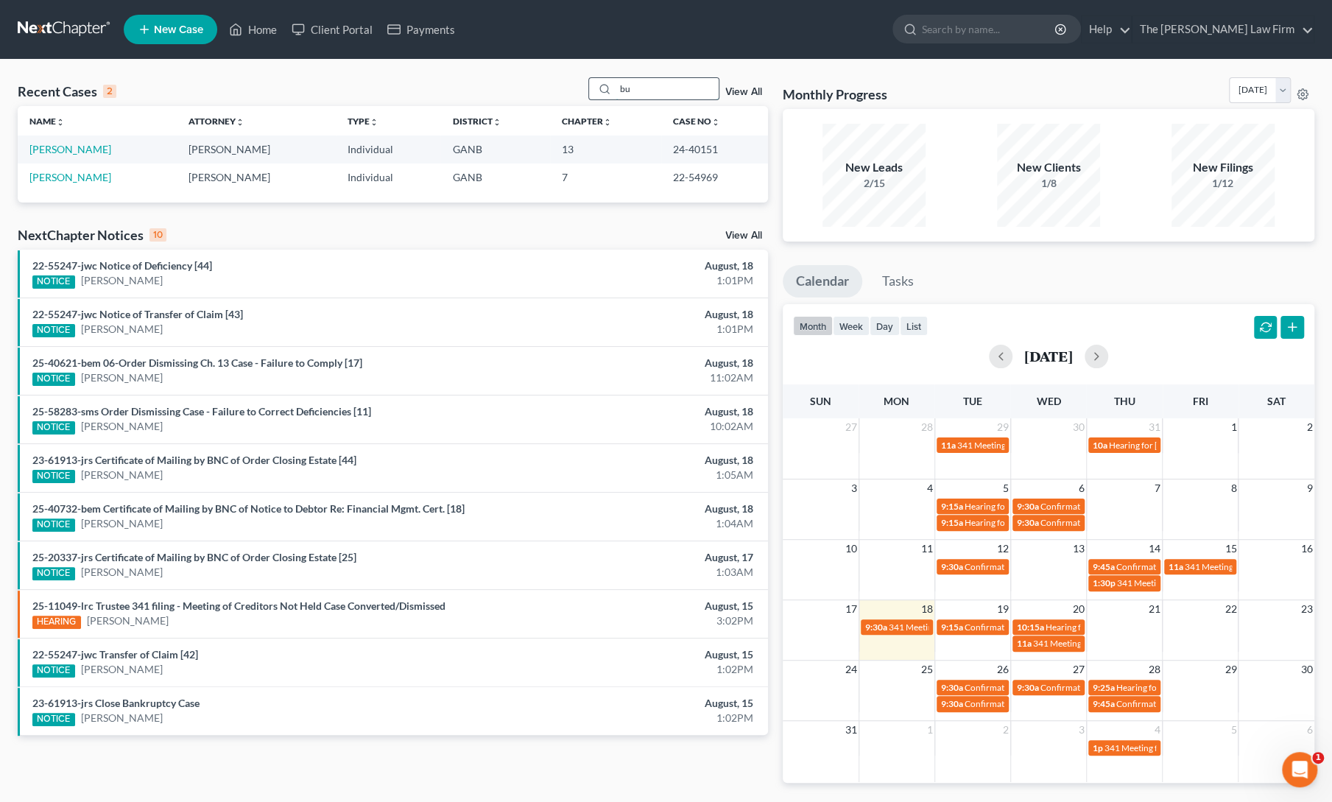
type input "b"
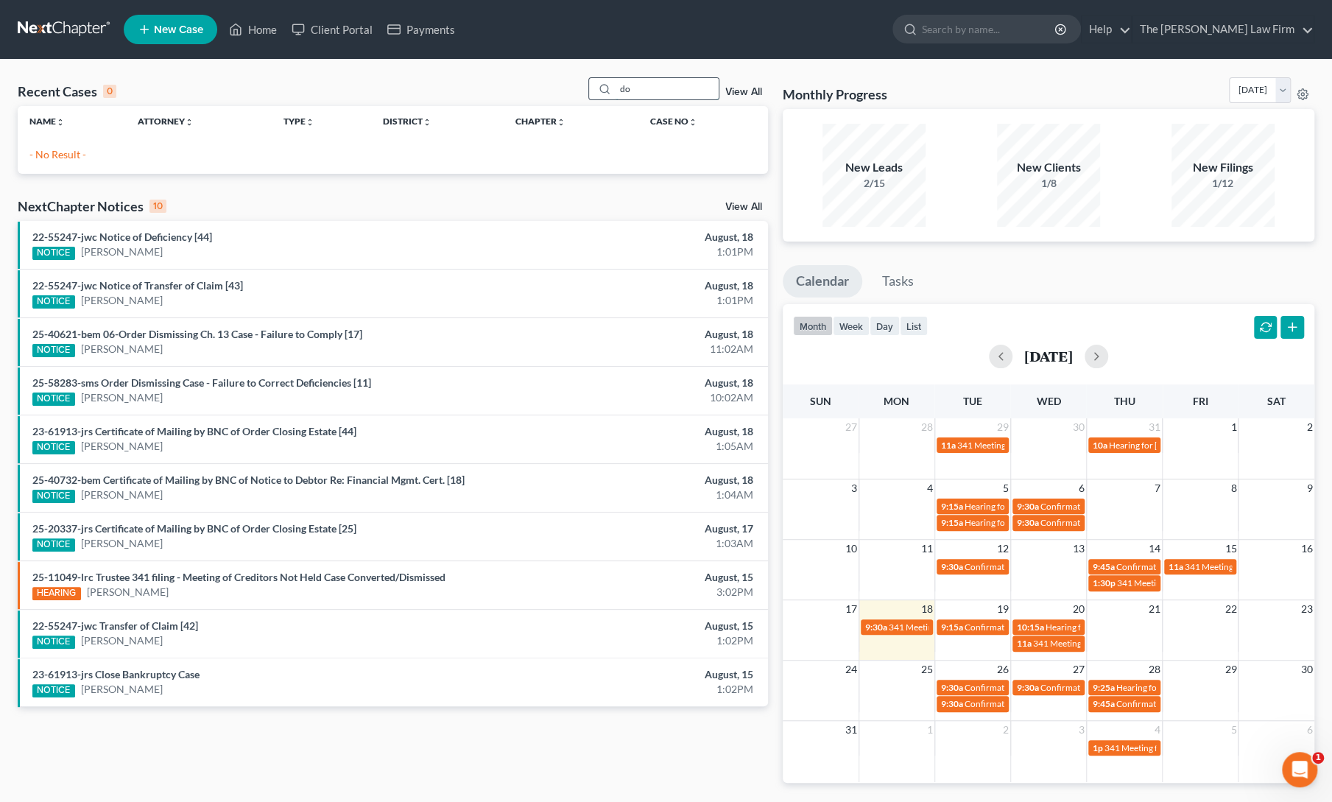
type input "d"
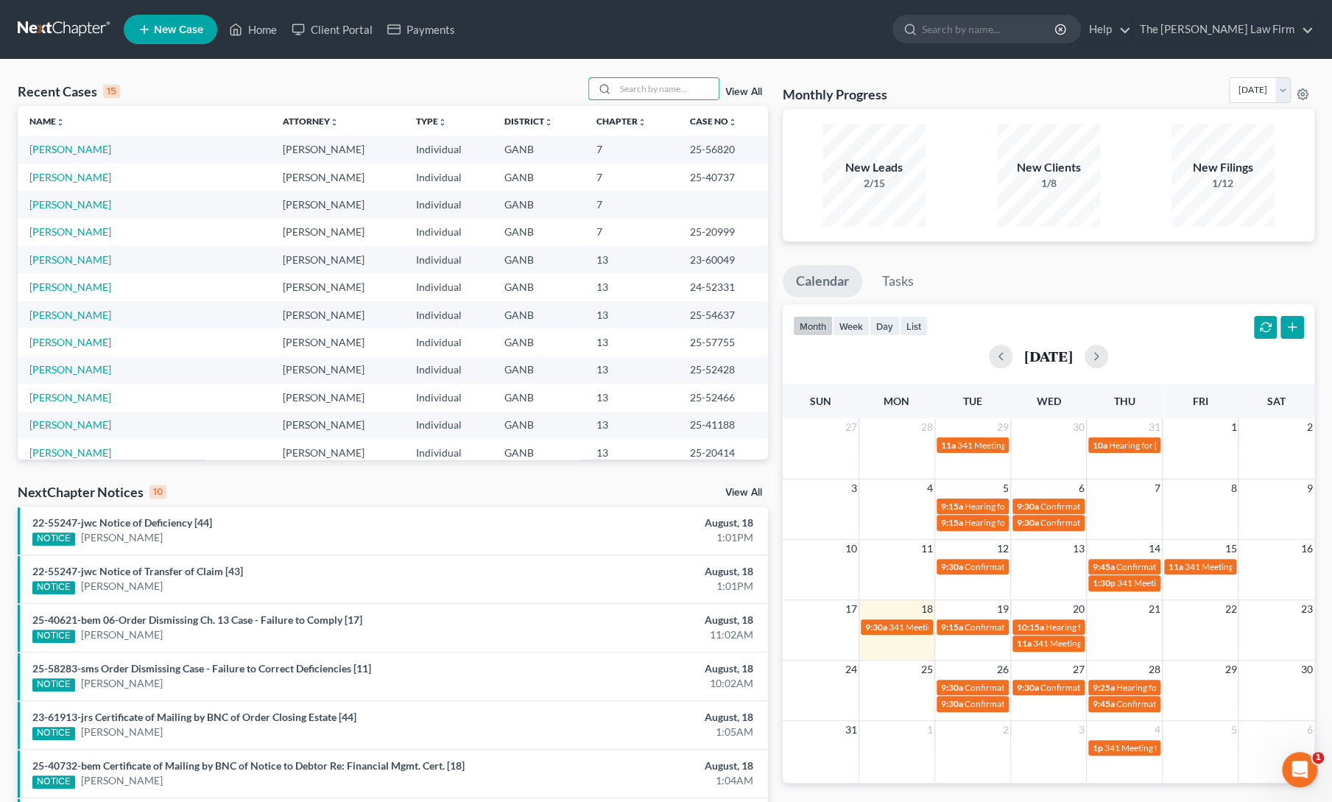
click at [748, 91] on link "View All" at bounding box center [743, 92] width 37 height 10
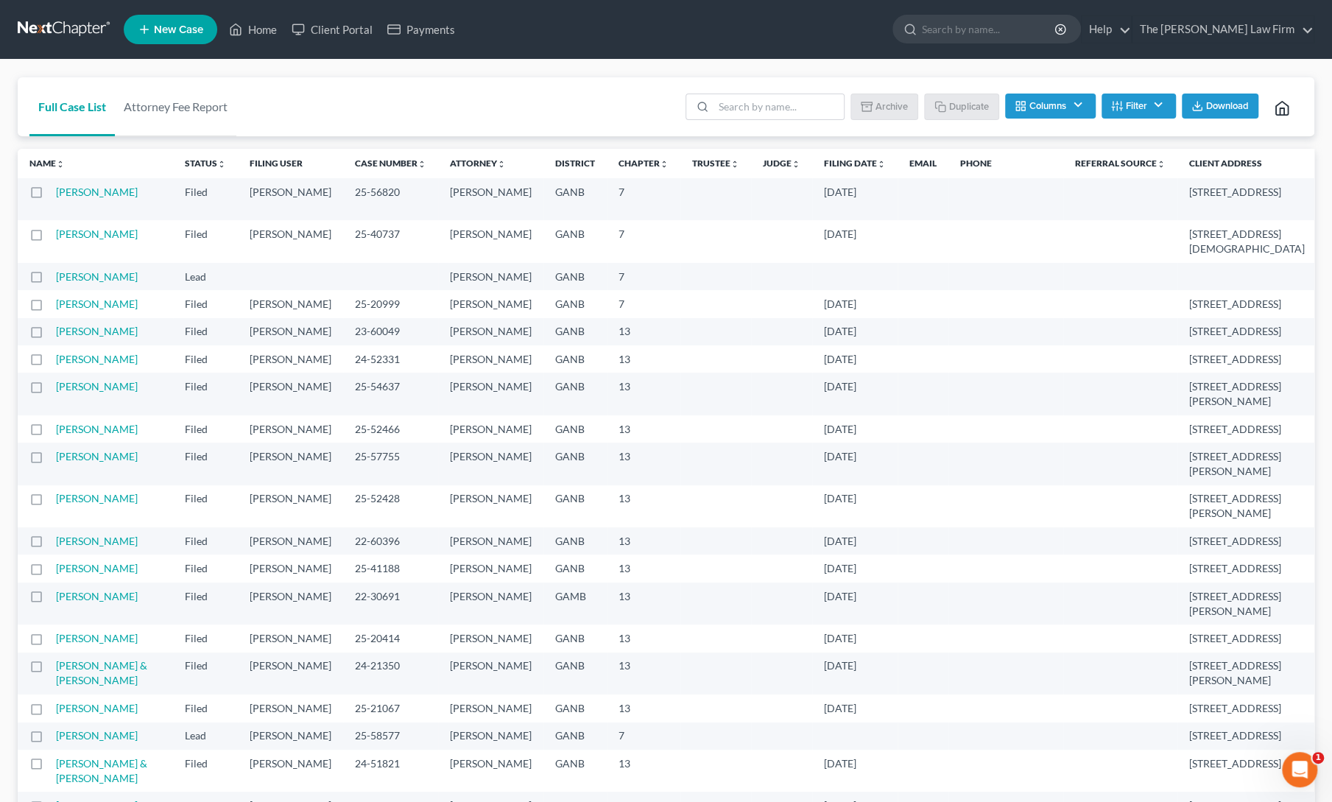
click at [812, 169] on th "Filing Date unfold_more expand_more expand_less" at bounding box center [854, 163] width 85 height 29
click at [877, 161] on icon "unfold_more" at bounding box center [881, 164] width 9 height 9
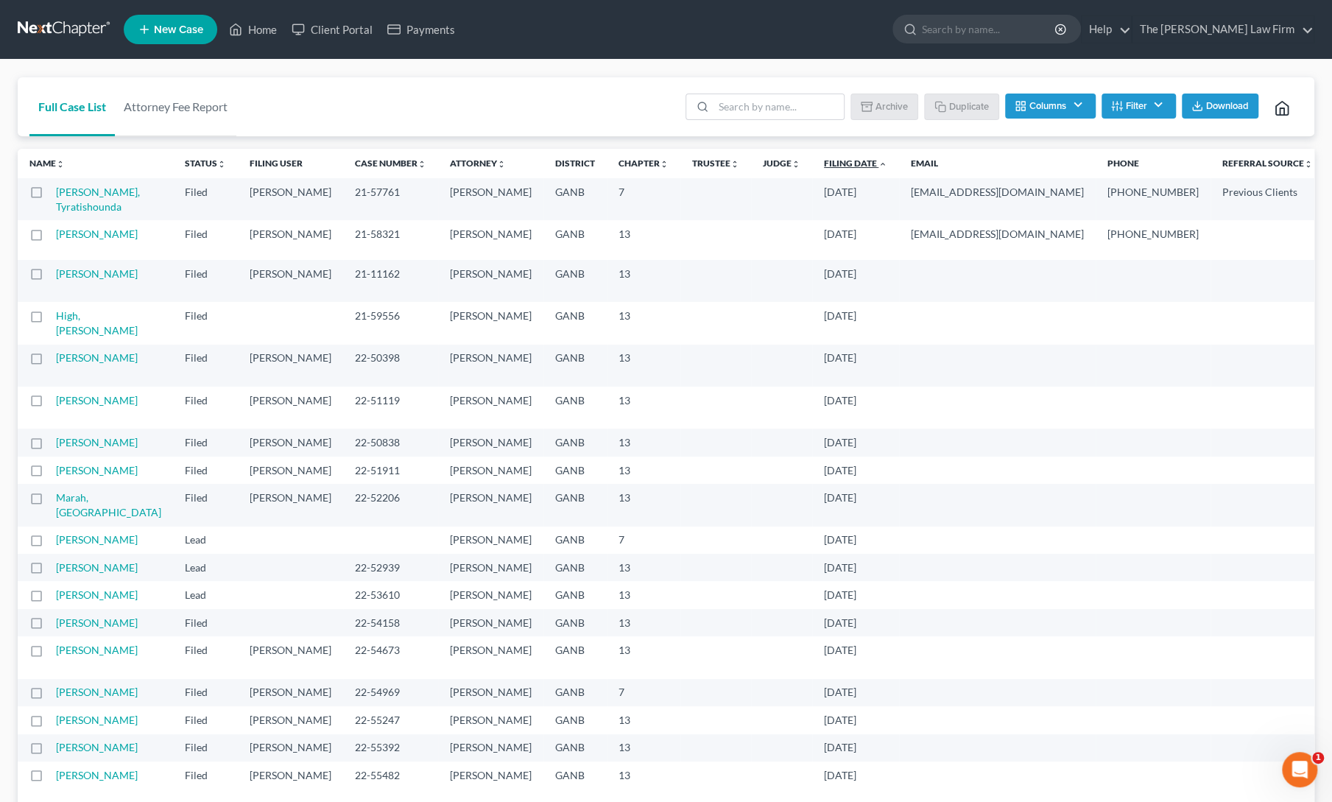
click at [879, 163] on icon "expand_less" at bounding box center [883, 164] width 9 height 9
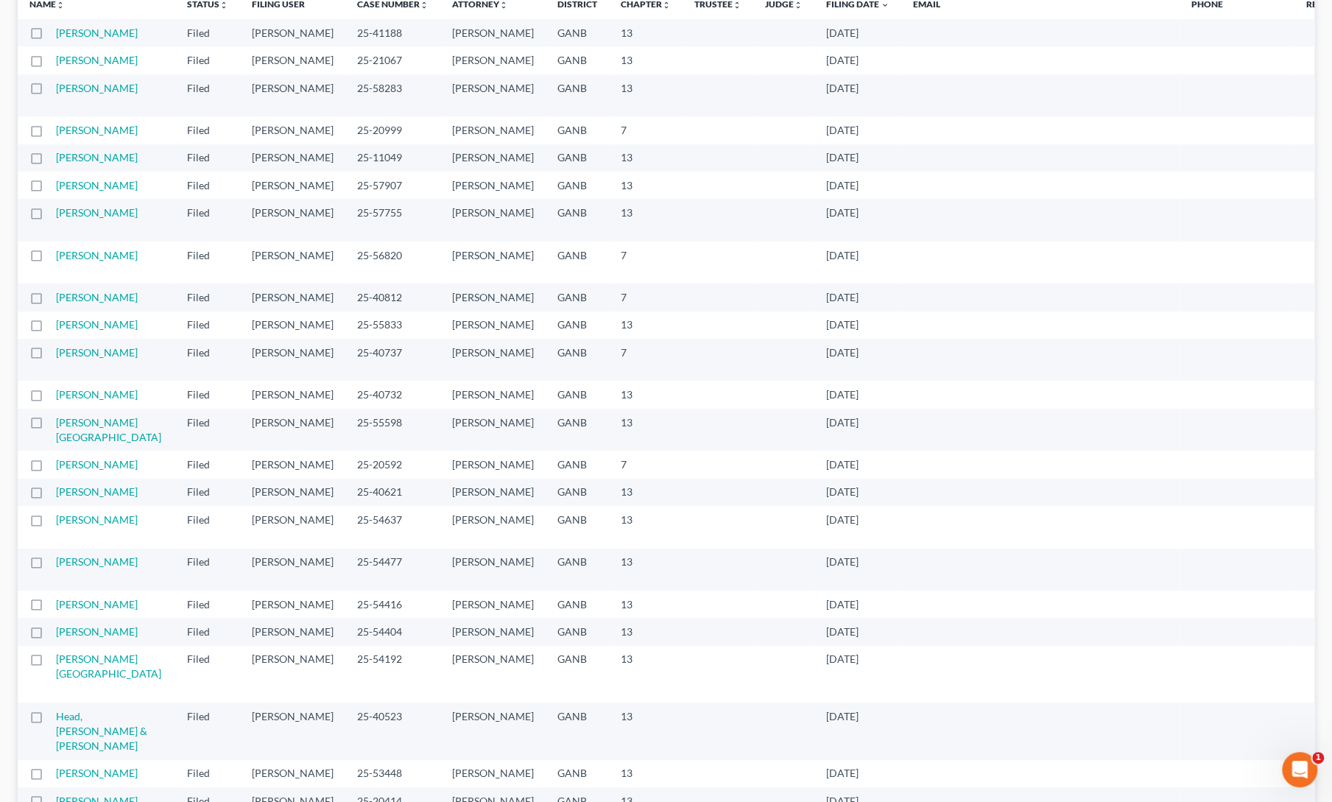
scroll to position [180, 0]
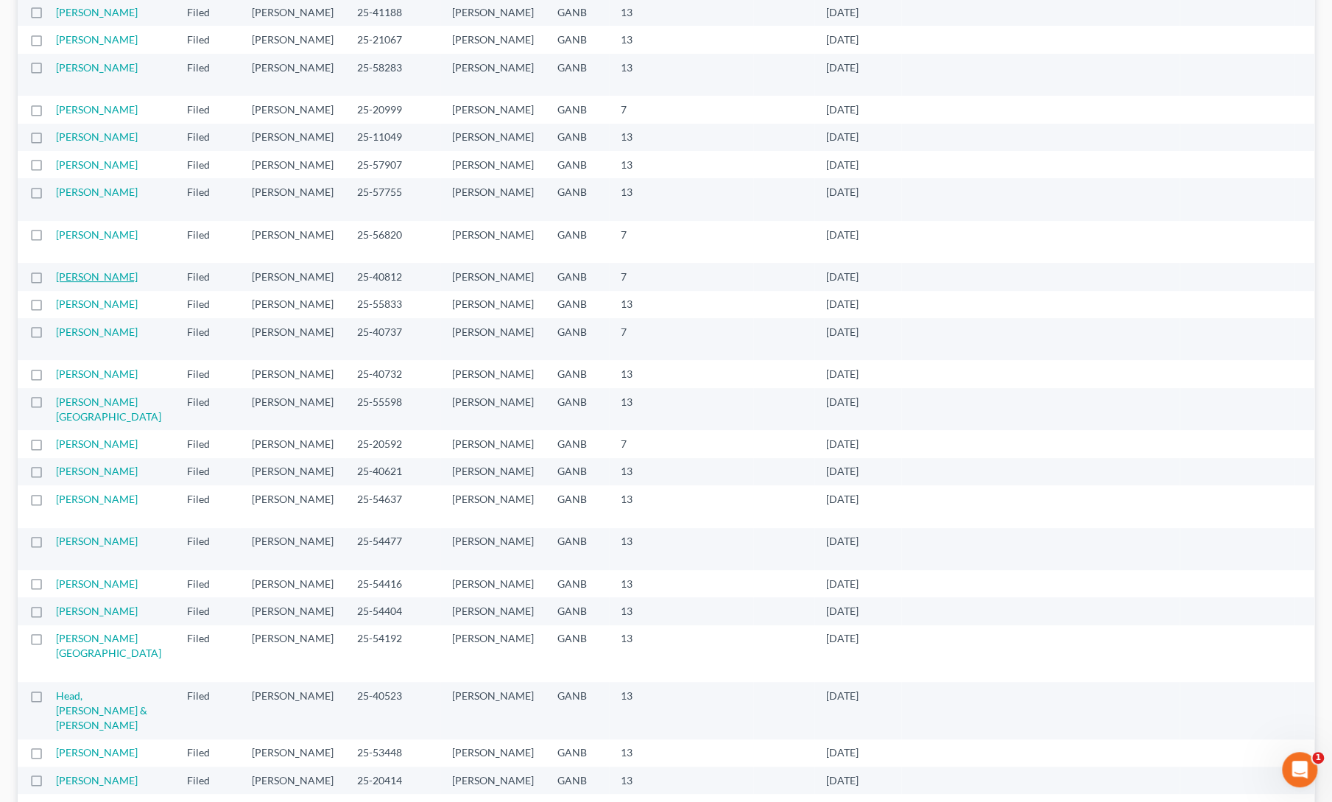
click at [78, 283] on link "[PERSON_NAME]" at bounding box center [97, 276] width 82 height 13
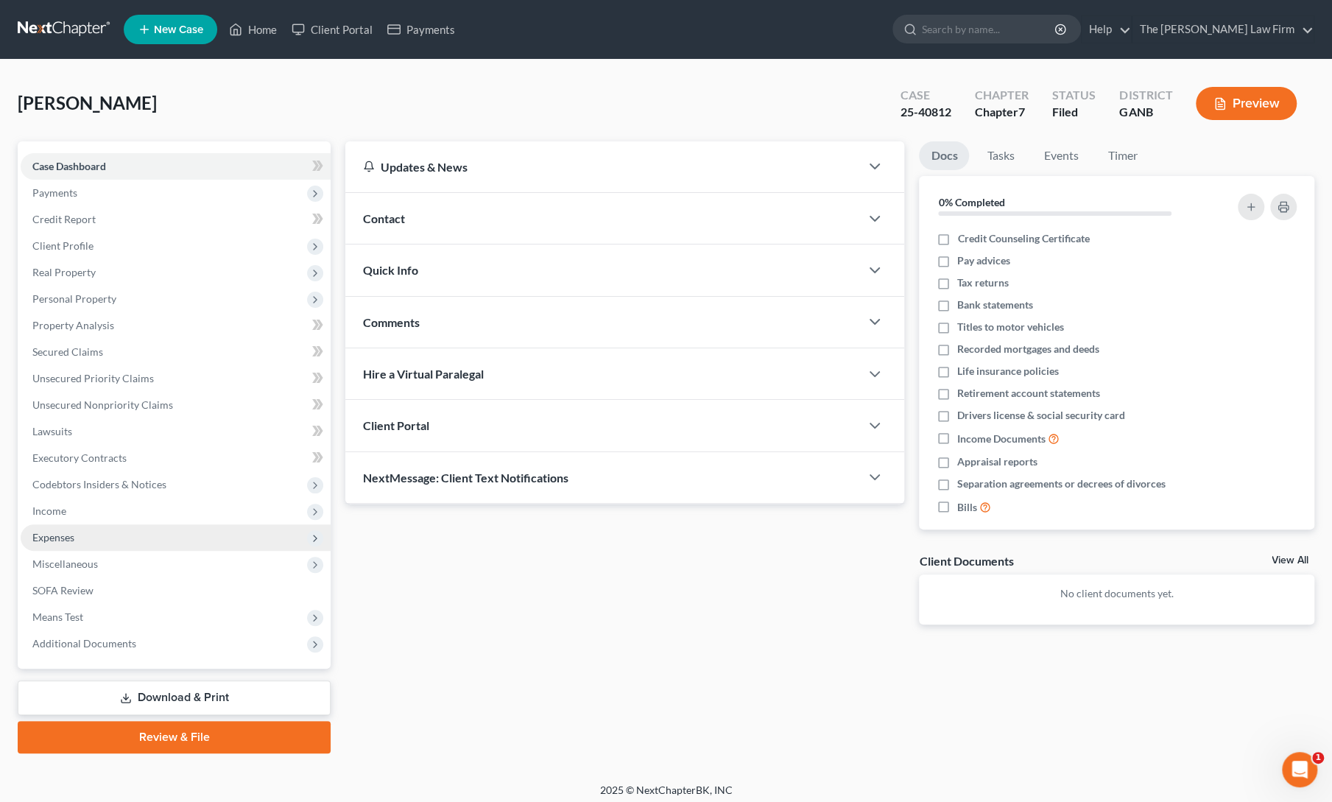
click at [69, 535] on span "Expenses" at bounding box center [53, 537] width 42 height 13
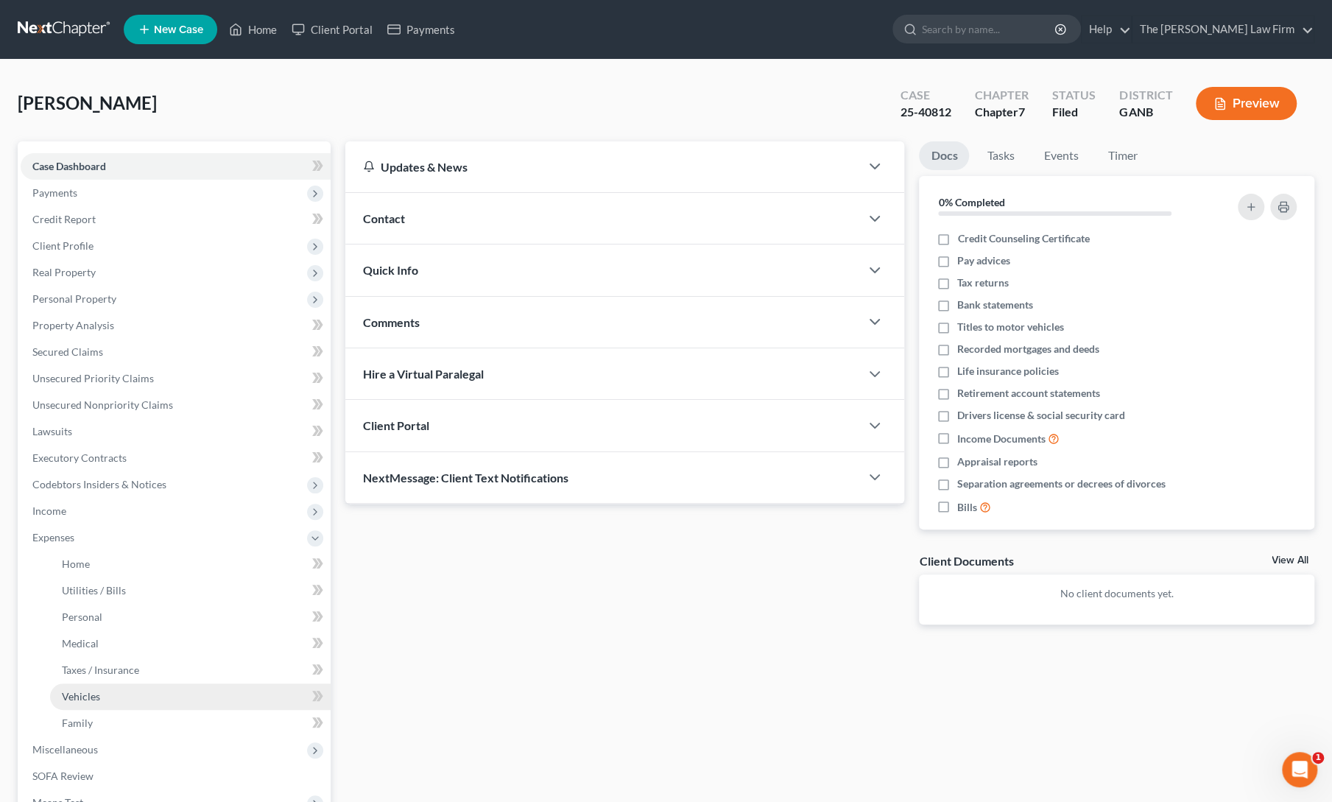
click at [81, 689] on link "Vehicles" at bounding box center [190, 696] width 281 height 27
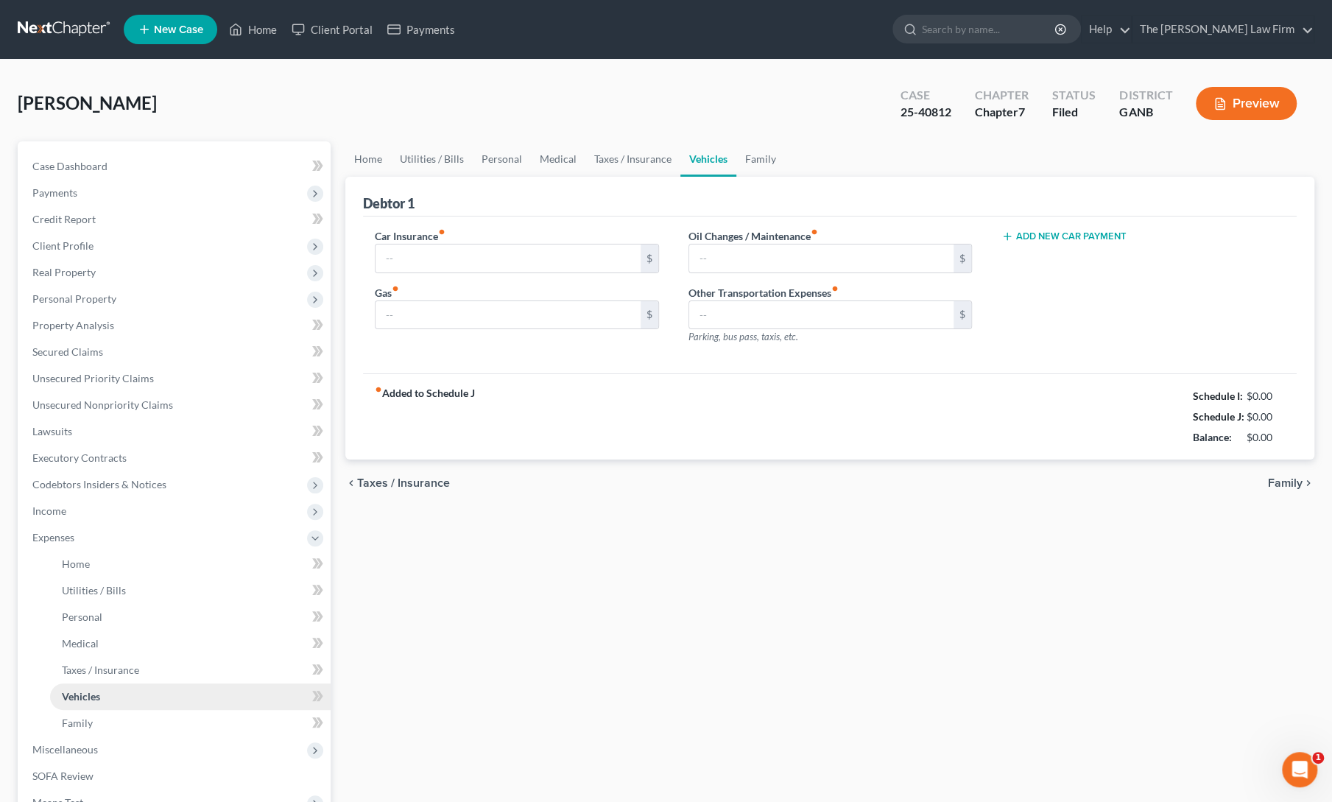
type input "40.00"
type input "100.00"
type input "0.00"
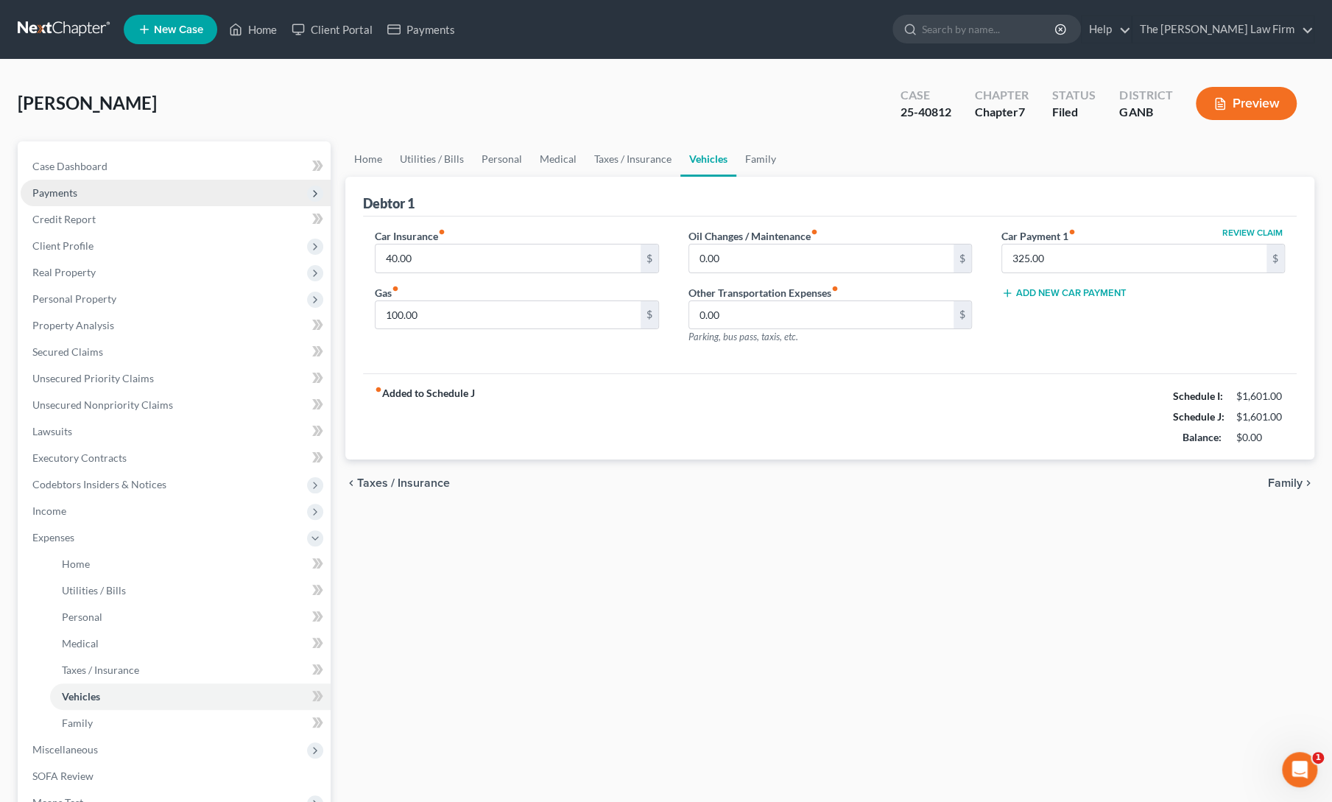
click at [88, 195] on span "Payments" at bounding box center [176, 193] width 310 height 27
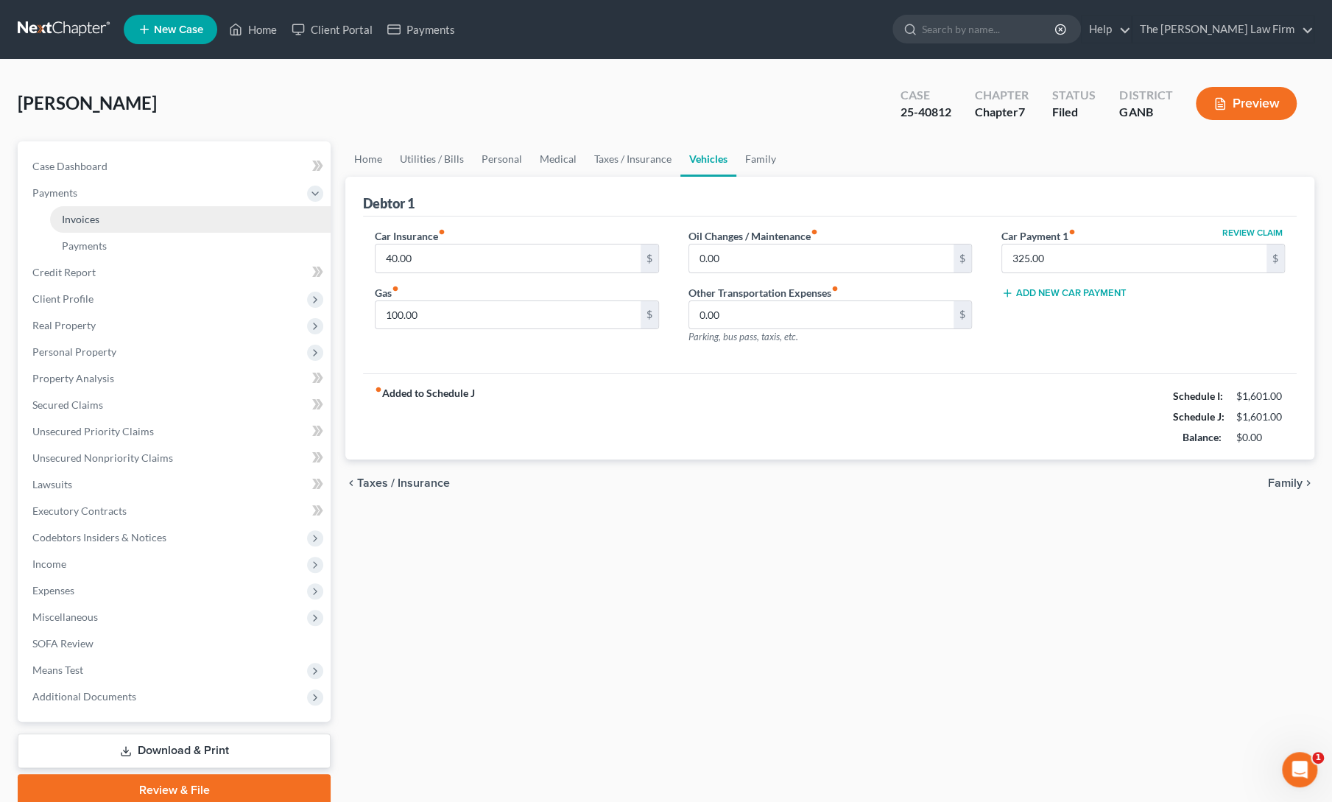
click at [96, 225] on span "Invoices" at bounding box center [81, 219] width 38 height 13
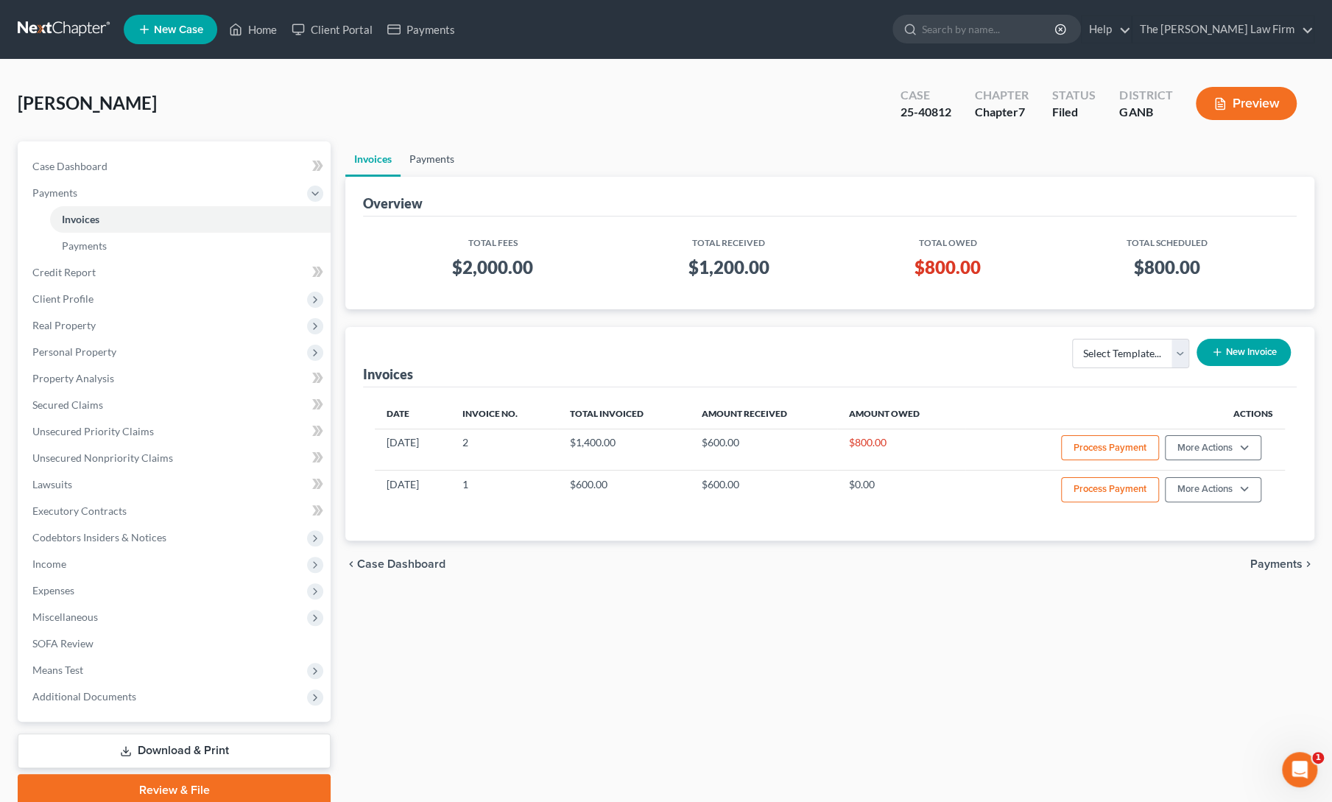
click at [425, 155] on link "Payments" at bounding box center [432, 158] width 63 height 35
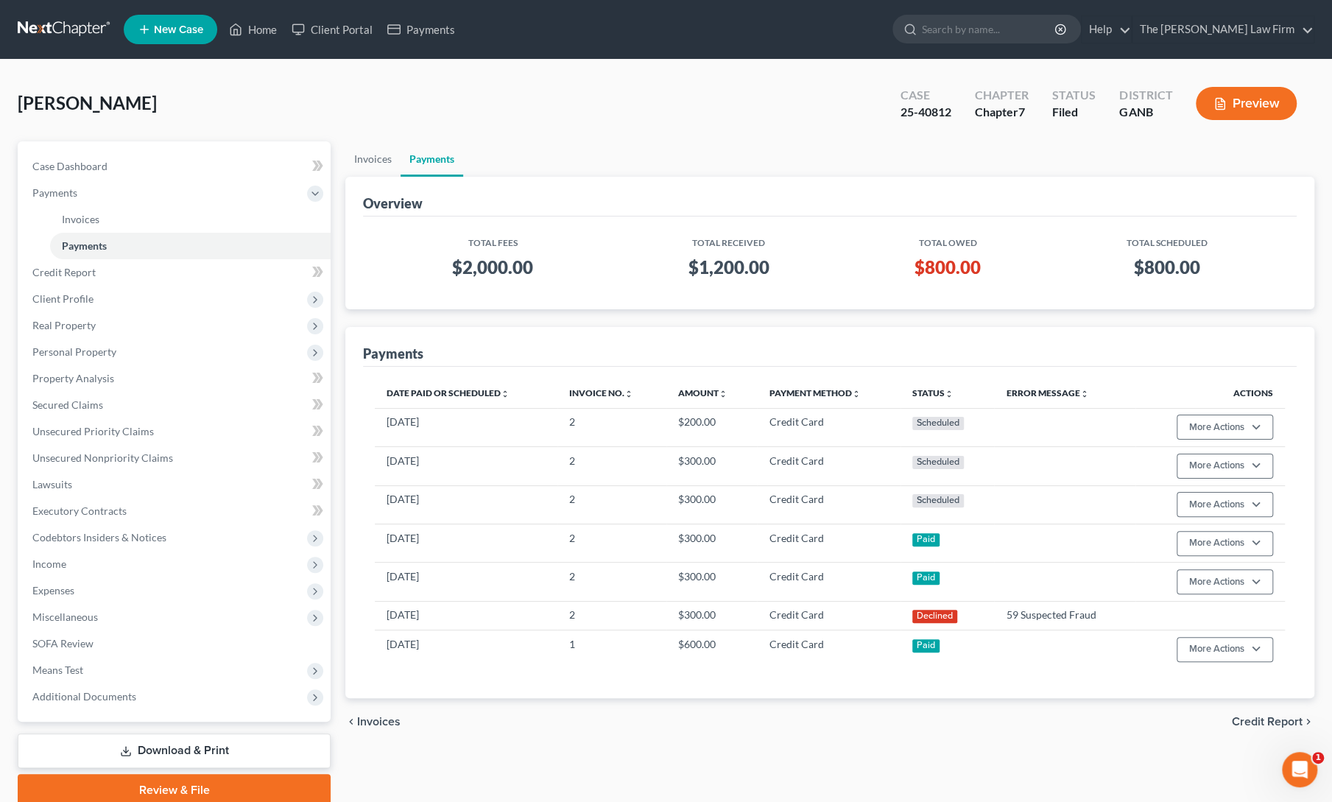
click at [444, 79] on div "[PERSON_NAME] Upgraded Case 25-40812 Chapter Chapter 7 Status Filed District GA…" at bounding box center [666, 109] width 1297 height 64
click at [250, 27] on link "Home" at bounding box center [253, 29] width 63 height 27
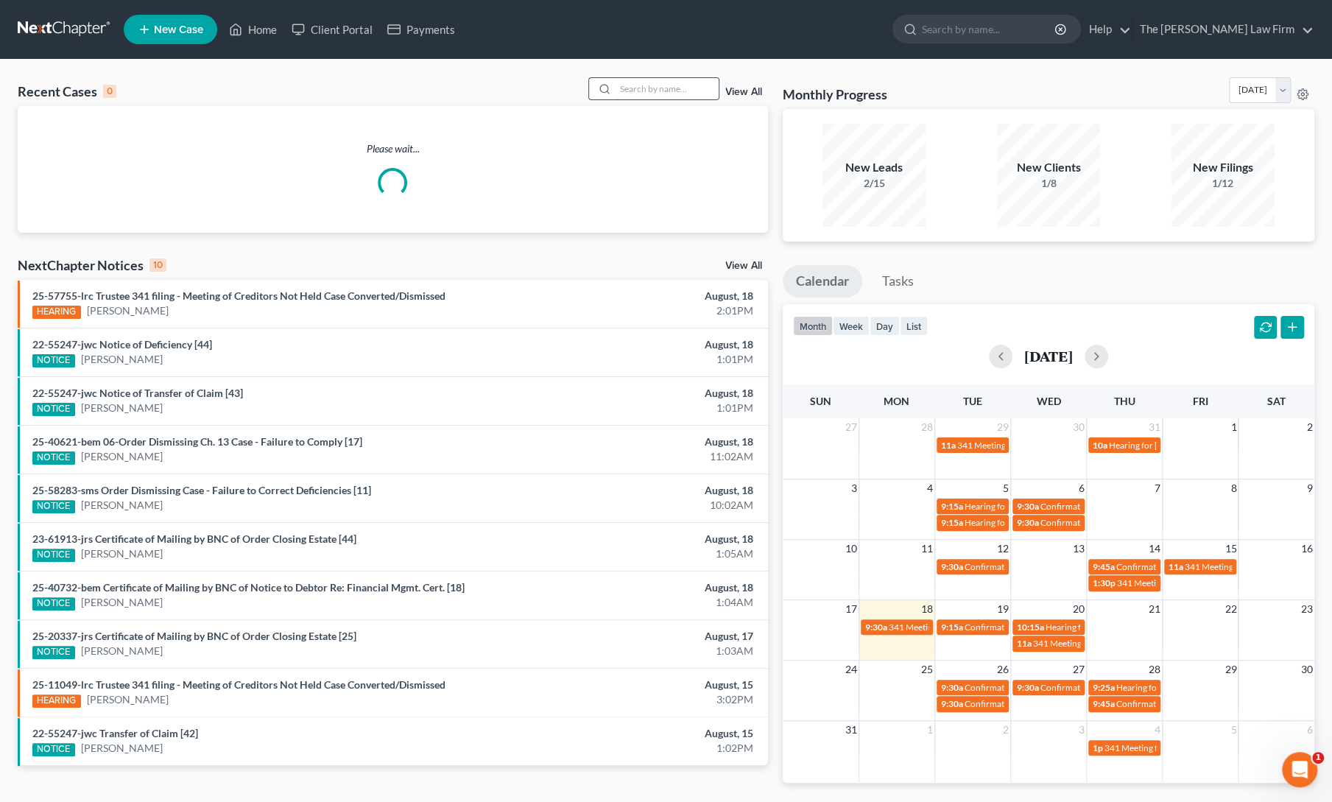
click at [624, 88] on input "search" at bounding box center [667, 88] width 103 height 21
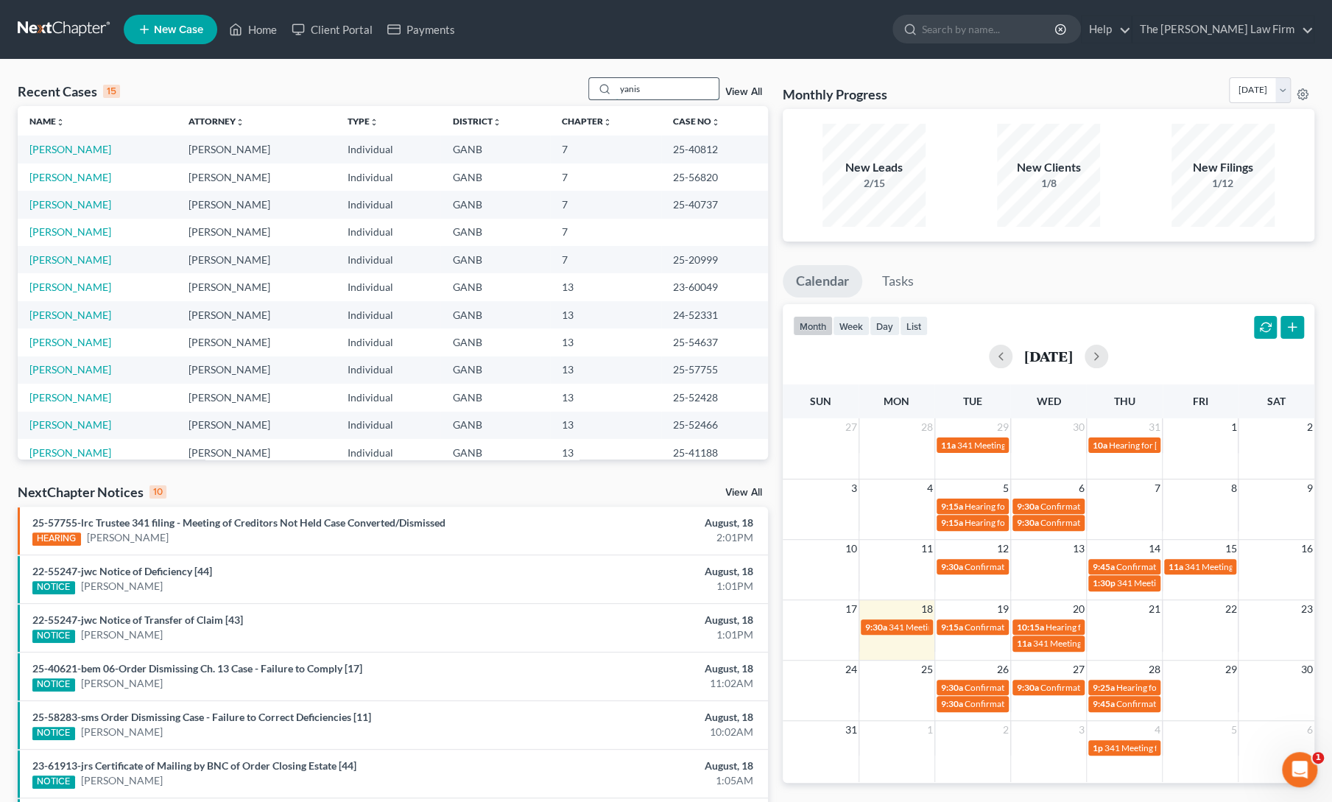
type input "yanis"
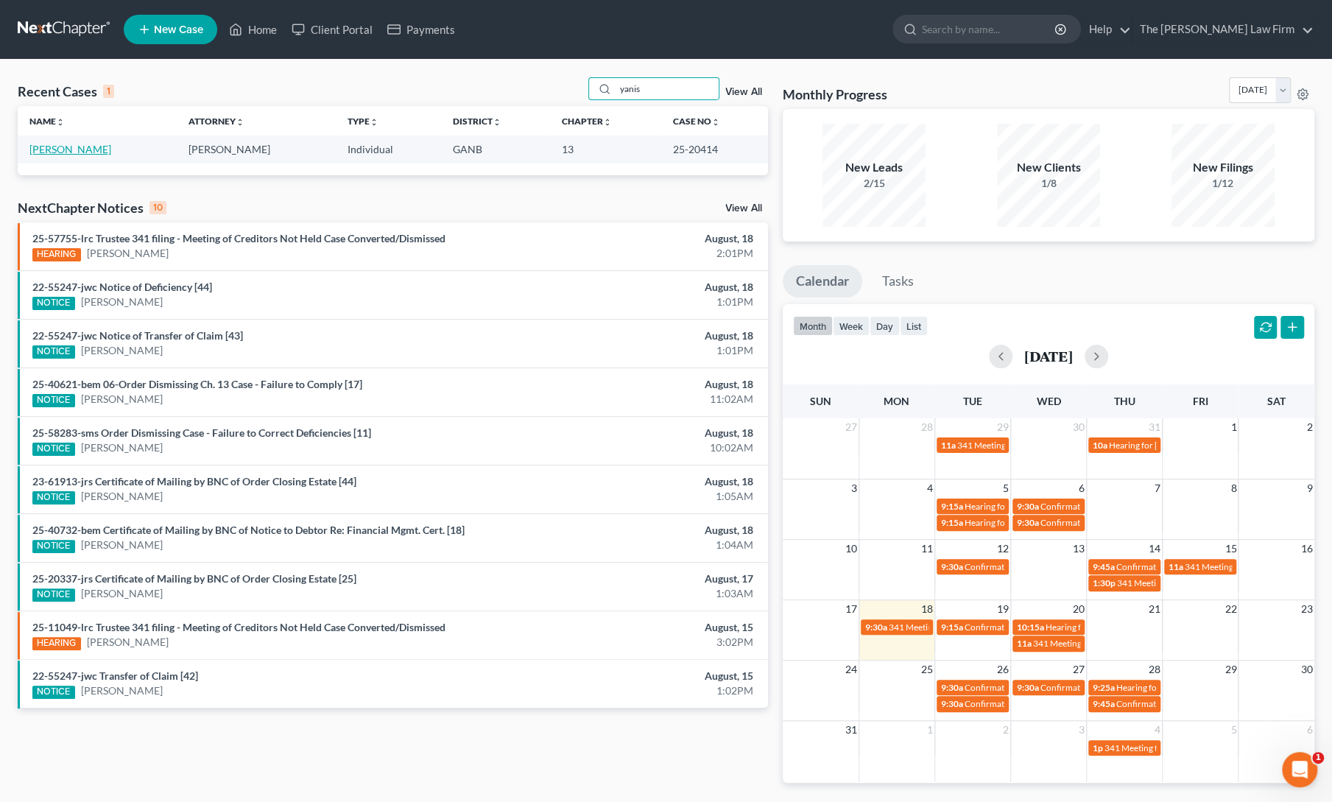
click at [60, 148] on link "[PERSON_NAME]" at bounding box center [70, 149] width 82 height 13
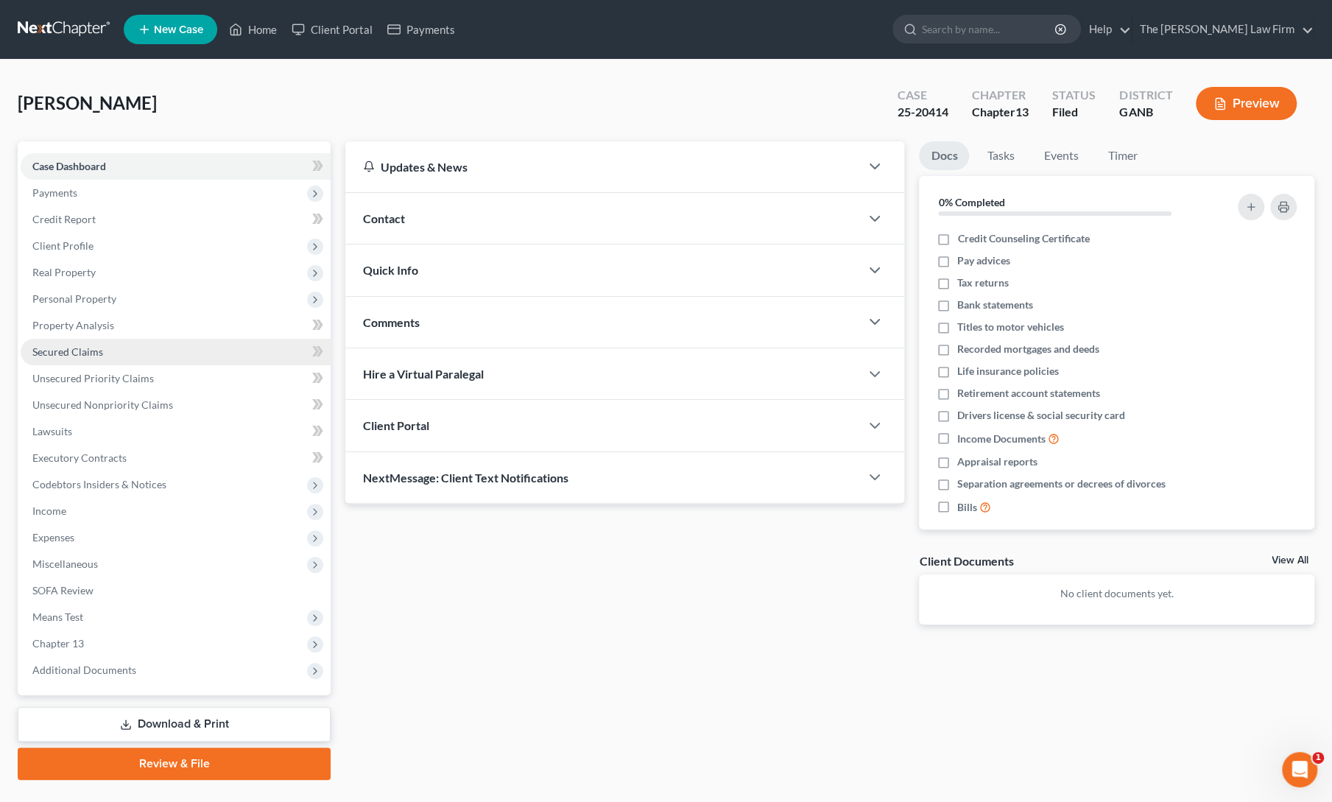
click at [63, 348] on span "Secured Claims" at bounding box center [67, 351] width 71 height 13
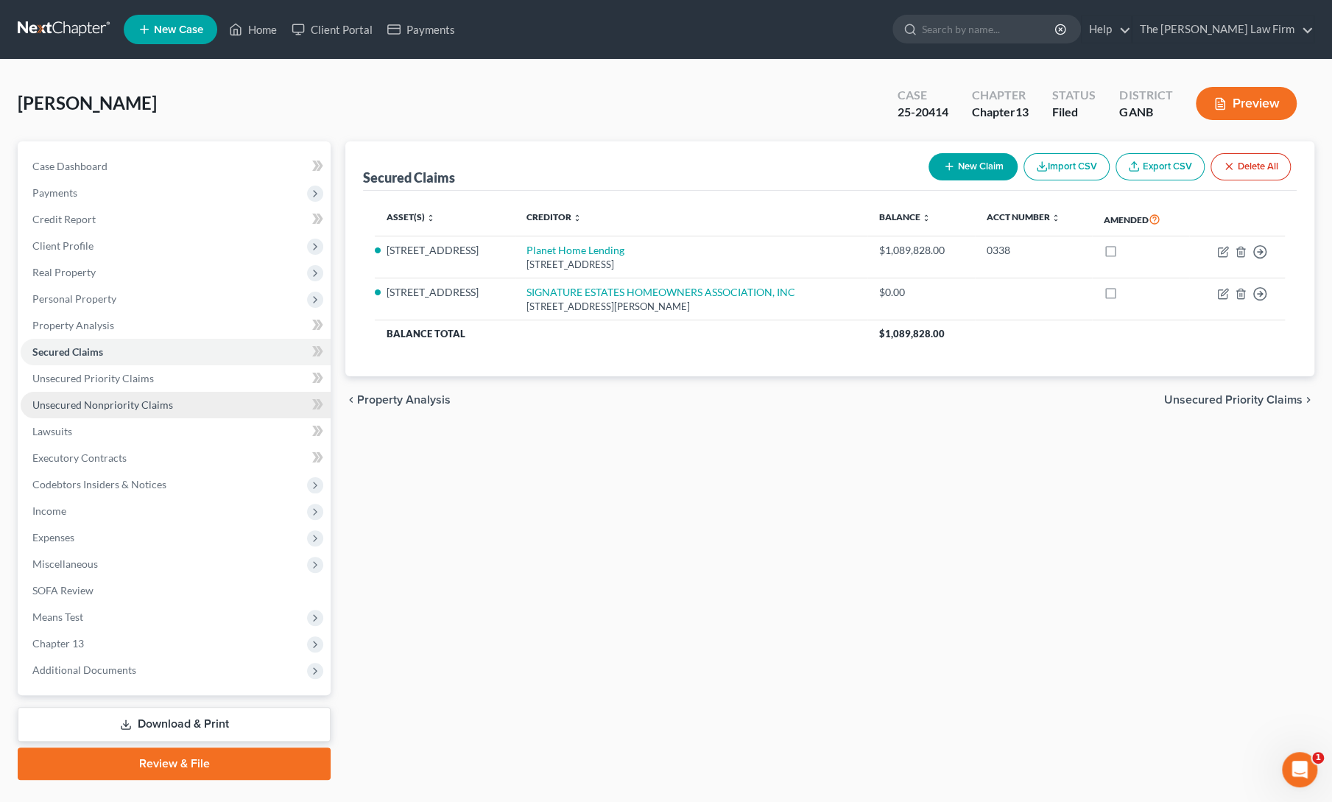
click at [77, 407] on span "Unsecured Nonpriority Claims" at bounding box center [102, 404] width 141 height 13
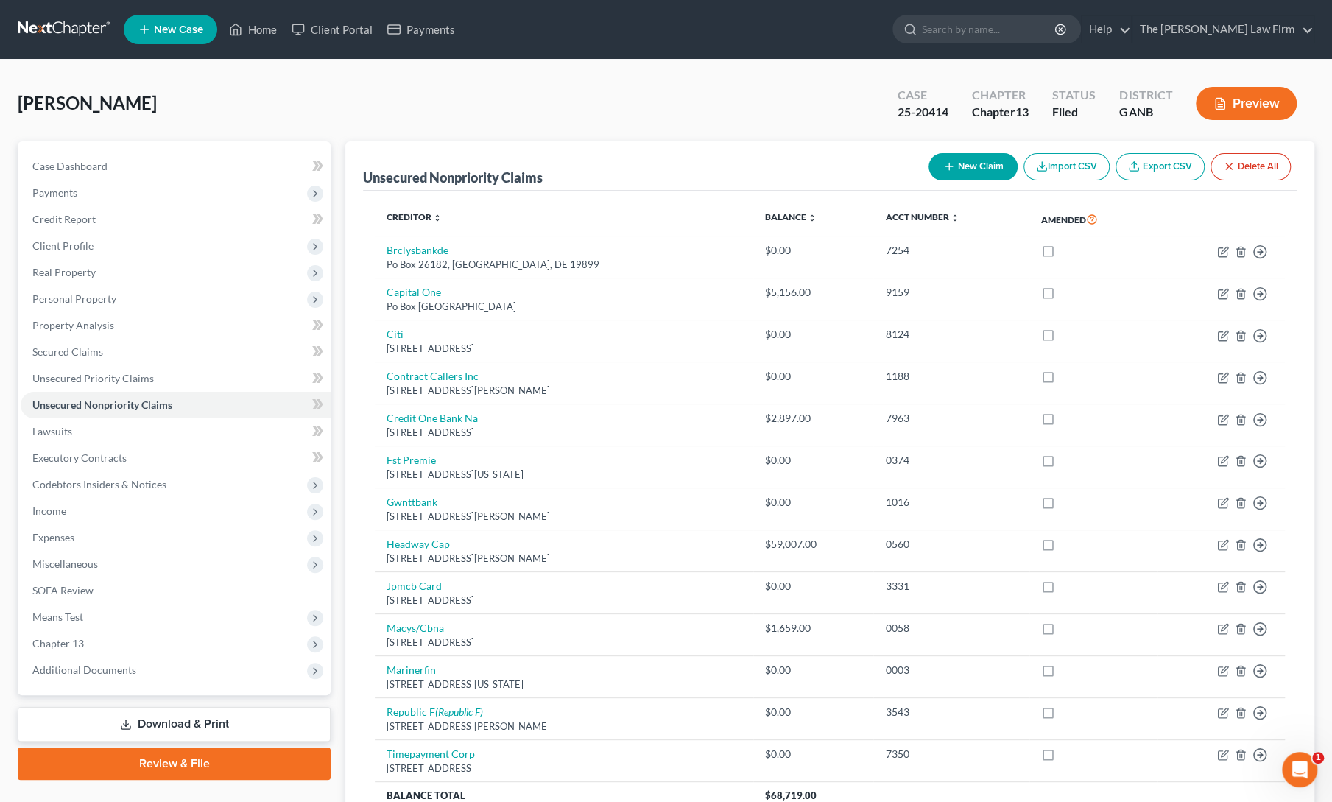
click at [365, 110] on div "[PERSON_NAME] Upgraded Case 25-20414 Chapter Chapter 13 Status Filed District G…" at bounding box center [666, 109] width 1297 height 64
click at [65, 248] on span "Client Profile" at bounding box center [62, 245] width 61 height 13
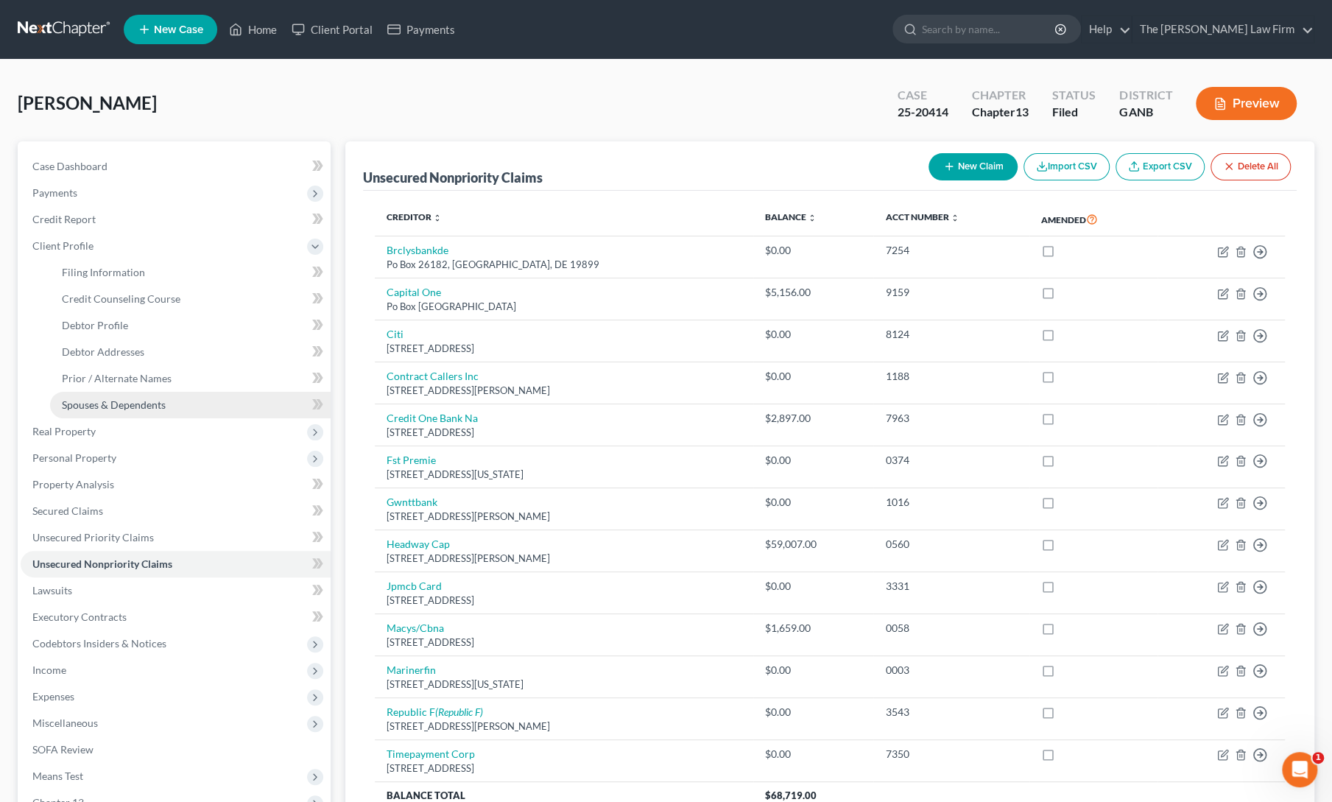
click at [93, 404] on span "Spouses & Dependents" at bounding box center [114, 404] width 104 height 13
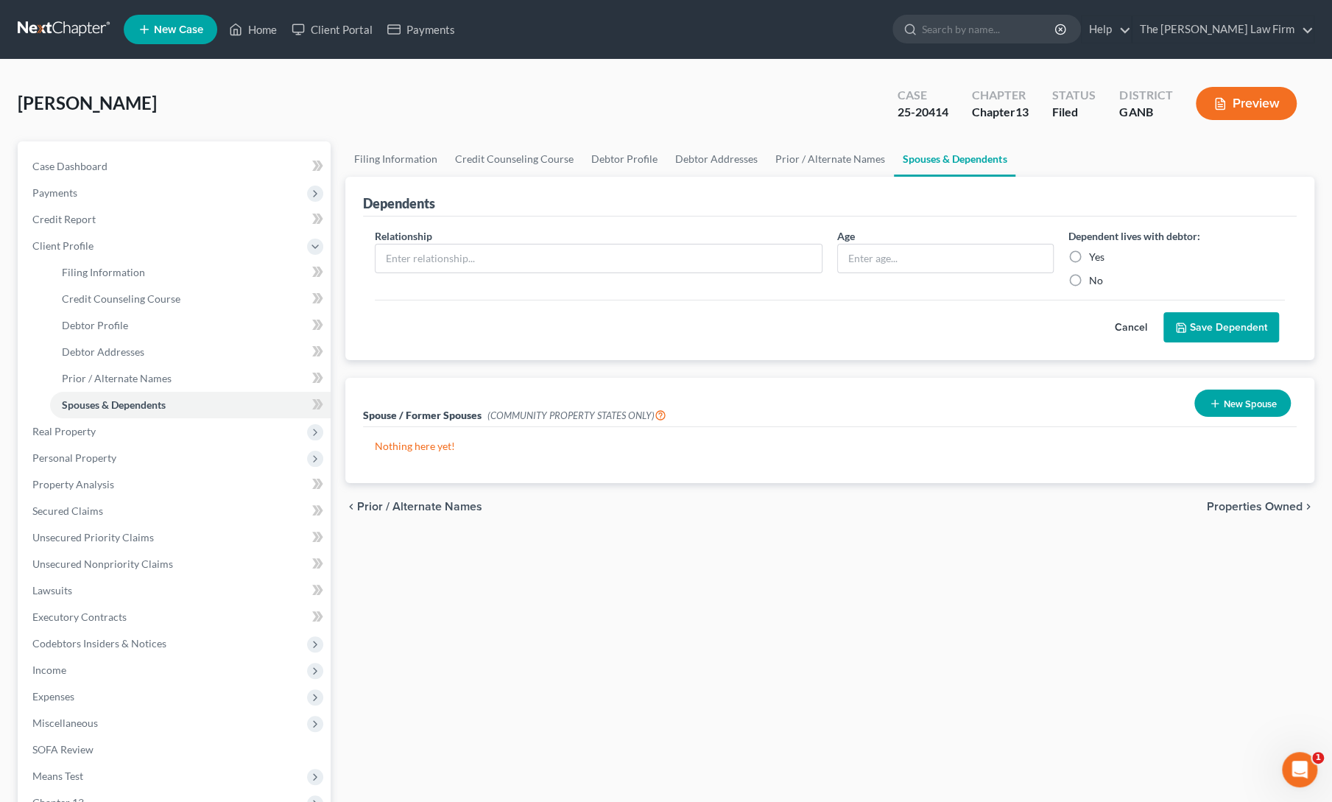
click at [519, 98] on div "[PERSON_NAME] Upgraded Case 25-20414 Chapter Chapter 13 Status Filed District G…" at bounding box center [666, 109] width 1297 height 64
